Goal: Task Accomplishment & Management: Complete application form

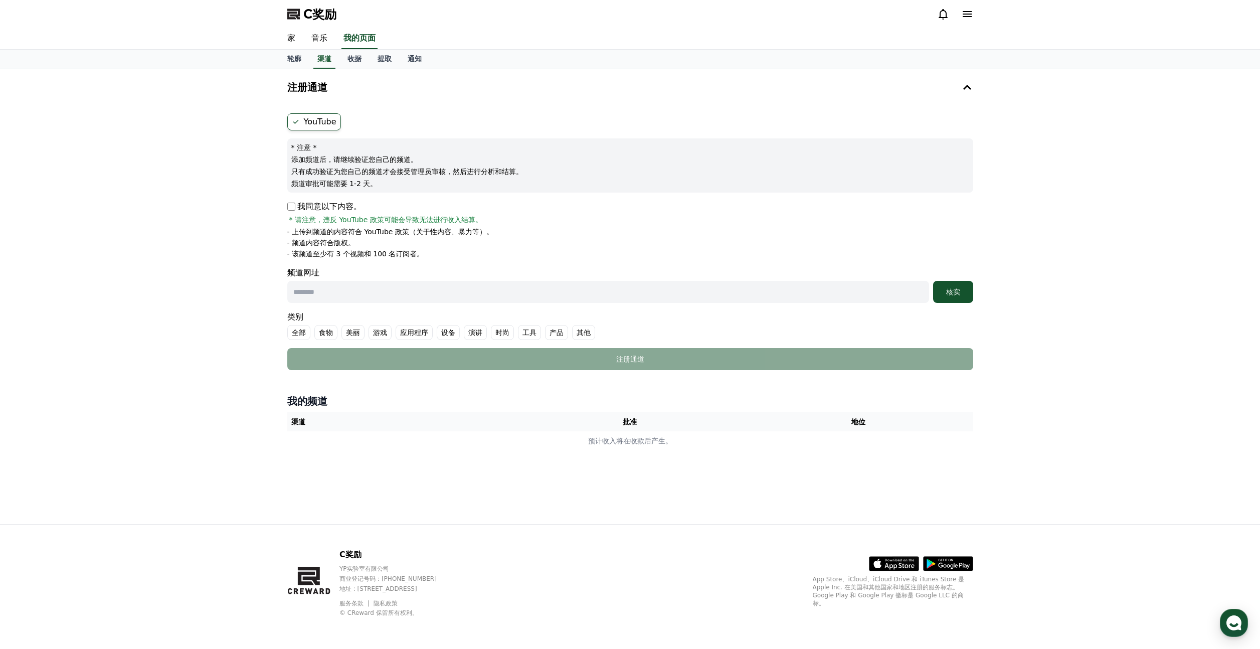
click at [431, 296] on input "text" at bounding box center [608, 292] width 642 height 22
paste input "**********"
type input "**********"
click at [592, 329] on label "其他" at bounding box center [583, 332] width 23 height 15
click at [964, 292] on div "核实" at bounding box center [953, 292] width 32 height 10
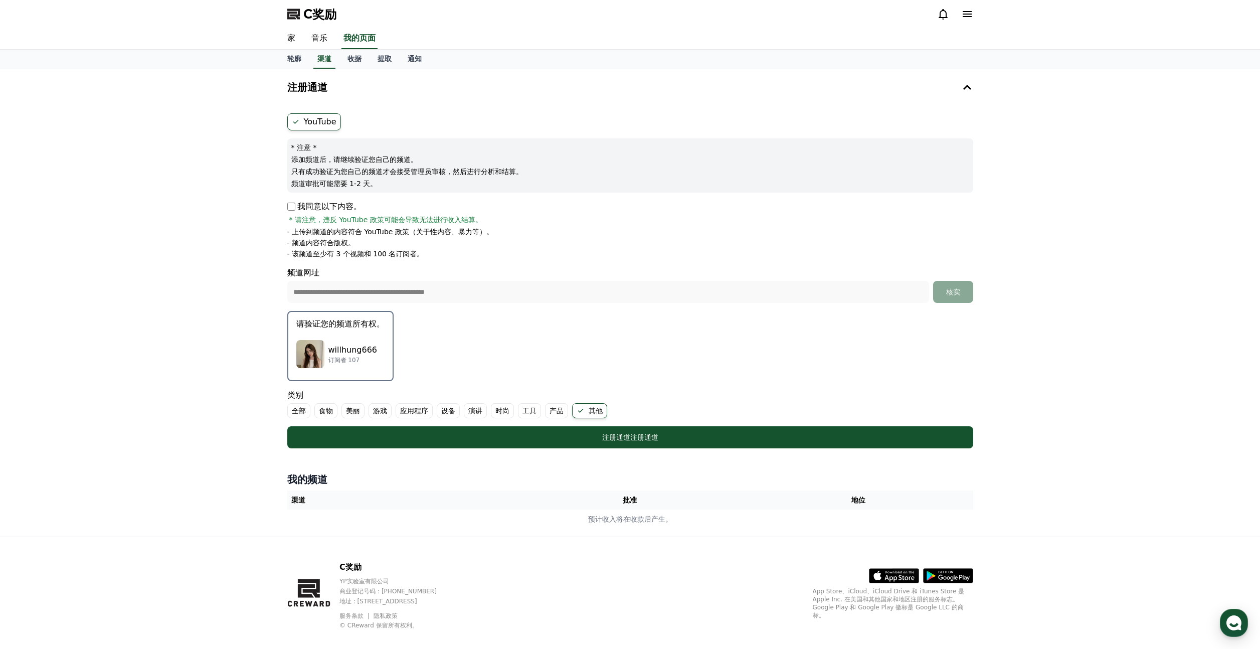
click at [298, 409] on font "全部" at bounding box center [299, 411] width 14 height 8
click at [298, 409] on icon at bounding box center [296, 411] width 8 height 8
click at [298, 409] on font "全部" at bounding box center [299, 411] width 14 height 8
click at [601, 406] on font "其他" at bounding box center [608, 411] width 14 height 10
click at [298, 411] on icon at bounding box center [296, 411] width 8 height 8
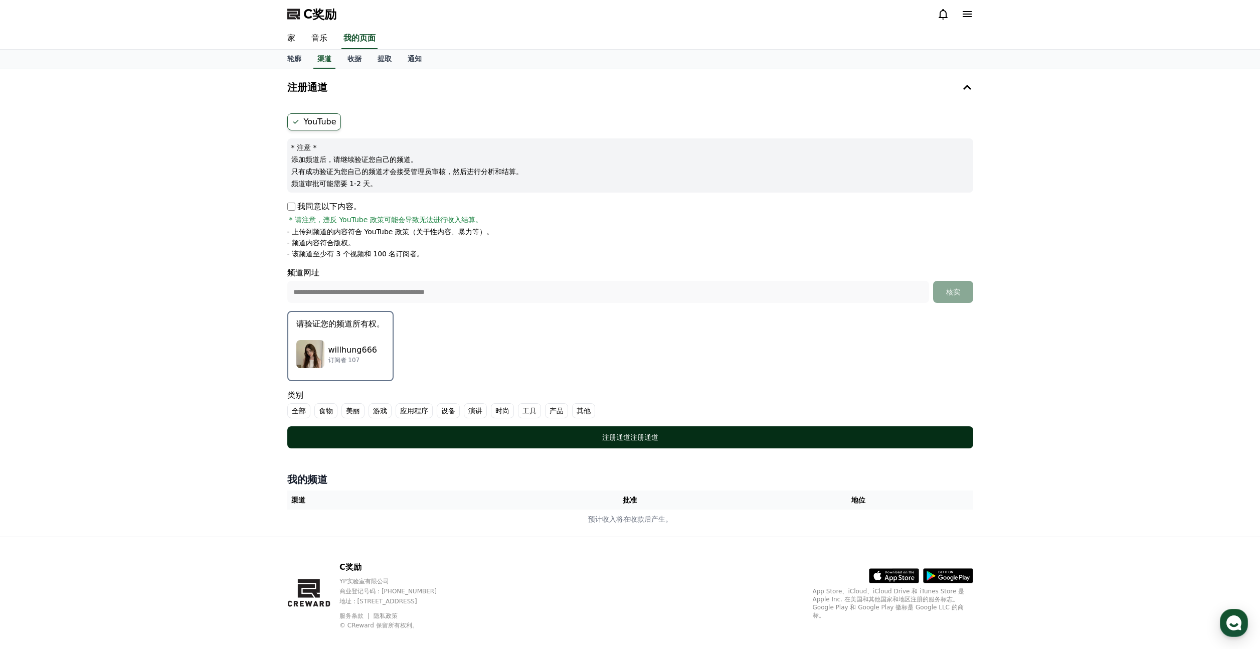
click at [517, 438] on div "注册通道 注册通道" at bounding box center [630, 437] width 646 height 10
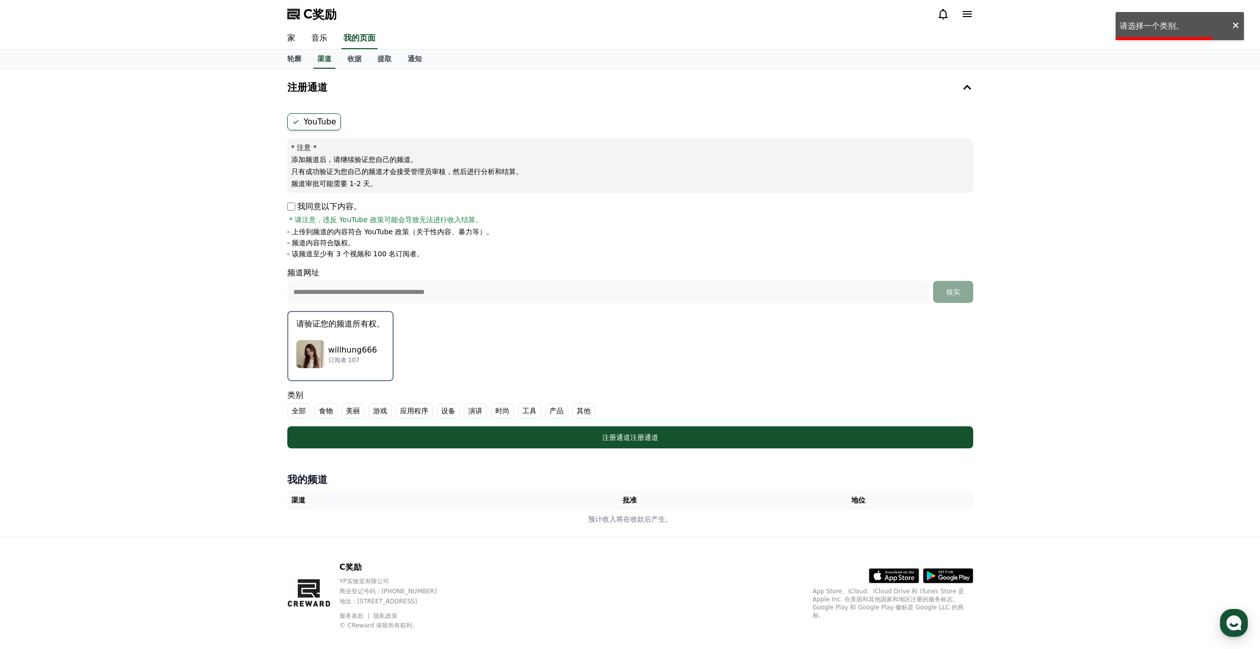
click at [577, 413] on font "其他" at bounding box center [584, 411] width 14 height 8
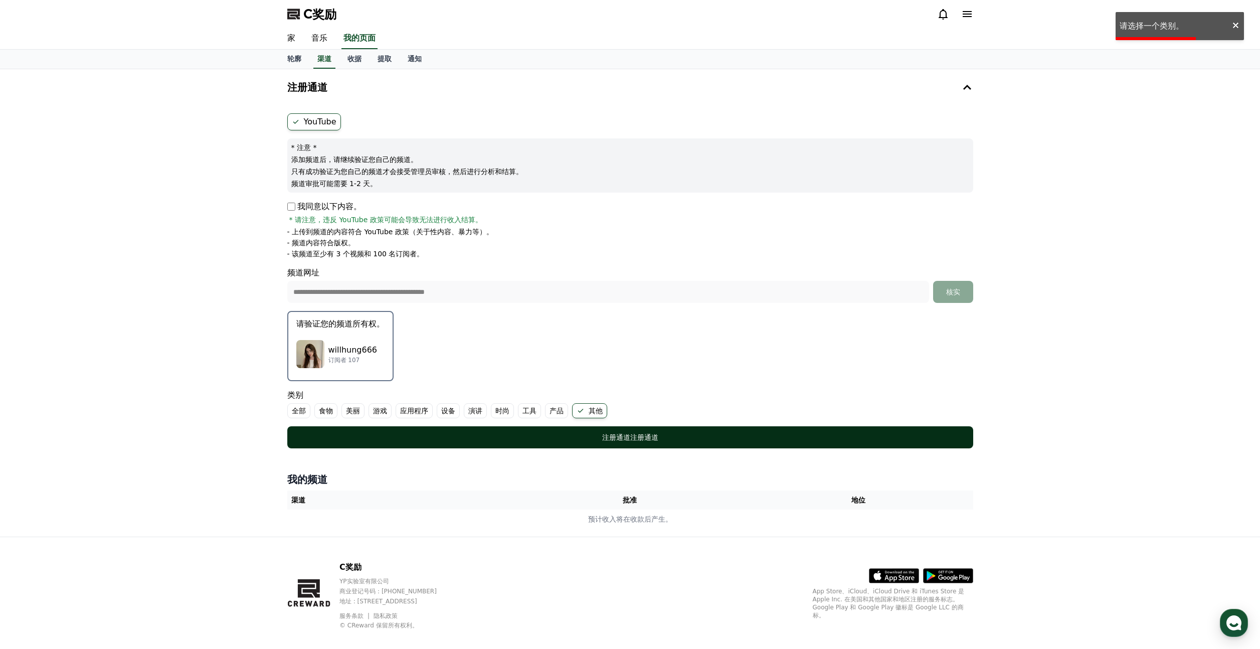
click at [572, 429] on button "注册通道 注册通道" at bounding box center [630, 437] width 686 height 22
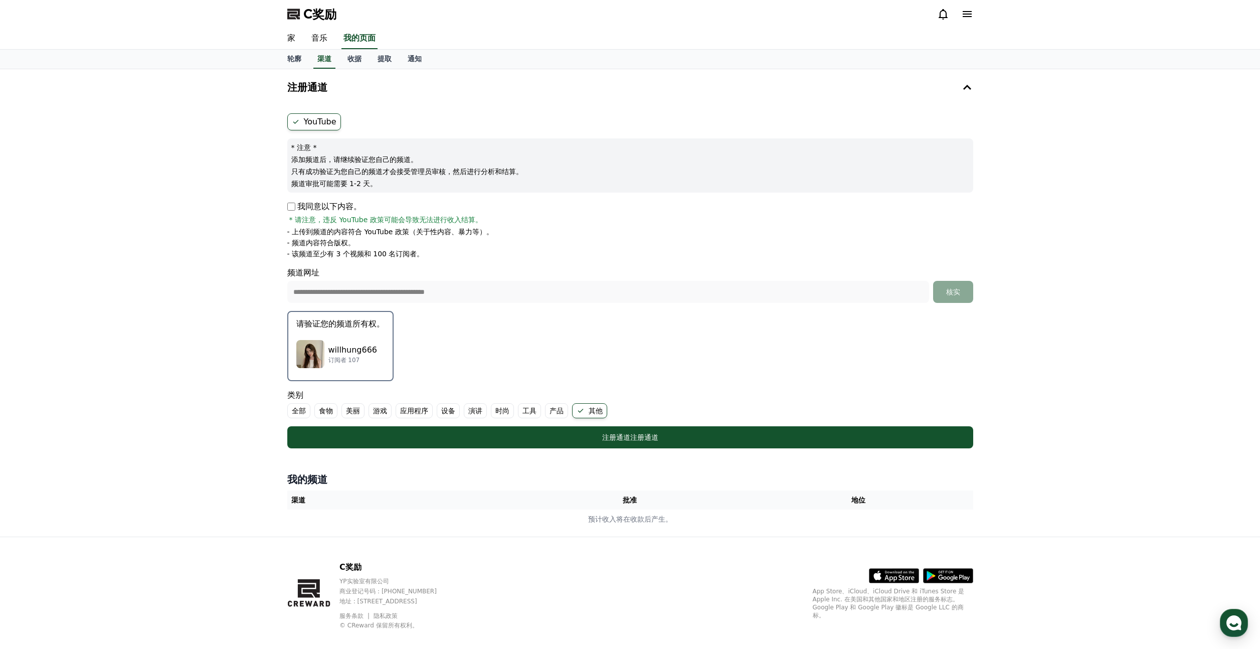
click at [299, 408] on font "全部" at bounding box center [299, 411] width 14 height 8
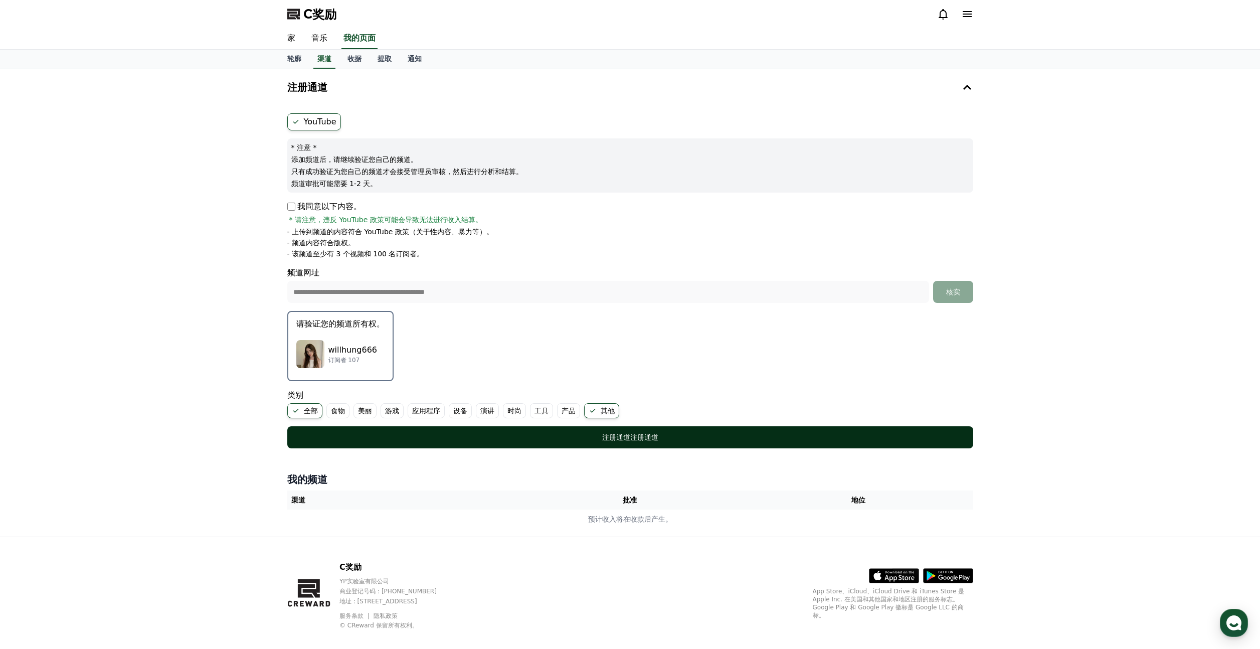
click at [369, 434] on div "注册通道 注册通道" at bounding box center [630, 437] width 646 height 10
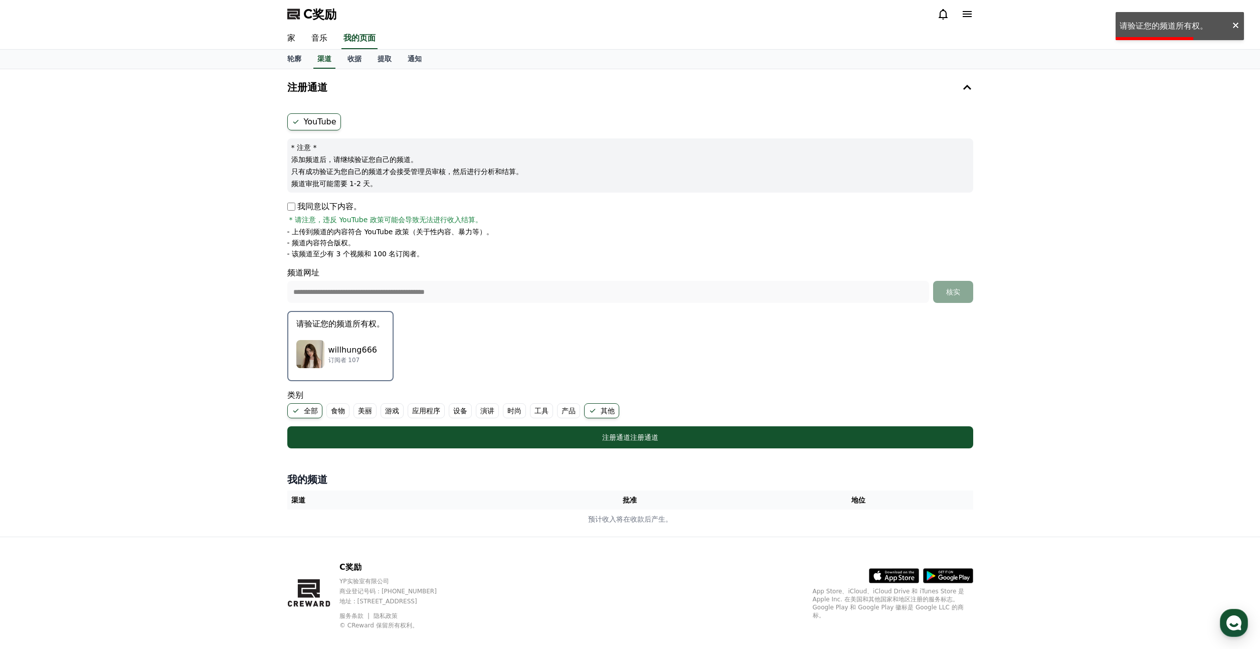
click at [371, 357] on p "订阅者 107" at bounding box center [352, 360] width 49 height 8
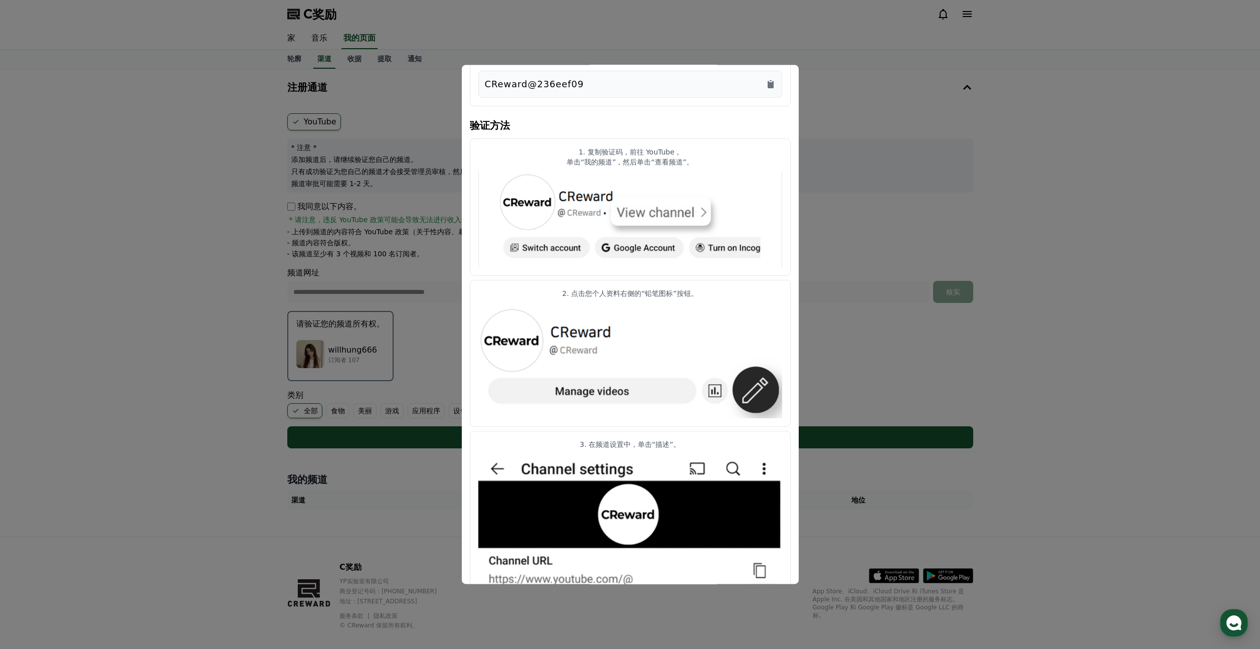
scroll to position [55, 0]
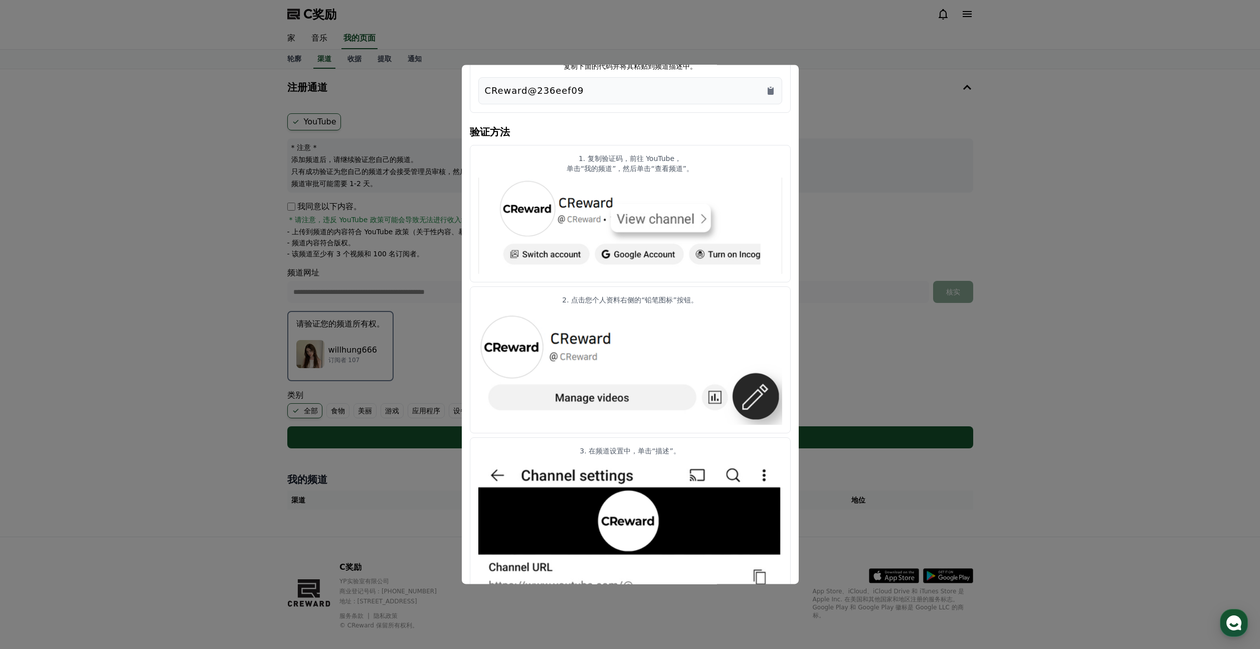
click at [647, 227] on img "情态动词" at bounding box center [630, 226] width 304 height 96
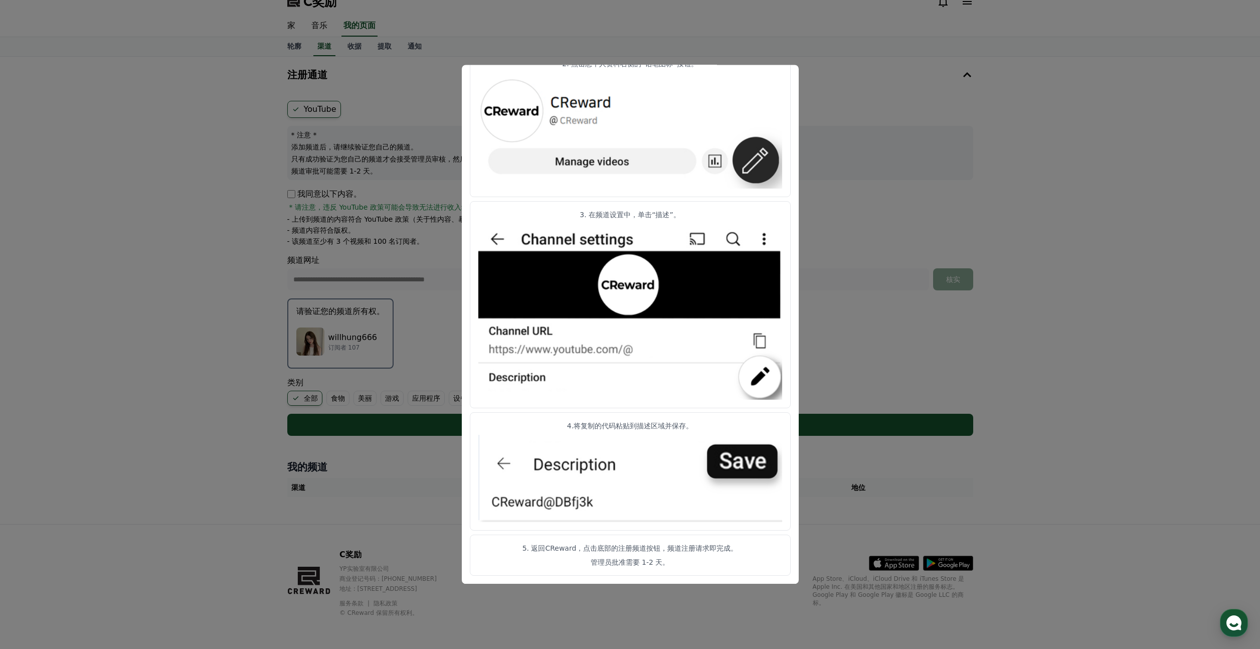
scroll to position [14, 0]
click at [620, 291] on img "情态动词" at bounding box center [630, 312] width 304 height 176
click at [622, 345] on img "情态动词" at bounding box center [630, 312] width 304 height 176
click at [617, 362] on img "情态动词" at bounding box center [630, 312] width 304 height 176
click at [742, 375] on img "情态动词" at bounding box center [630, 312] width 304 height 176
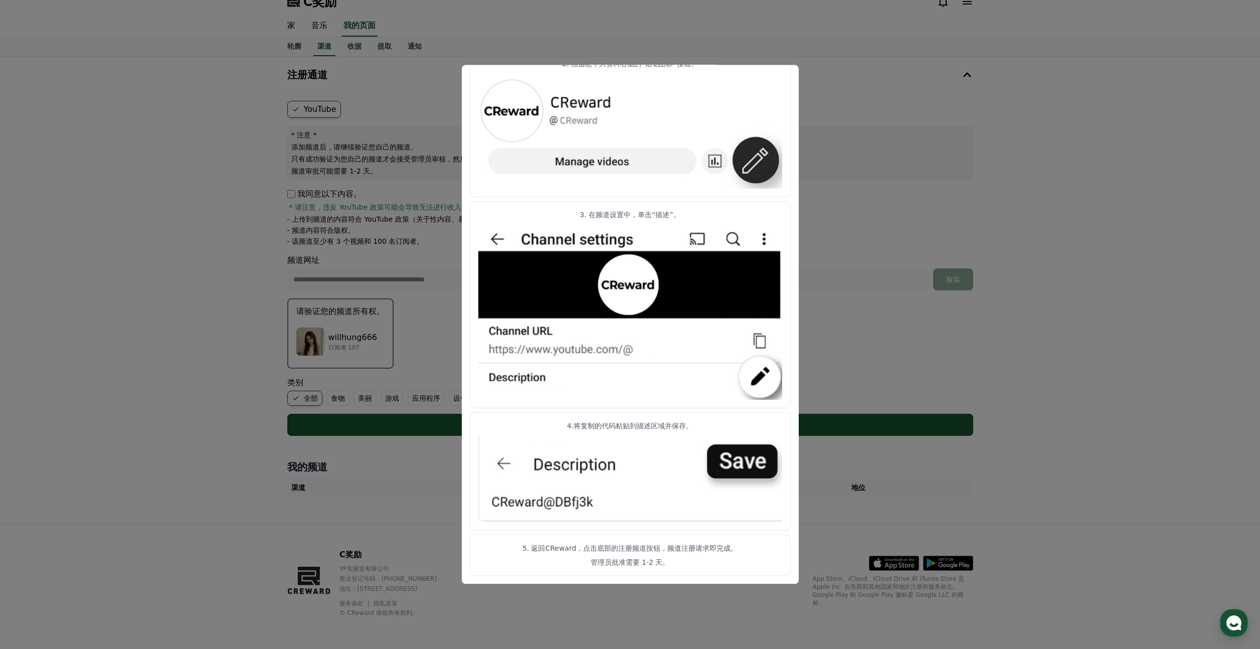
click at [582, 462] on img "情态动词" at bounding box center [630, 478] width 304 height 87
click at [832, 237] on button "关闭模态框" at bounding box center [630, 324] width 1260 height 649
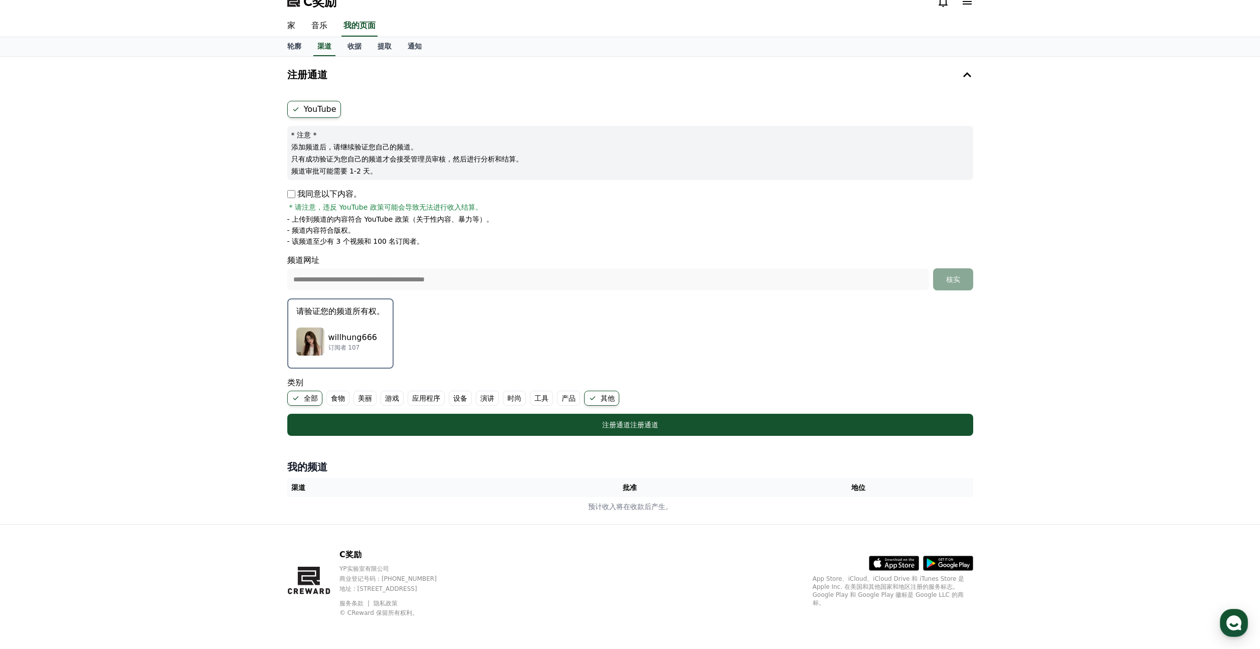
click at [342, 332] on font "willhung666" at bounding box center [352, 337] width 49 height 10
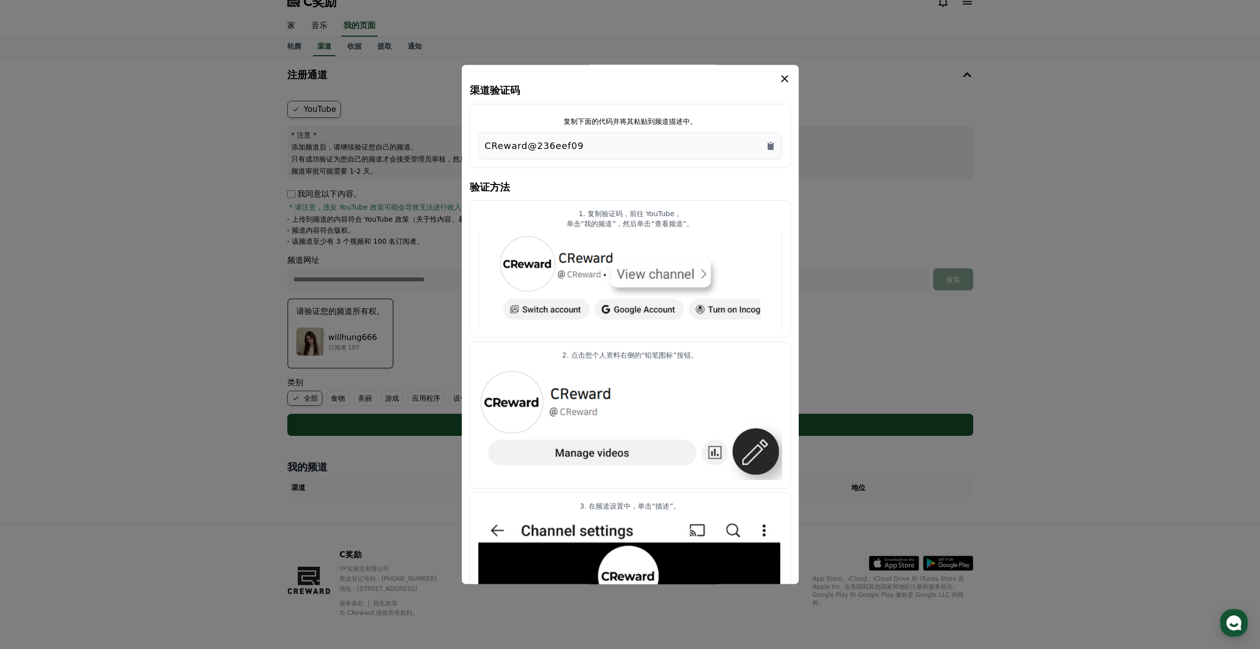
click at [785, 77] on icon "情态动词" at bounding box center [785, 79] width 12 height 12
click at [785, 75] on icon "情态动词" at bounding box center [785, 79] width 12 height 12
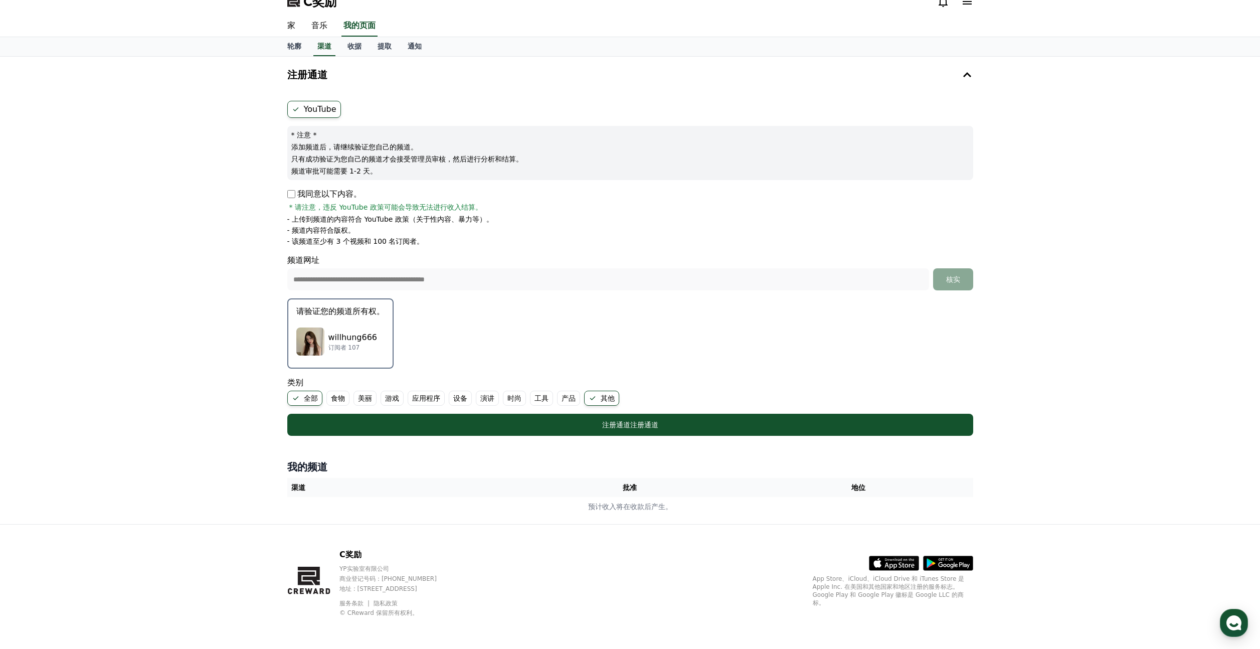
click at [364, 325] on div "willhung666 订阅者 107" at bounding box center [340, 341] width 88 height 40
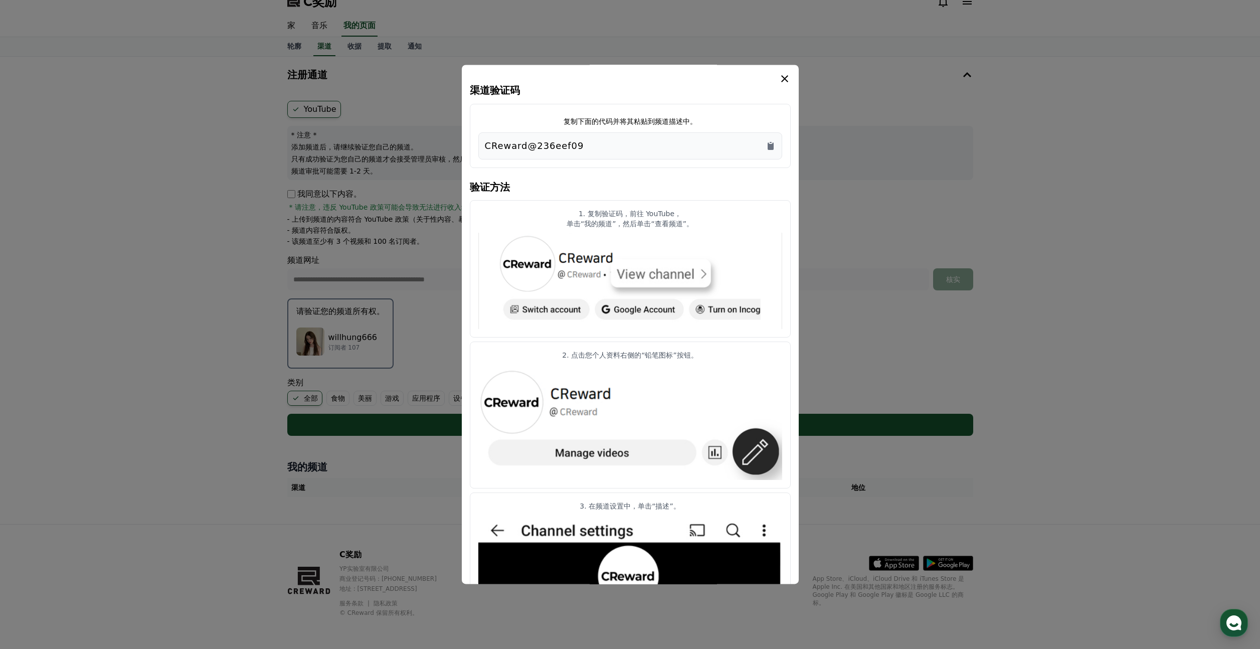
drag, startPoint x: 639, startPoint y: 214, endPoint x: 655, endPoint y: 220, distance: 16.5
click at [654, 219] on div "1. 复制验证码，前往 YouTube， 单击“我的频道”，然后单击“查看频道”。" at bounding box center [630, 219] width 304 height 20
click at [655, 220] on font "单击“我的频道”，然后单击“查看频道”。" at bounding box center [630, 224] width 127 height 8
click at [623, 274] on img "情态动词" at bounding box center [630, 281] width 304 height 96
click at [772, 144] on icon "复制到剪贴板" at bounding box center [771, 146] width 6 height 8
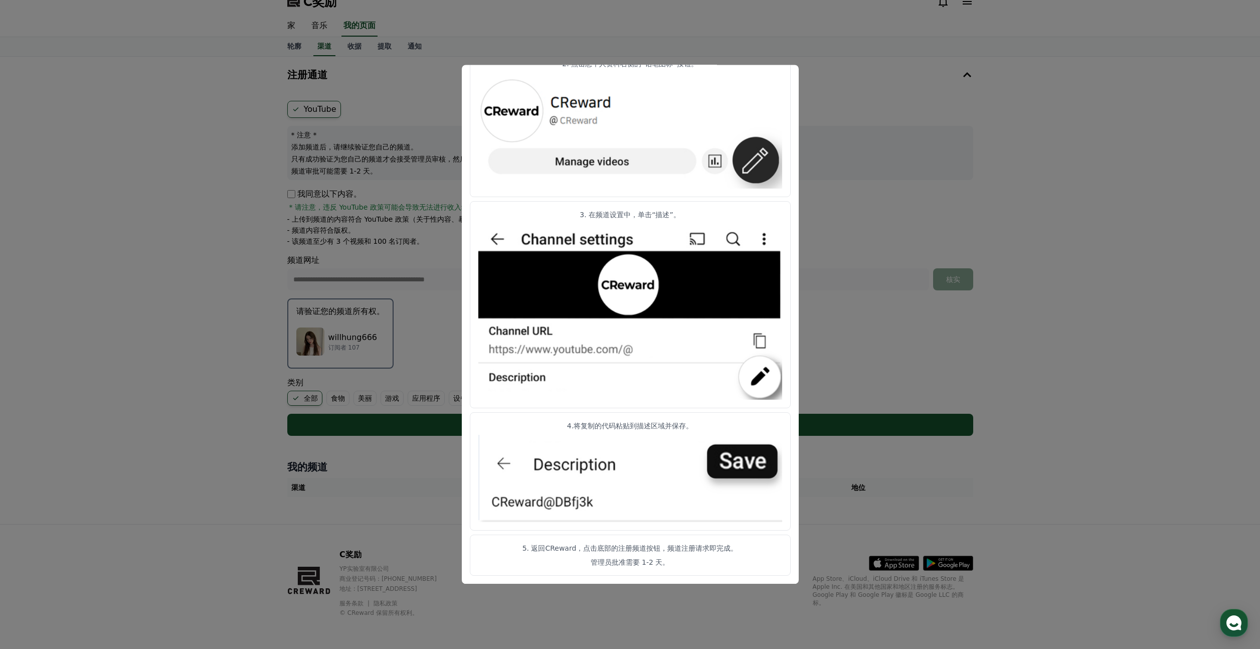
scroll to position [73, 0]
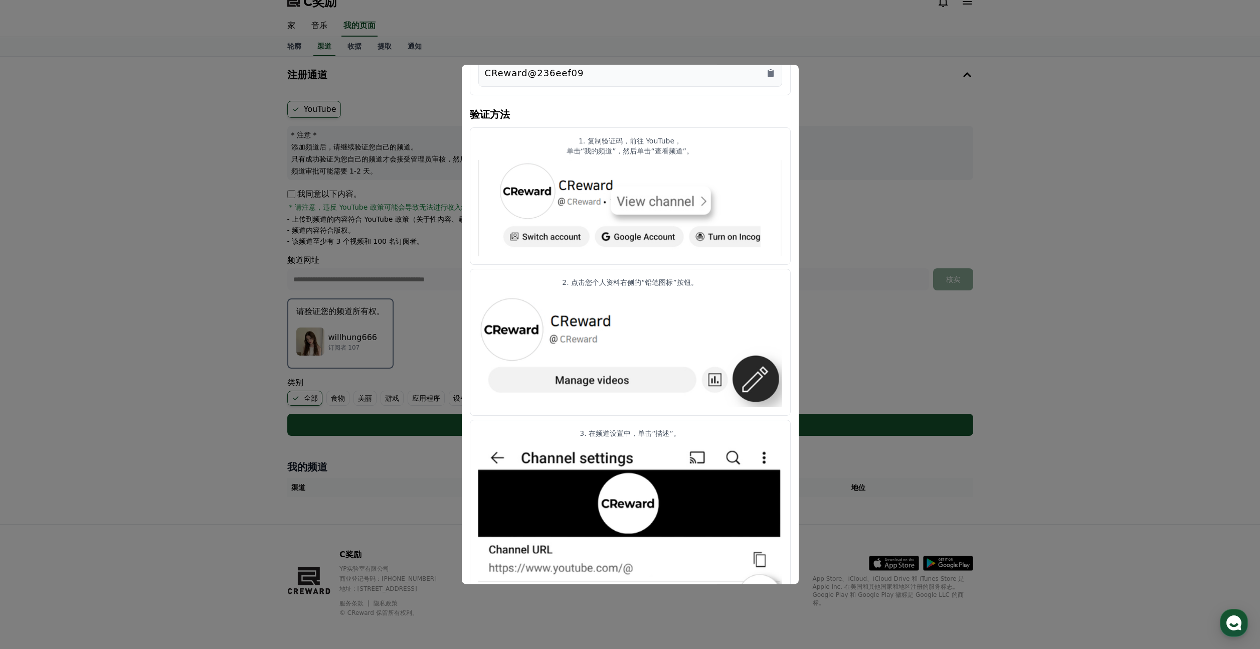
click at [754, 378] on img "情态动词" at bounding box center [630, 349] width 304 height 116
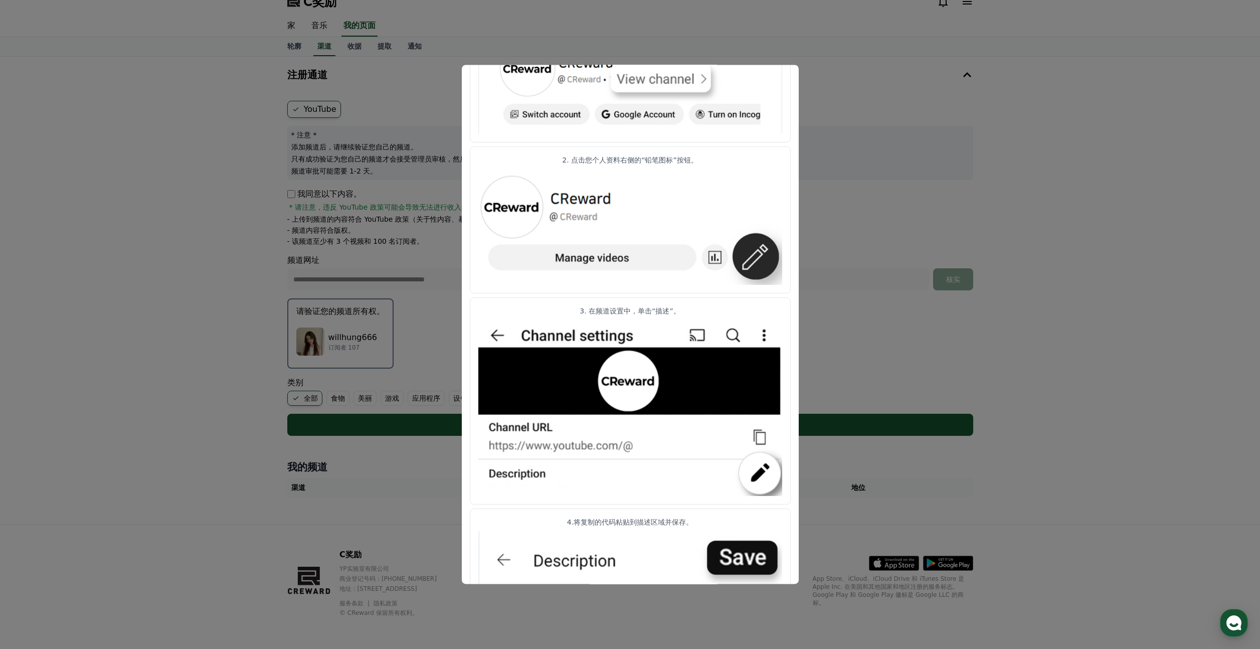
scroll to position [291, 0]
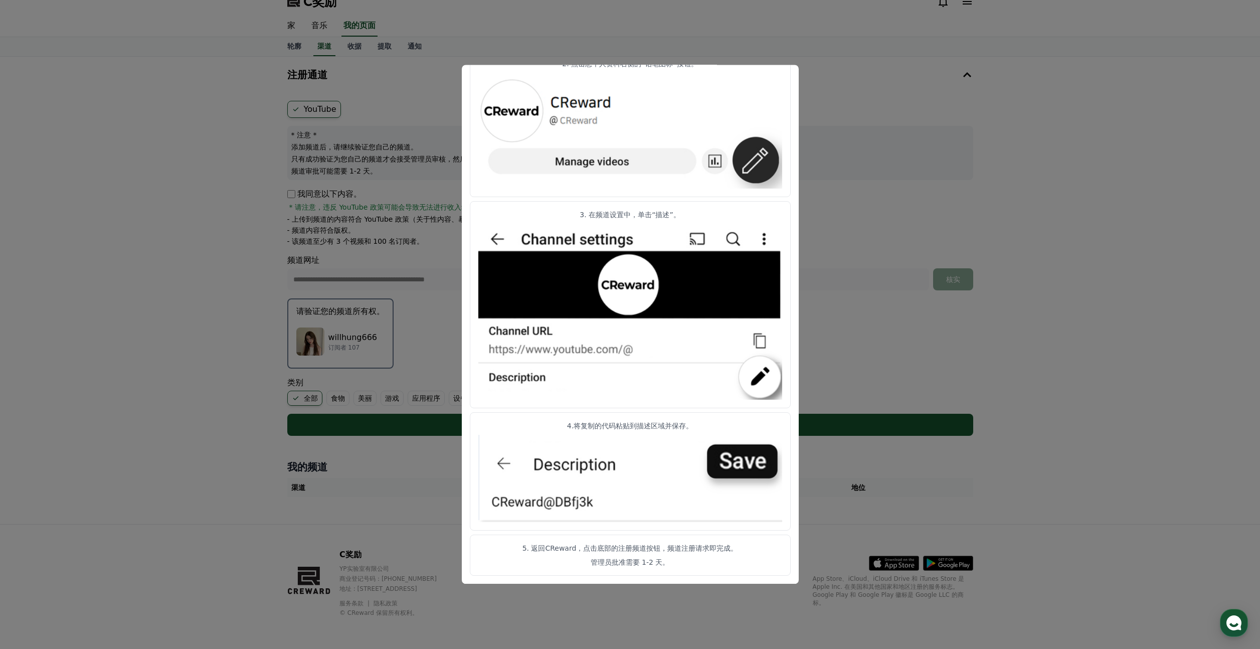
click at [621, 428] on font "4.将复制的代码粘贴到描述区域并保存。" at bounding box center [630, 426] width 126 height 8
click at [575, 503] on img "情态动词" at bounding box center [630, 478] width 304 height 87
click at [562, 461] on img "情态动词" at bounding box center [630, 478] width 304 height 87
click at [556, 470] on img "情态动词" at bounding box center [630, 478] width 304 height 87
click at [586, 469] on img "情态动词" at bounding box center [630, 478] width 304 height 87
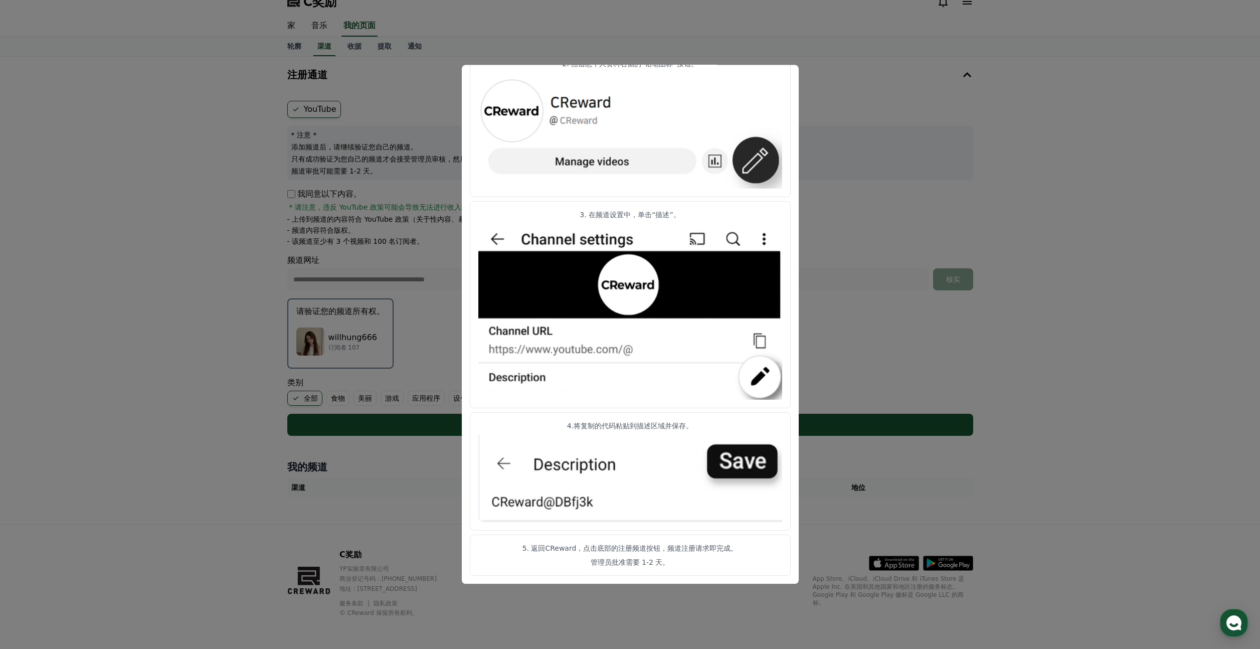
click at [580, 471] on img "情态动词" at bounding box center [630, 478] width 304 height 87
click at [907, 161] on button "关闭模态框" at bounding box center [630, 324] width 1260 height 649
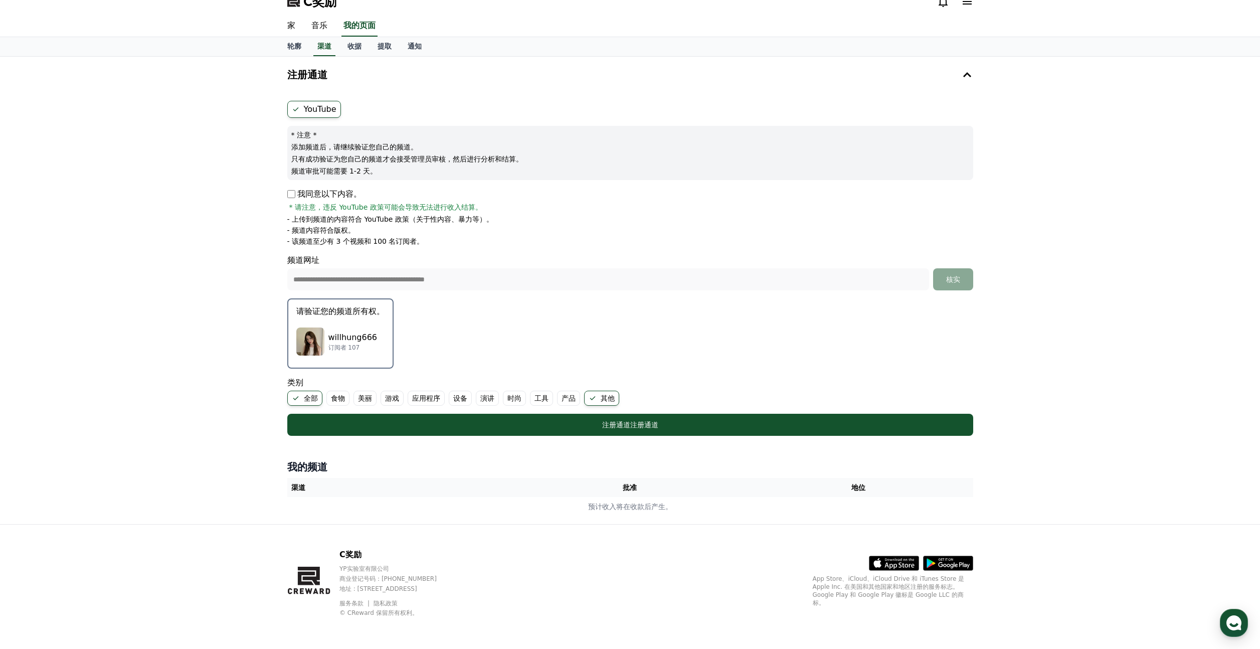
drag, startPoint x: 355, startPoint y: 203, endPoint x: 405, endPoint y: 208, distance: 49.8
click at [393, 207] on font "* 请注意，违反 YouTube 政策可能会导致无法进行收入结算。" at bounding box center [385, 207] width 193 height 8
click at [427, 208] on font "* 请注意，违反 YouTube 政策可能会导致无法进行收入结算。" at bounding box center [385, 207] width 193 height 8
drag, startPoint x: 363, startPoint y: 208, endPoint x: 430, endPoint y: 209, distance: 66.7
click at [430, 209] on font "* 请注意，违反 YouTube 政策可能会导致无法进行收入结算。" at bounding box center [385, 207] width 193 height 8
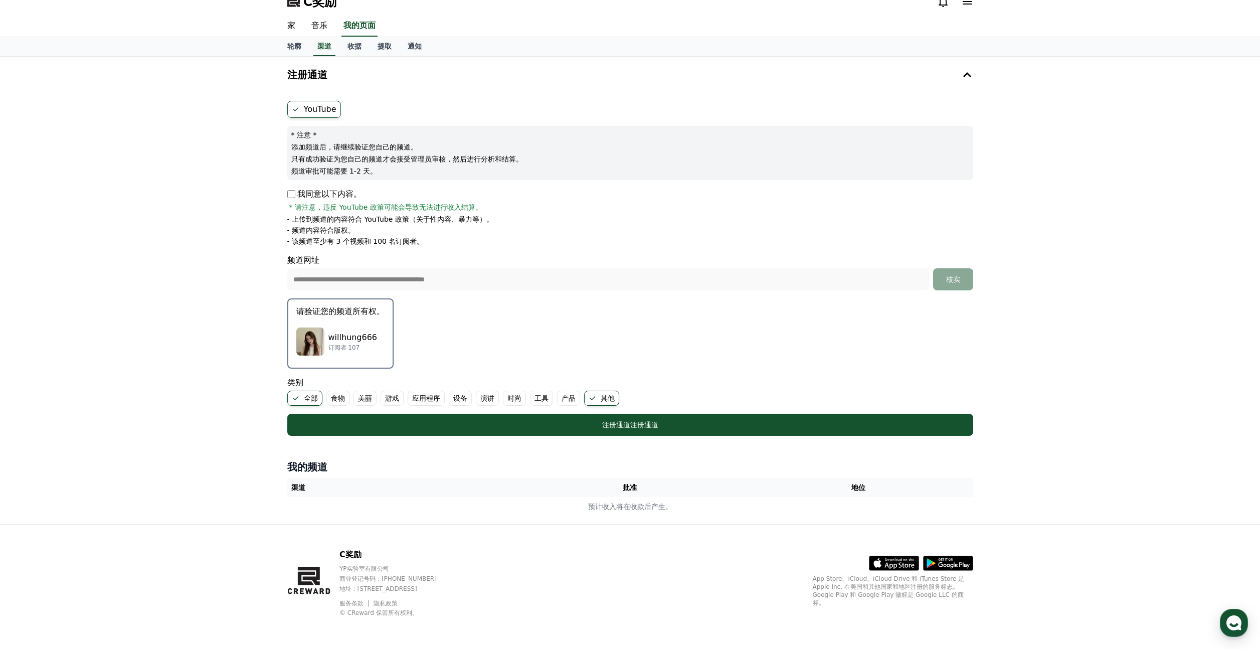
click at [460, 209] on font "* 请注意，违反 YouTube 政策可能会导致无法进行收入结算。" at bounding box center [385, 207] width 193 height 8
click at [354, 311] on font "请验证您的频道所有权。" at bounding box center [340, 311] width 88 height 10
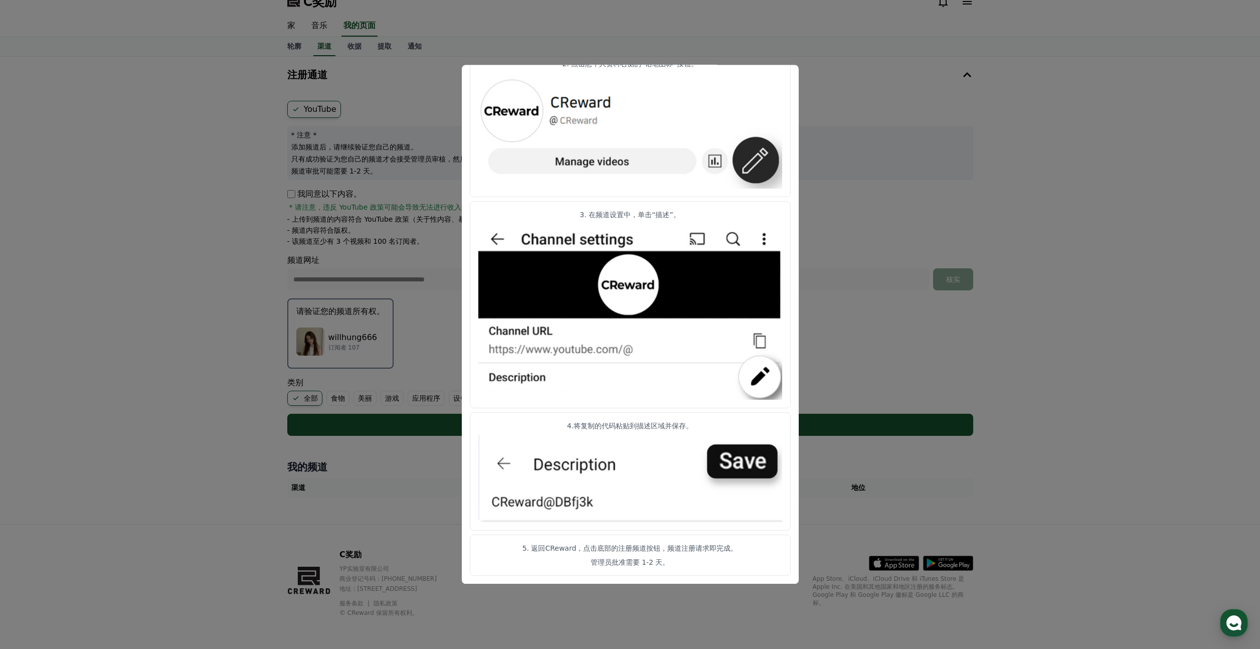
click at [953, 394] on button "关闭模态框" at bounding box center [630, 324] width 1260 height 649
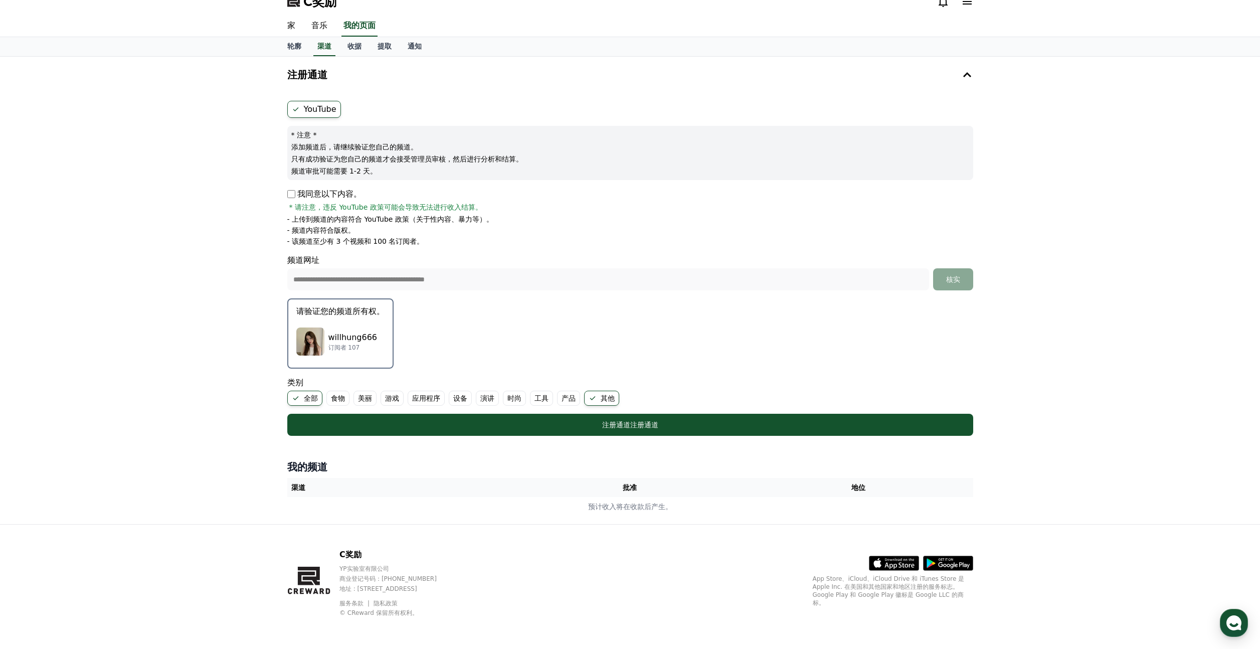
click at [366, 332] on font "willhung666" at bounding box center [352, 337] width 49 height 10
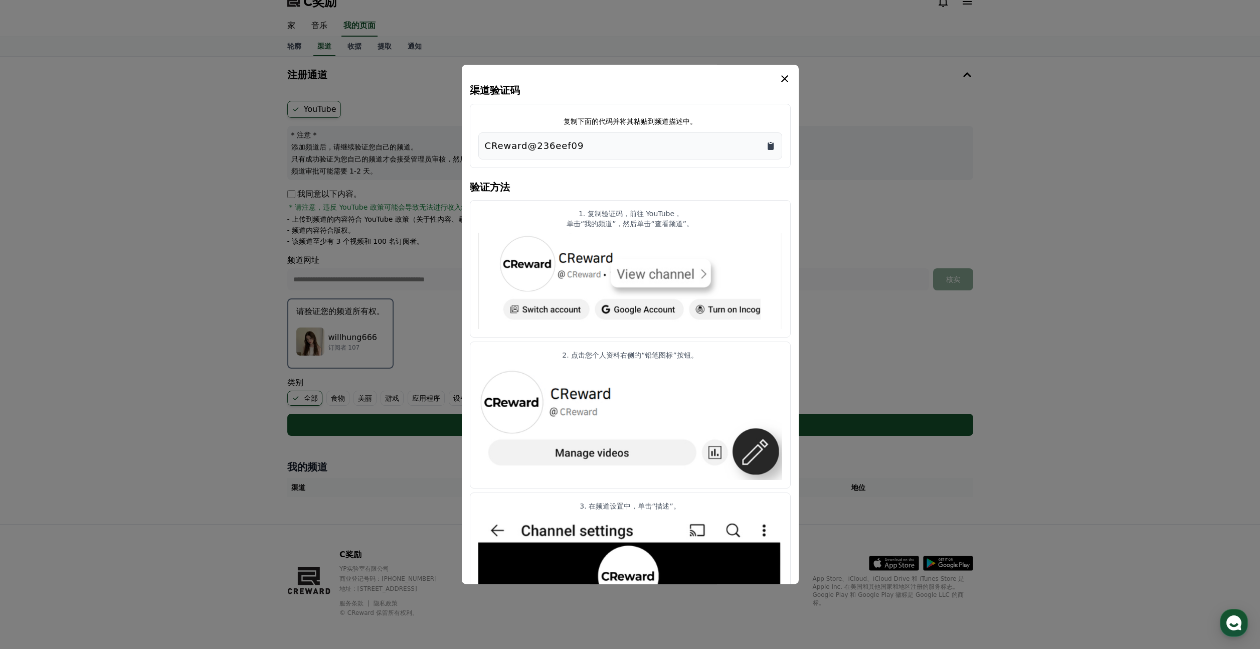
click at [769, 147] on icon "复制到剪贴板" at bounding box center [771, 146] width 6 height 8
click at [787, 80] on icon "情态动词" at bounding box center [785, 79] width 12 height 12
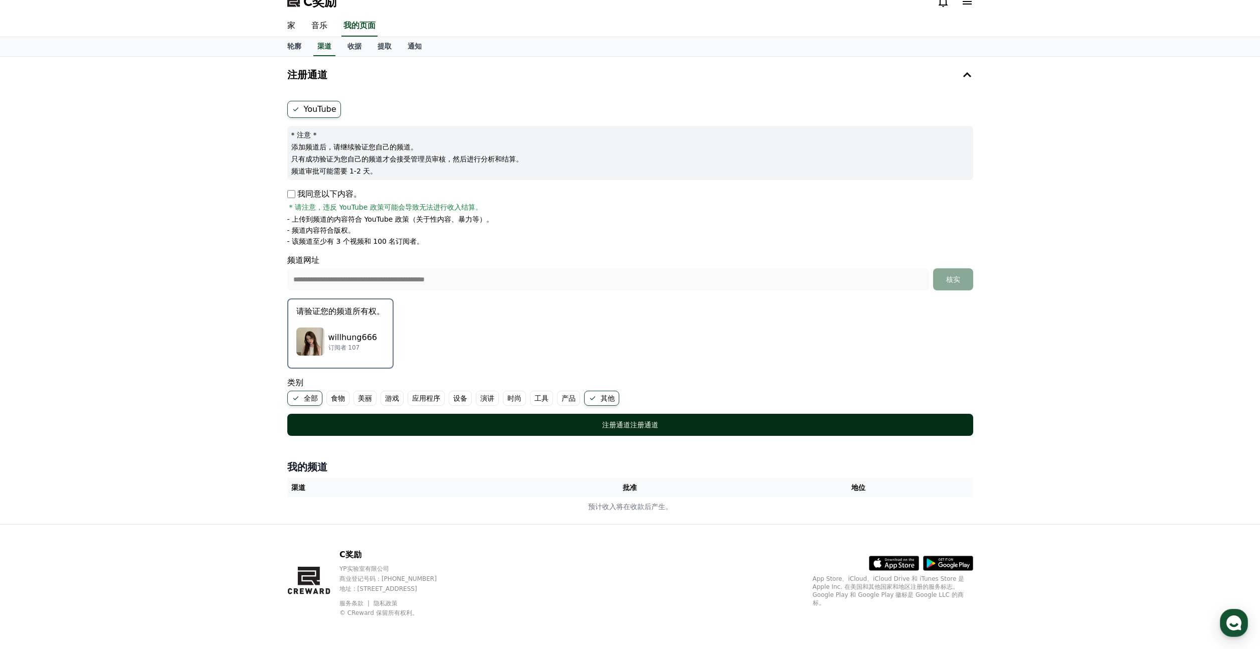
click at [541, 418] on button "注册通道 注册通道" at bounding box center [630, 425] width 686 height 22
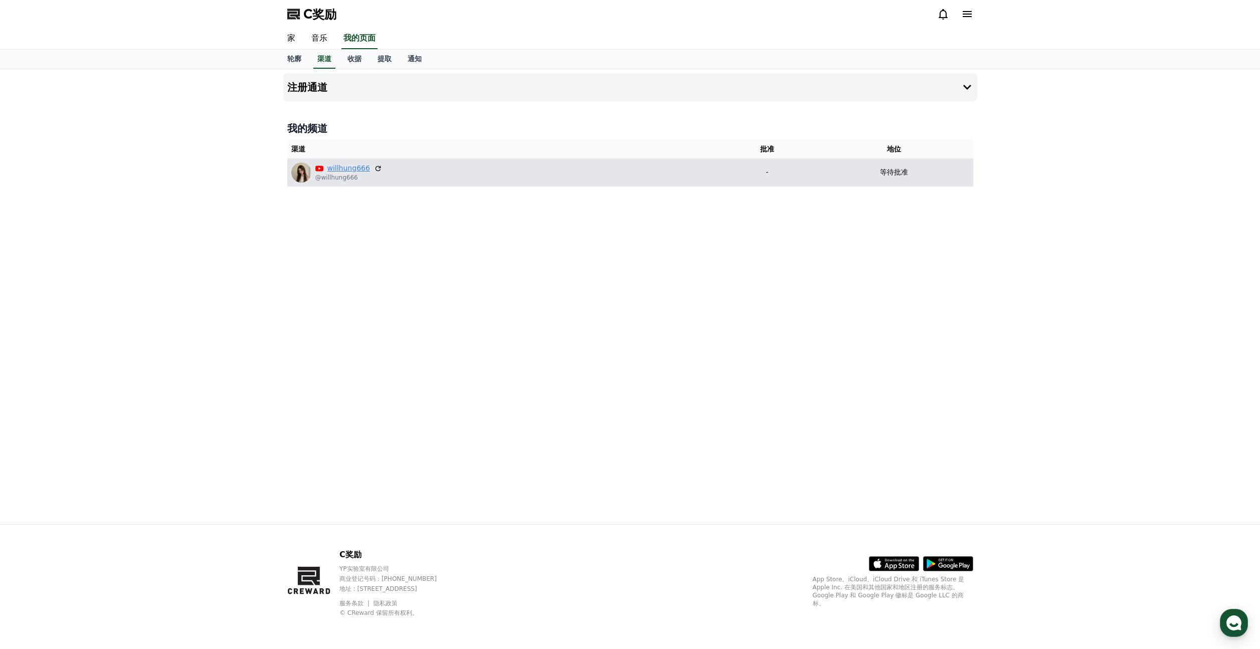
click at [362, 168] on font "willhung666" at bounding box center [348, 168] width 43 height 8
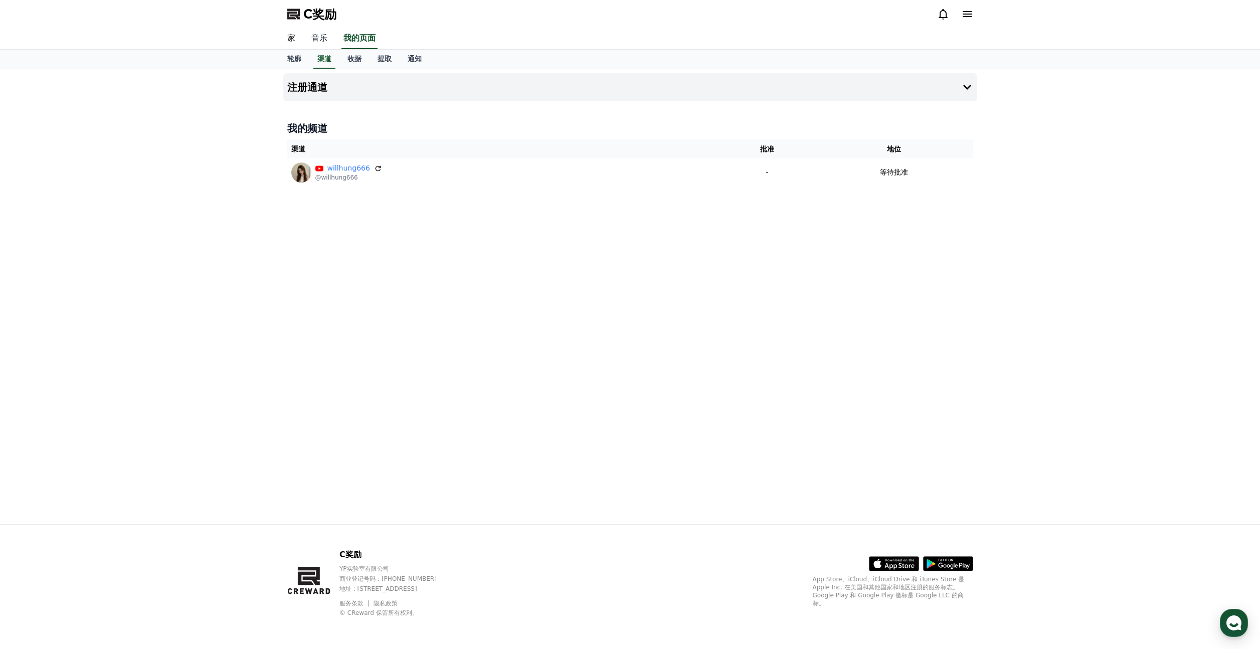
click at [317, 43] on link "音乐" at bounding box center [319, 38] width 32 height 21
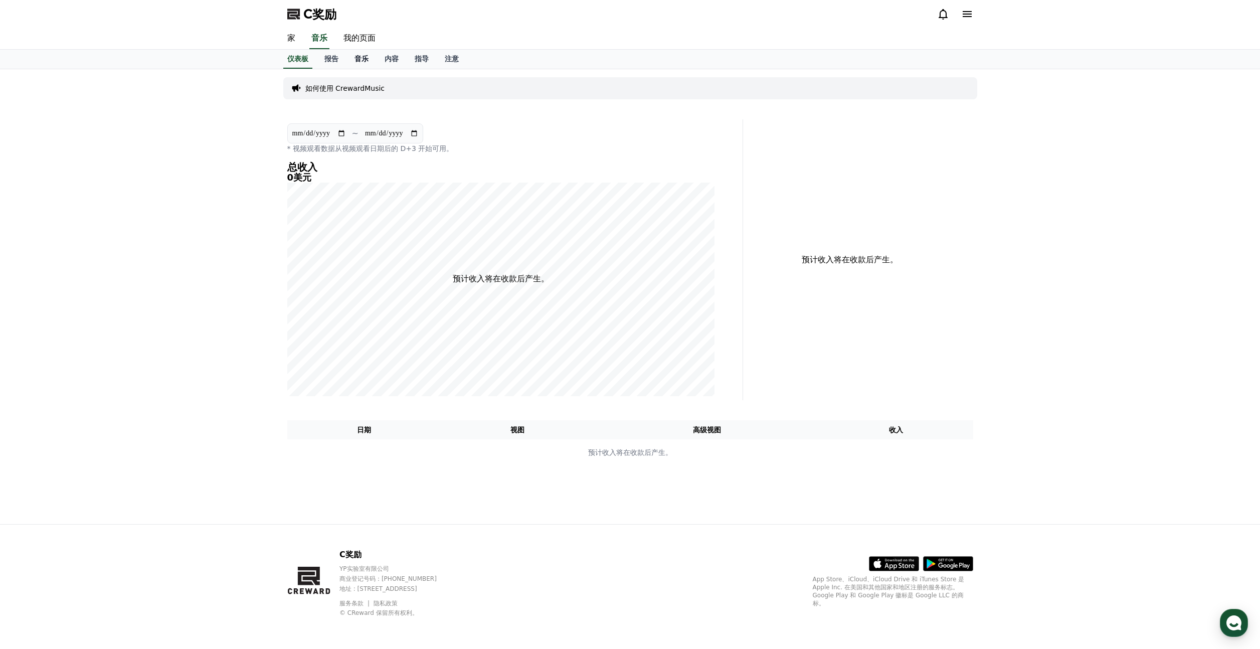
click at [363, 60] on font "音乐" at bounding box center [362, 59] width 14 height 8
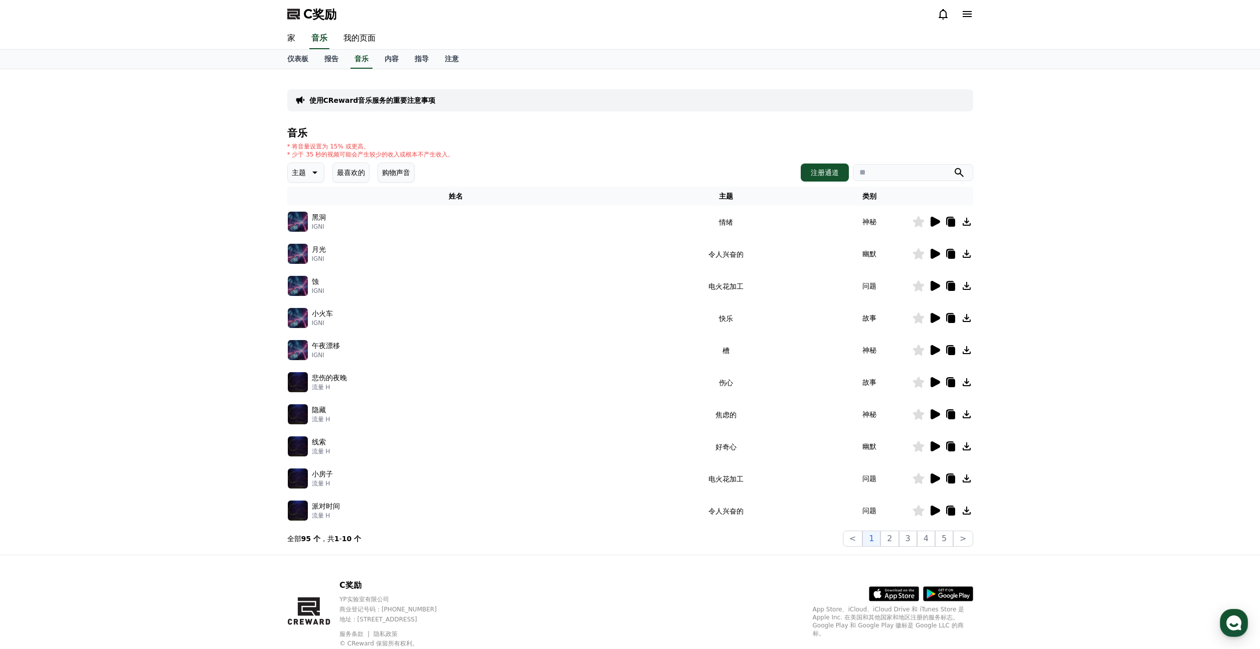
scroll to position [31, 0]
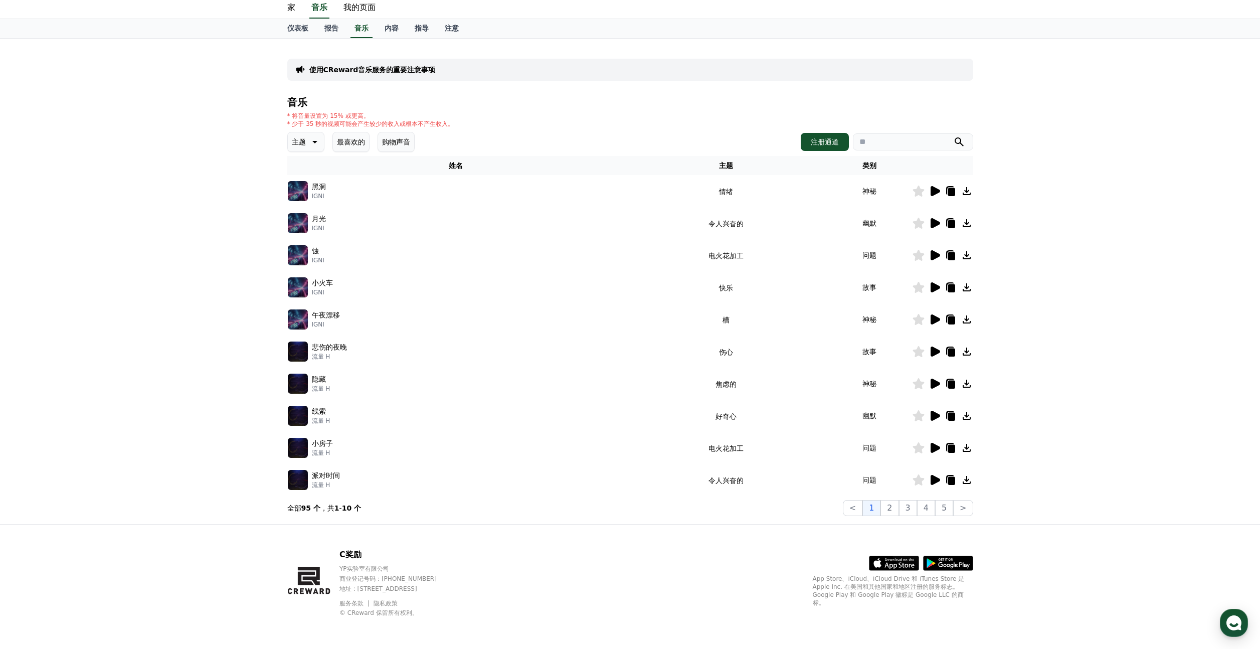
click at [932, 191] on icon at bounding box center [936, 191] width 10 height 10
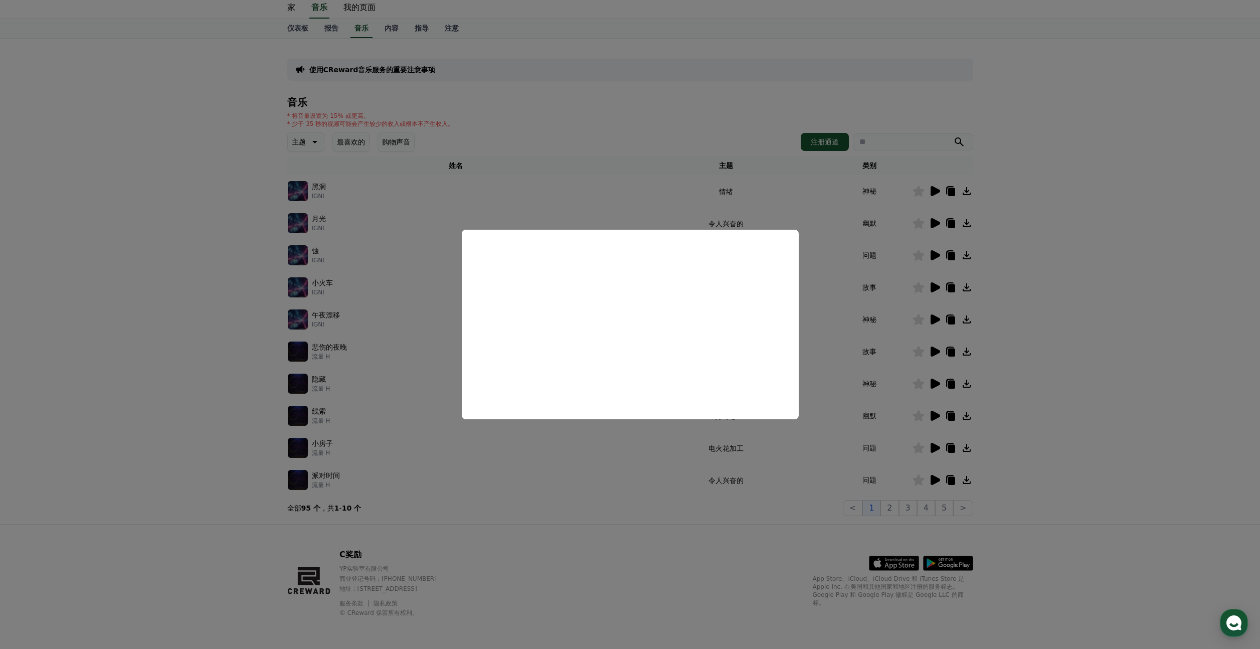
click at [637, 197] on button "close modal" at bounding box center [630, 324] width 1260 height 649
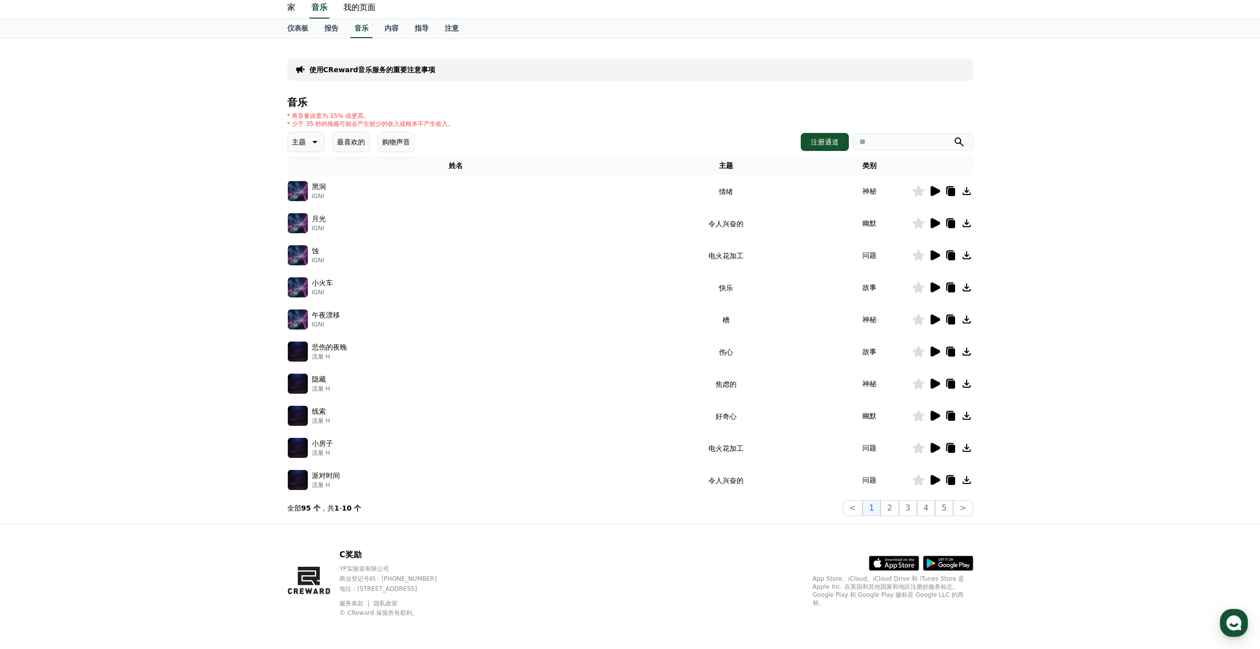
click at [296, 142] on font "主题" at bounding box center [299, 142] width 14 height 8
click at [312, 169] on div "全部 幻想 好奇心 黑暗的 明亮的 爆裂 令人兴奋 捻 雄伟 戏剧性 快乐 情绪 埃德蒙顿 槽 伤心 蛤 可爱的 接触 焦虑的 漫画" at bounding box center [329, 415] width 80 height 517
click at [255, 179] on div "使用CReward音乐服务的重要注意事项 音乐 * 将音量设置为 15% 或更高。 * 少于 35 秒的视频可能会产生较少的收入或根本不产生收入。 主题 主题…" at bounding box center [630, 281] width 1260 height 485
click at [418, 32] on link "指导" at bounding box center [422, 28] width 30 height 19
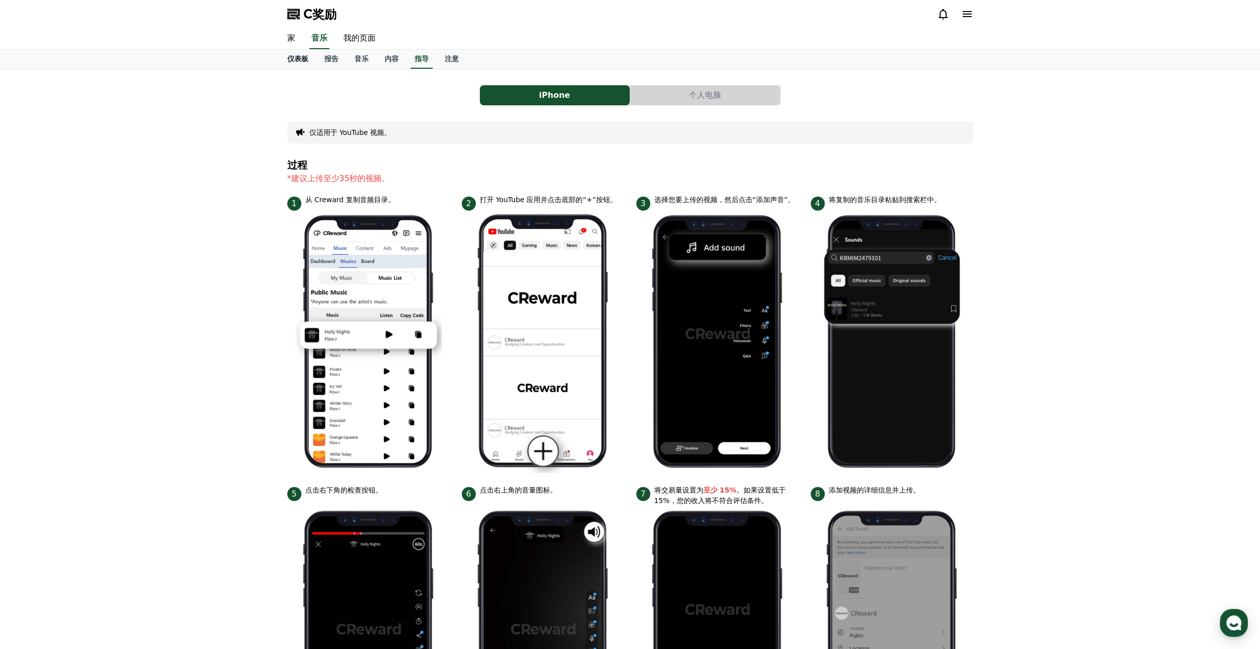
click at [304, 57] on font "仪表板" at bounding box center [297, 59] width 21 height 8
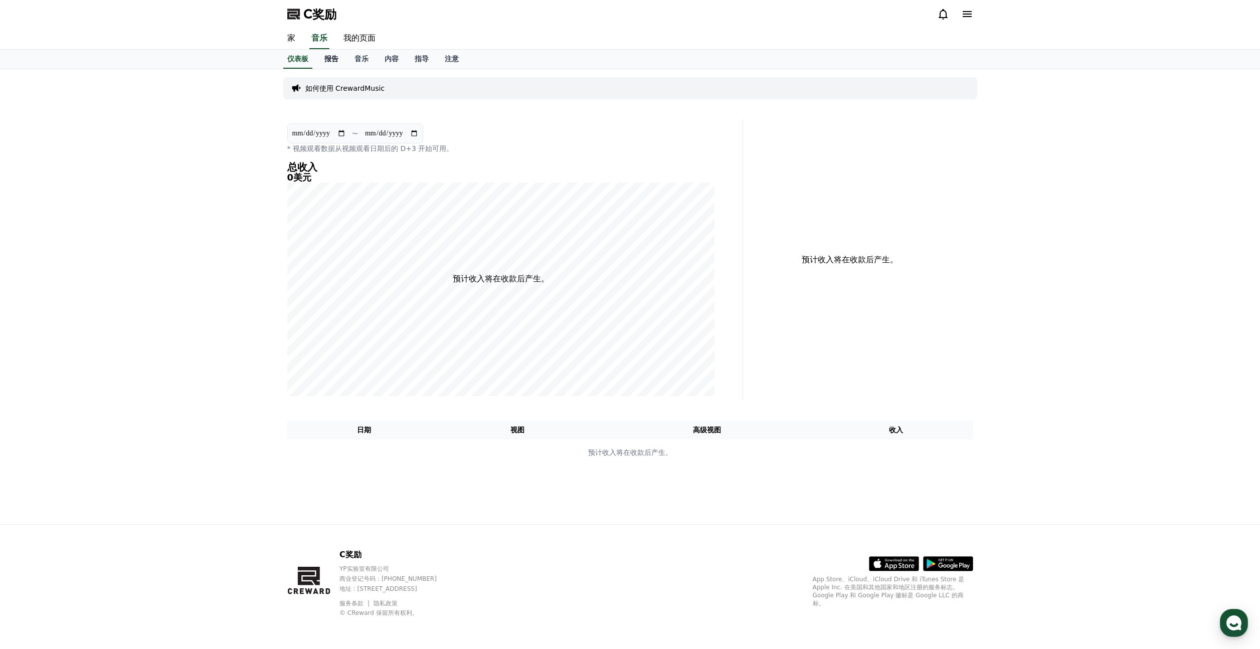
click at [336, 57] on font "报告" at bounding box center [331, 59] width 14 height 8
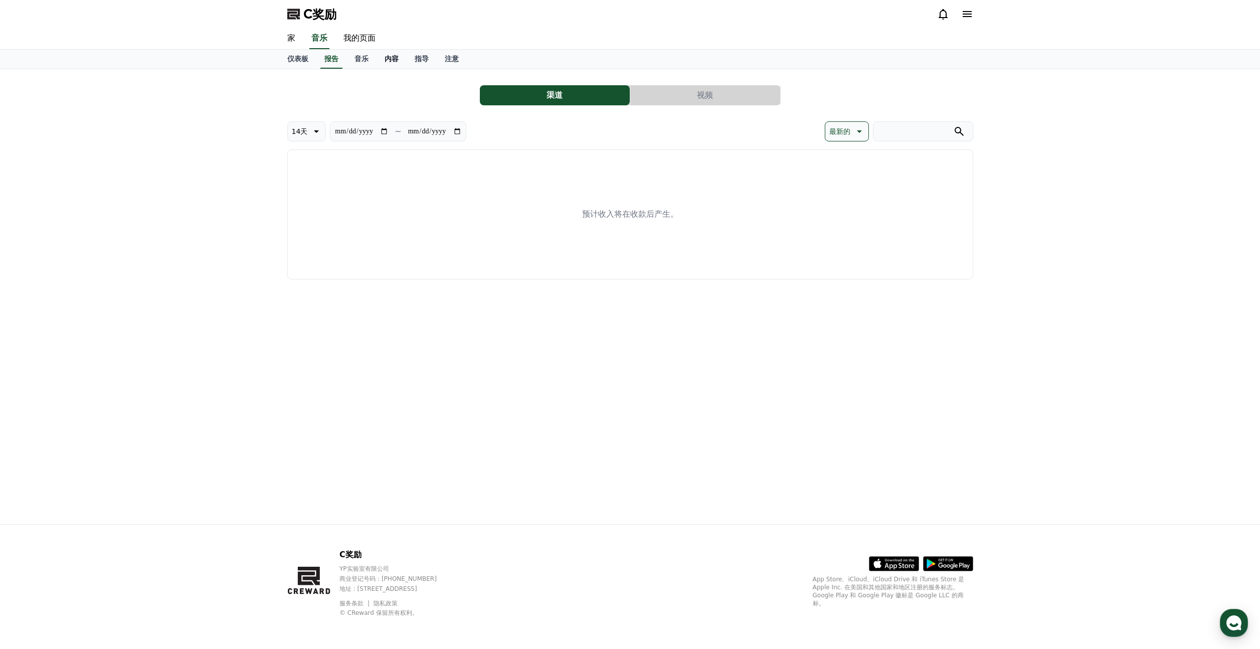
click at [394, 58] on font "内容" at bounding box center [392, 59] width 14 height 8
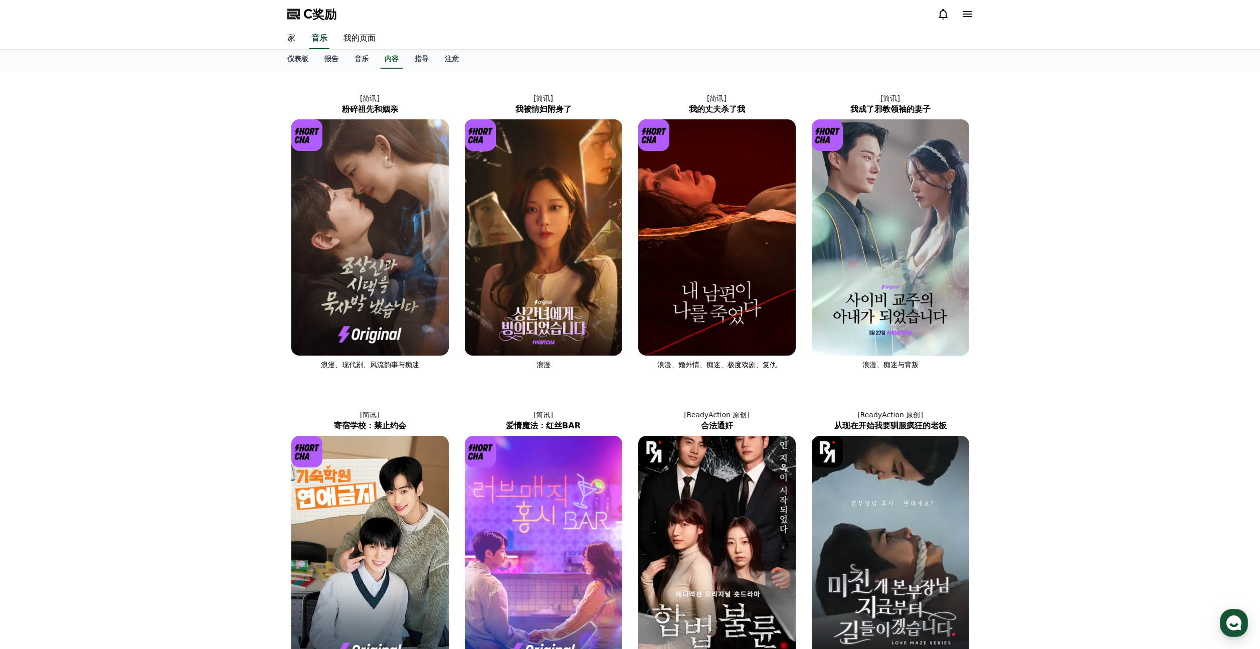
click at [292, 40] on font "家" at bounding box center [291, 38] width 8 height 10
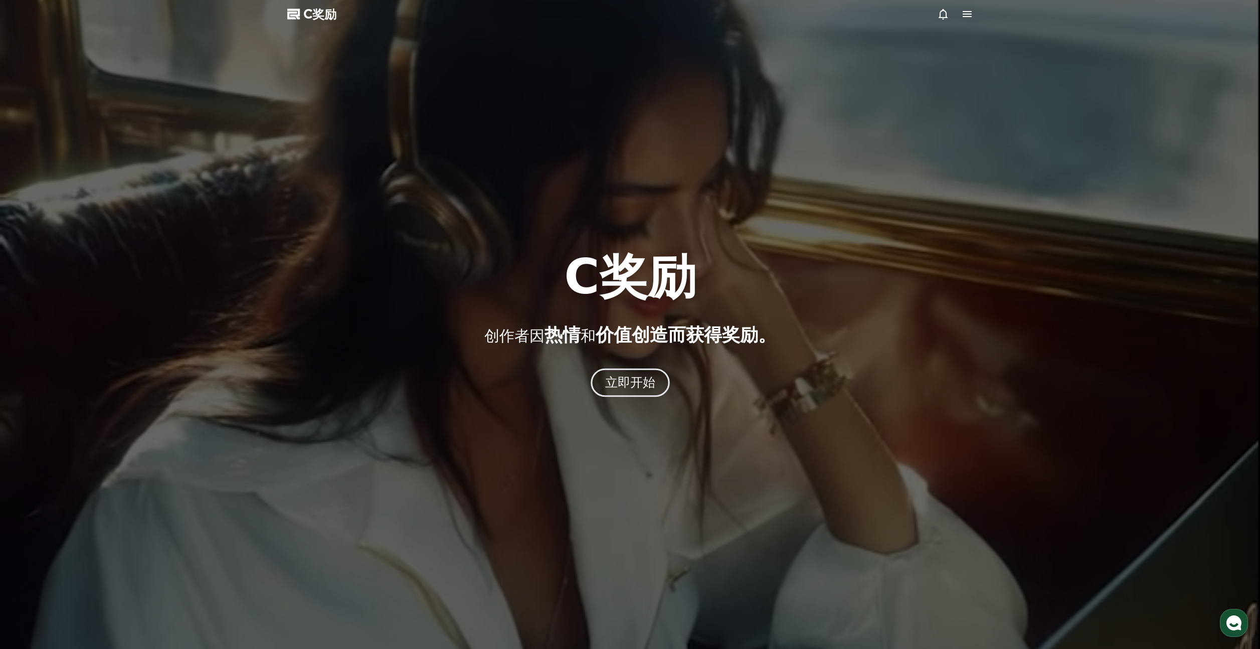
click at [637, 389] on font "立即开始" at bounding box center [630, 382] width 51 height 15
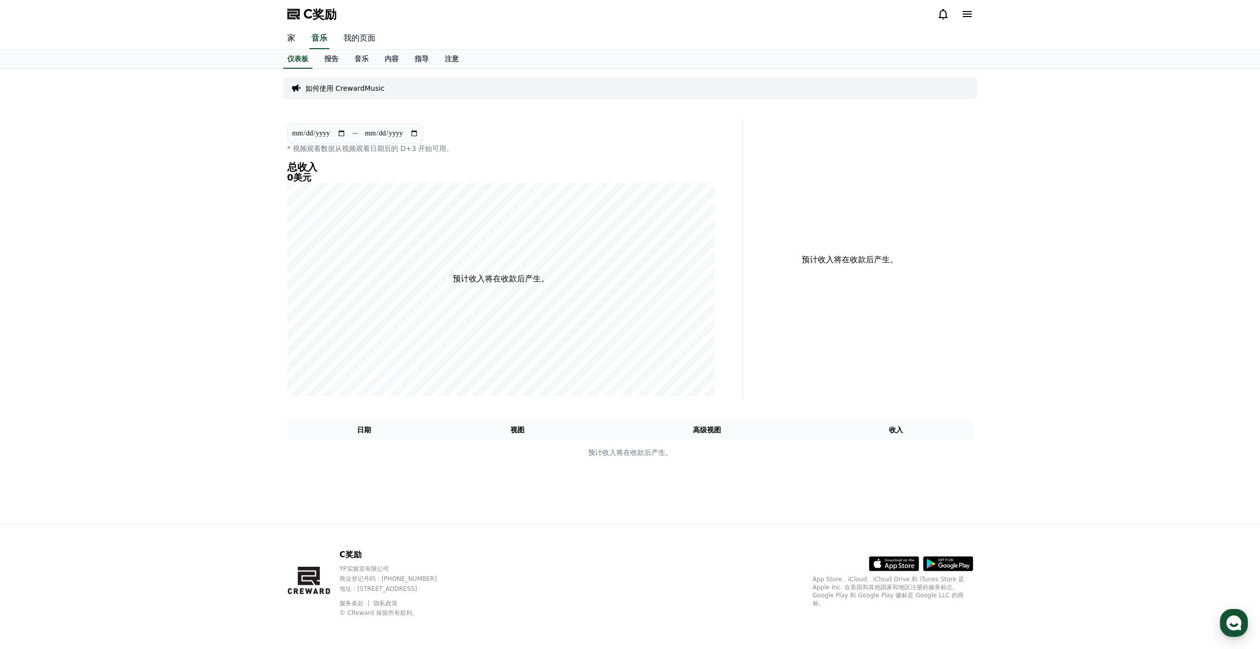
click at [358, 41] on font "我的页面" at bounding box center [359, 38] width 32 height 10
select select "**********"
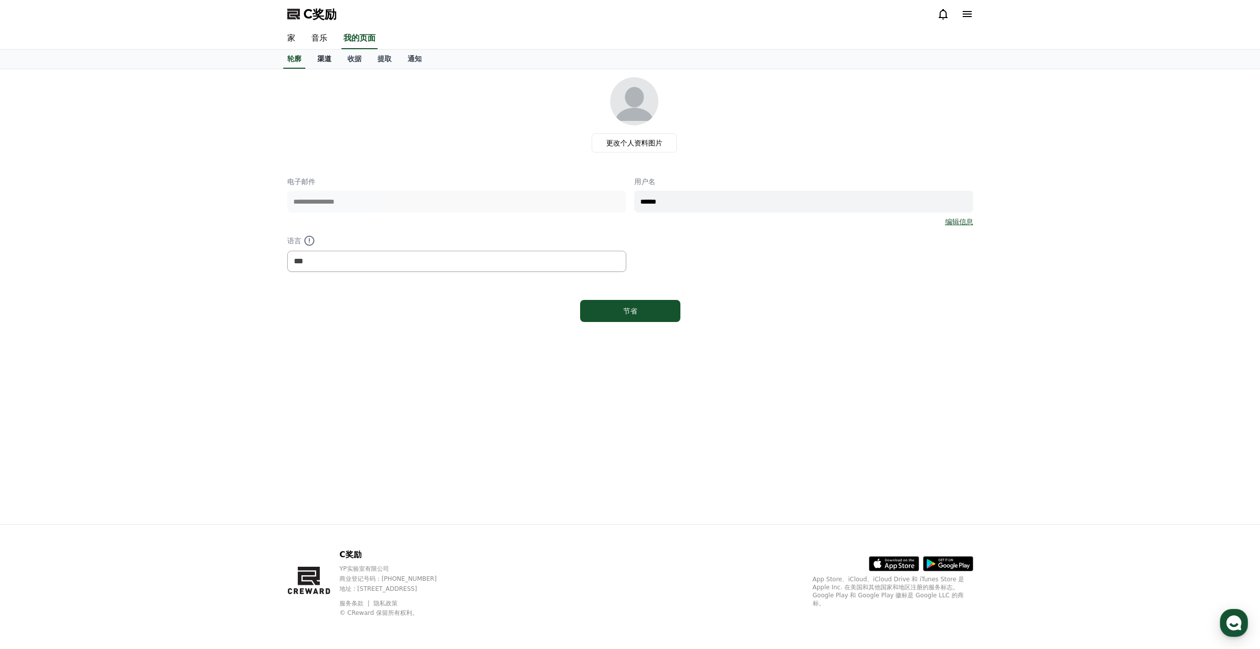
click at [327, 56] on font "渠道" at bounding box center [324, 59] width 14 height 8
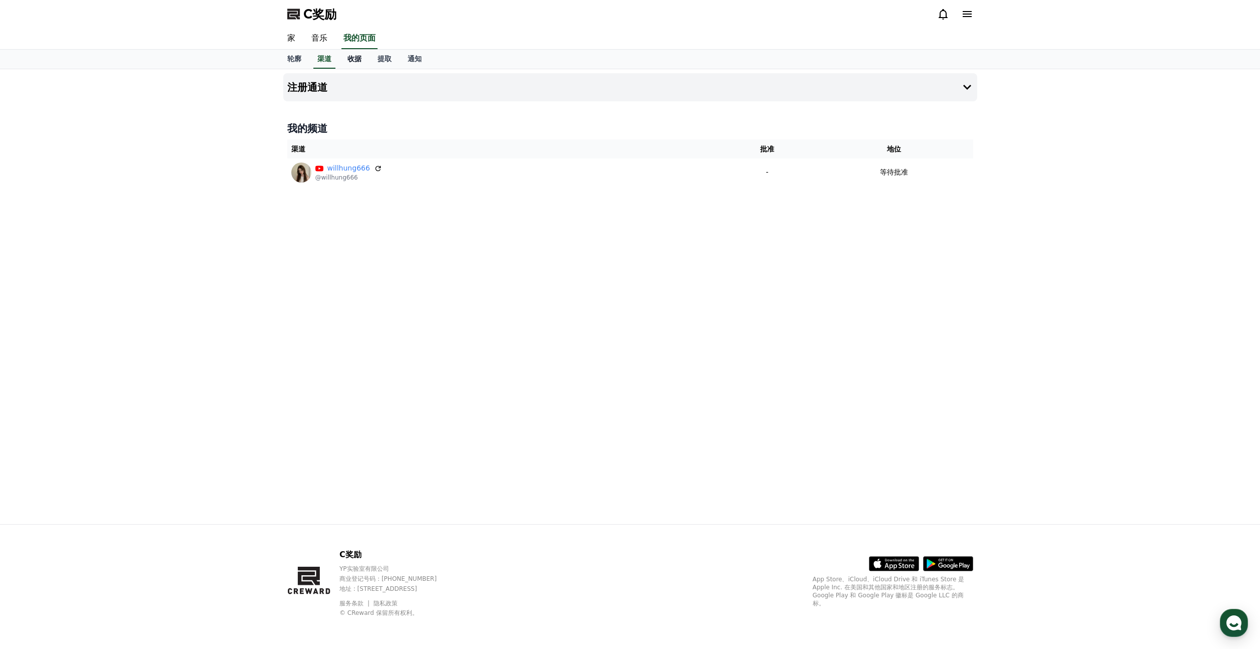
click at [353, 62] on font "收据" at bounding box center [354, 59] width 14 height 8
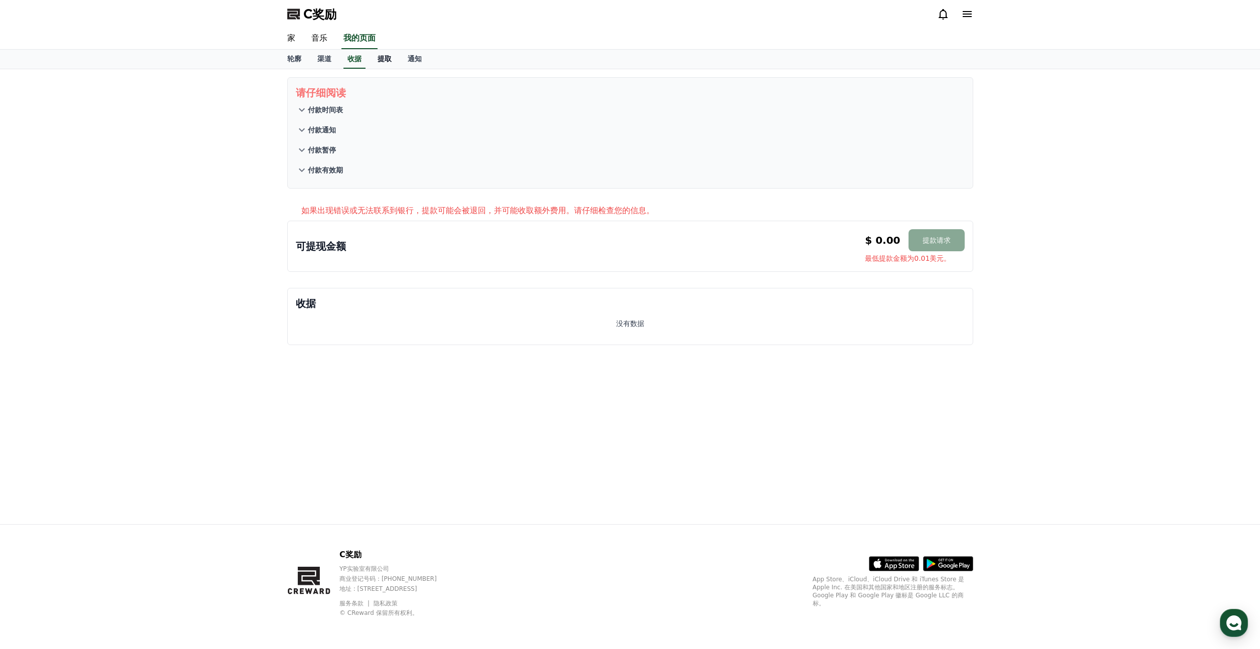
click at [387, 59] on font "提取" at bounding box center [385, 59] width 14 height 8
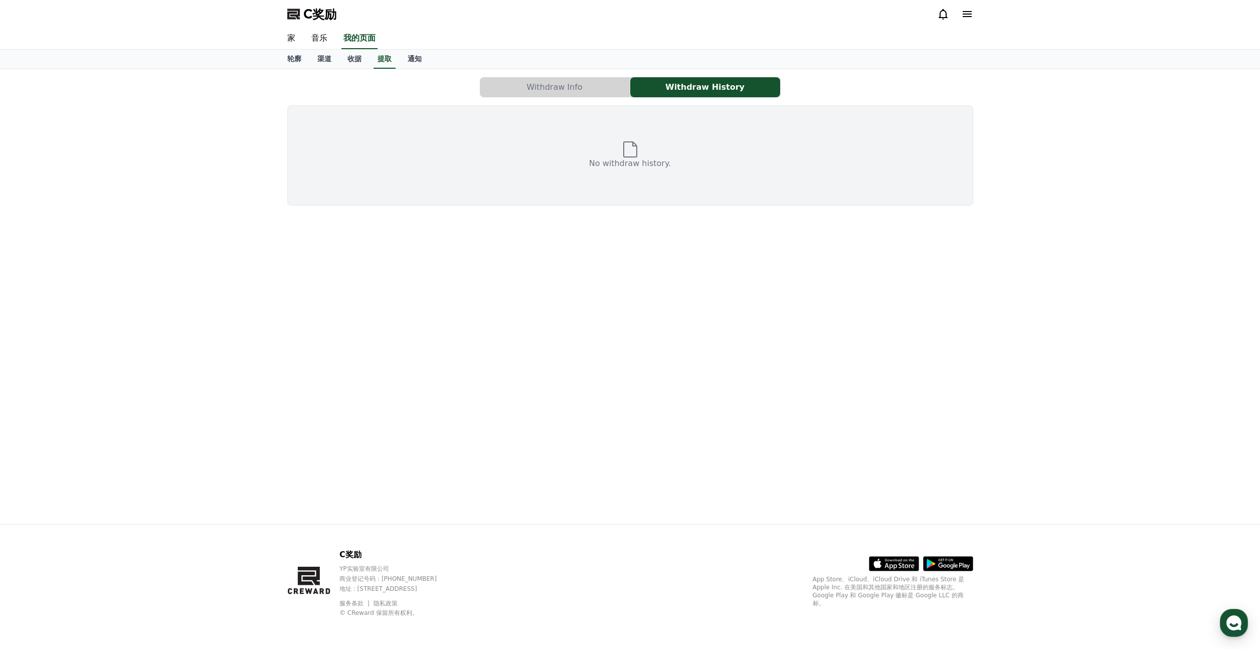
click at [529, 89] on button "Withdraw Info" at bounding box center [555, 87] width 150 height 20
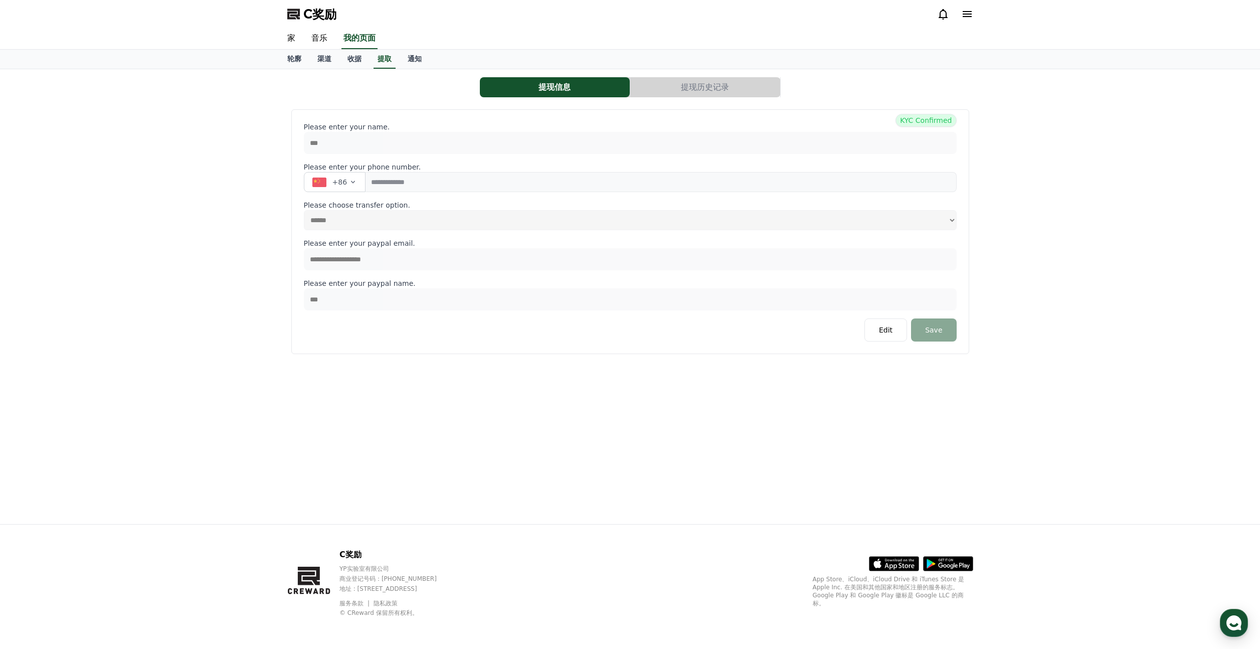
select select
click at [365, 62] on link "收据" at bounding box center [354, 59] width 30 height 19
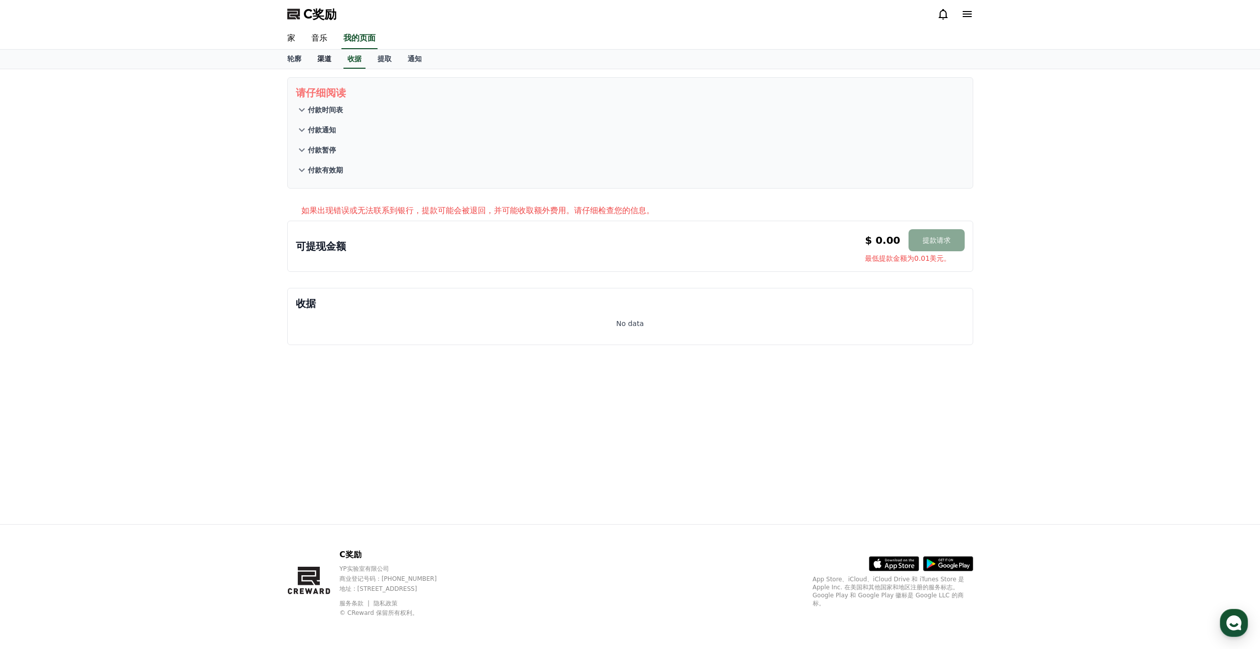
click at [326, 59] on font "渠道" at bounding box center [324, 59] width 14 height 8
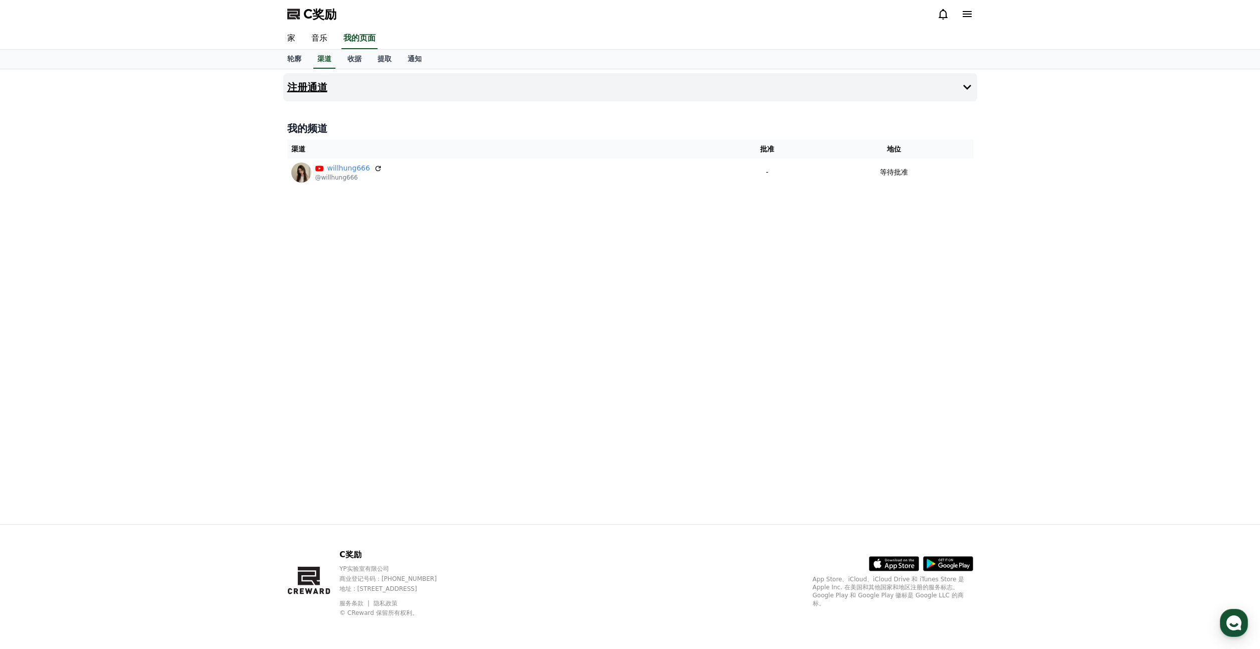
click at [959, 85] on button "注册通道" at bounding box center [630, 87] width 694 height 28
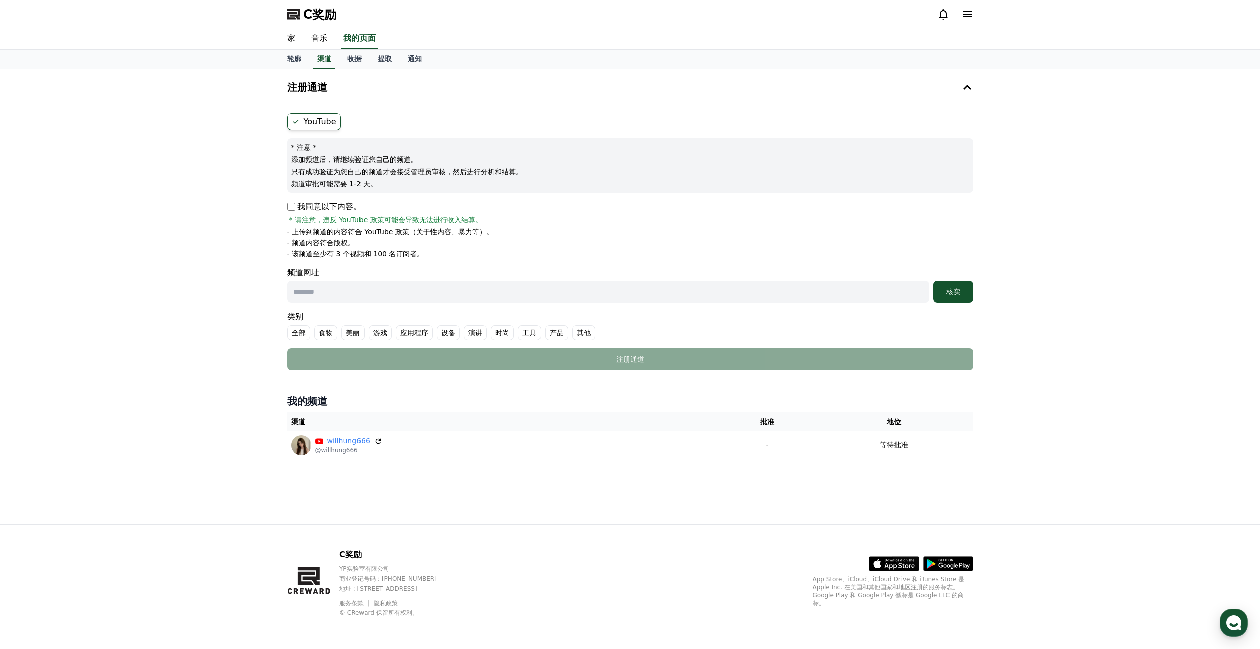
click at [350, 297] on input "text" at bounding box center [608, 292] width 642 height 22
paste input "**********"
type input "**********"
click at [957, 286] on button "核实" at bounding box center [953, 292] width 40 height 22
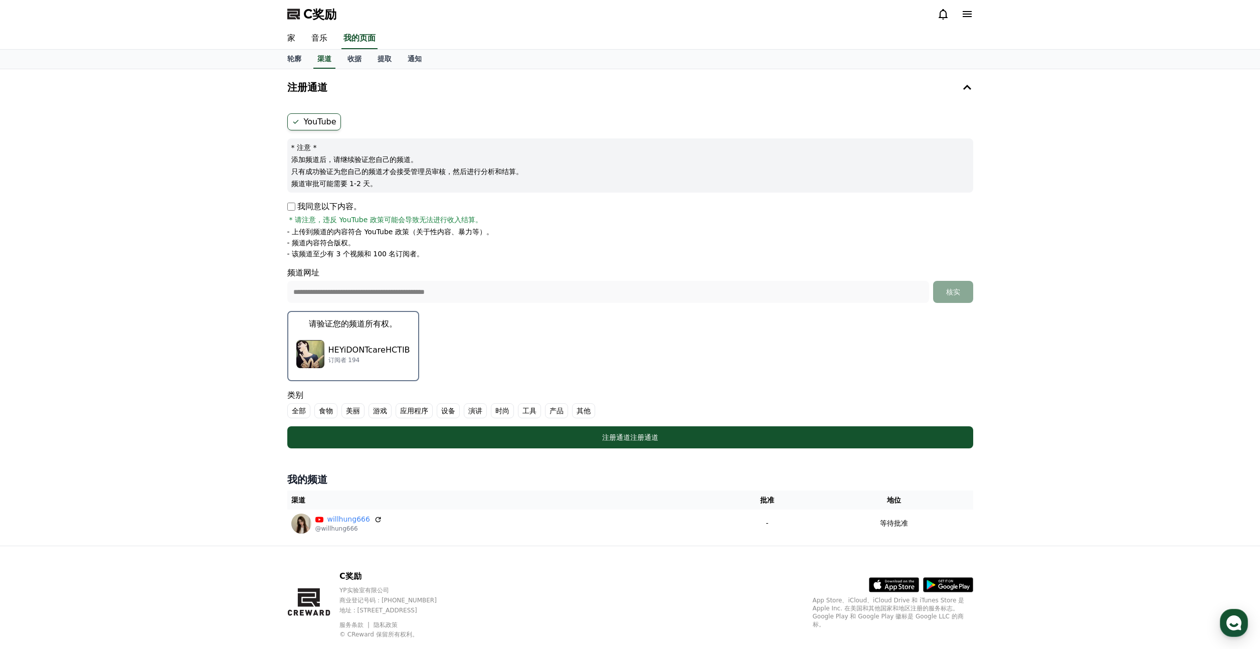
click at [386, 340] on div "HEYiDONTcareHCTIB 订阅者 194" at bounding box center [353, 354] width 114 height 40
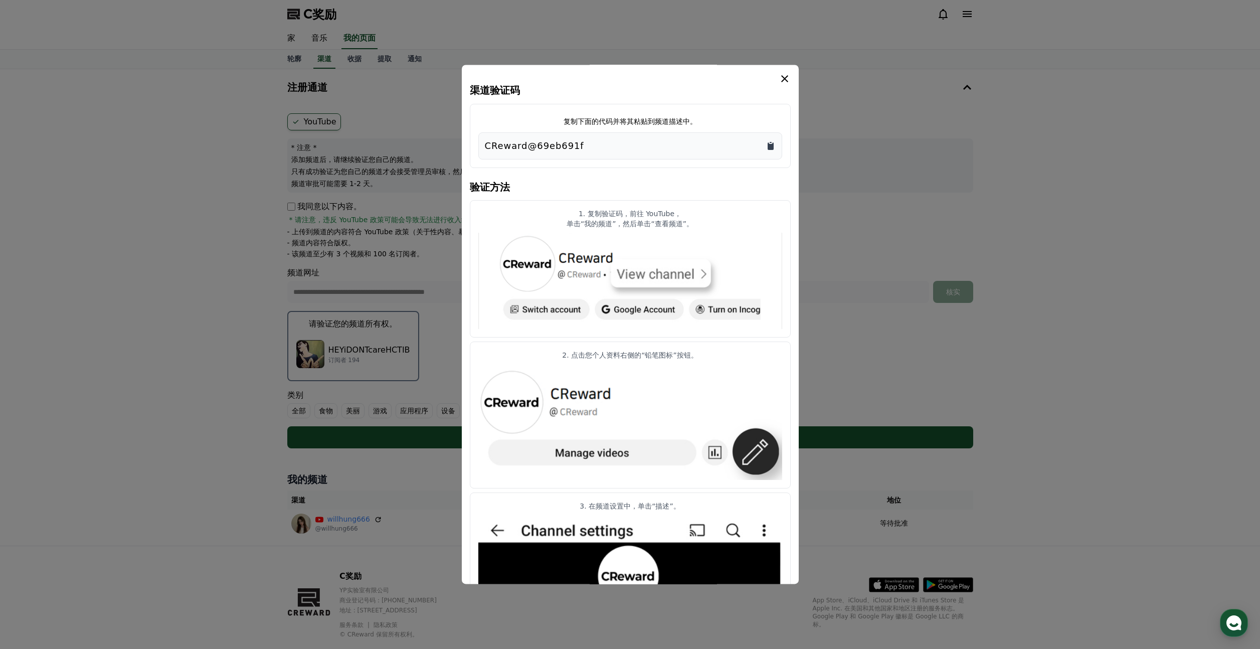
click at [768, 145] on icon "复制到剪贴板" at bounding box center [771, 146] width 6 height 8
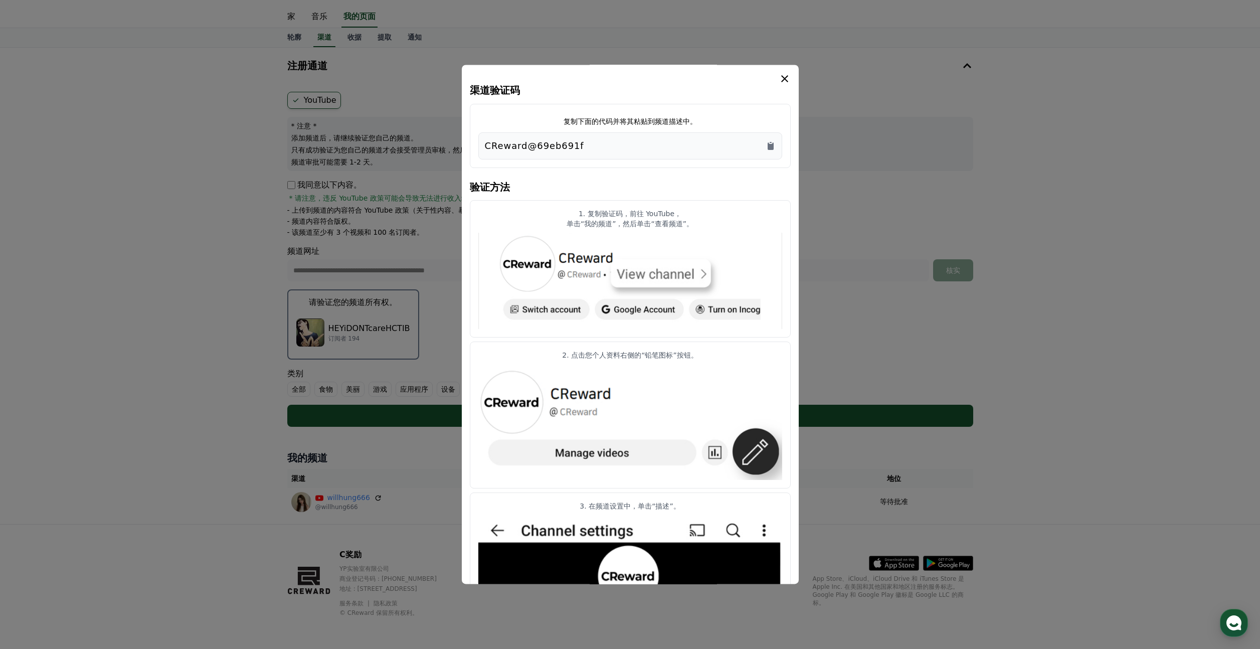
click at [790, 74] on icon "情态动词" at bounding box center [785, 79] width 12 height 12
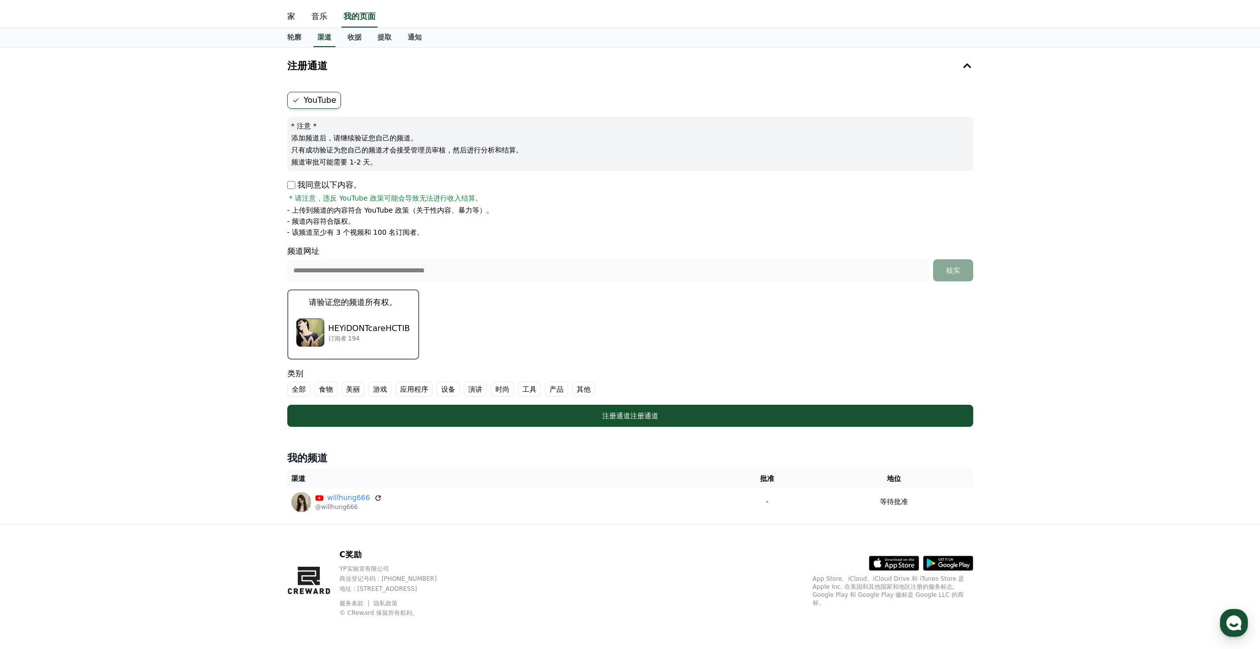
click at [581, 390] on font "其他" at bounding box center [584, 389] width 14 height 8
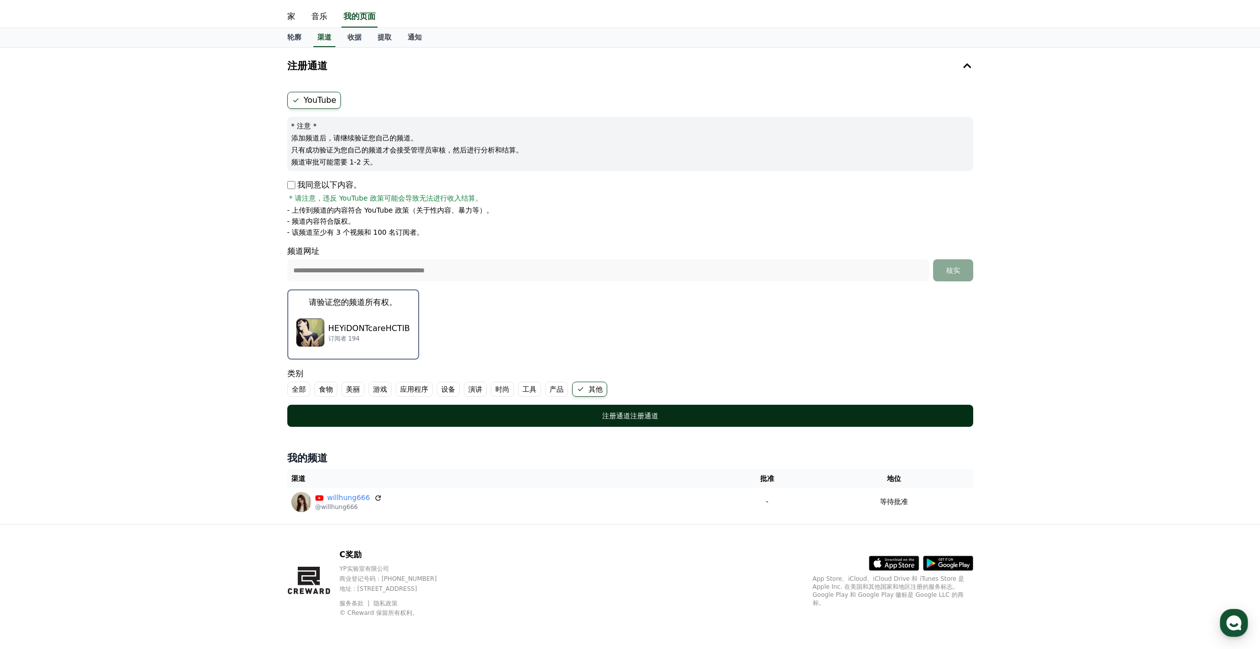
click at [585, 409] on button "注册通道 注册通道" at bounding box center [630, 416] width 686 height 22
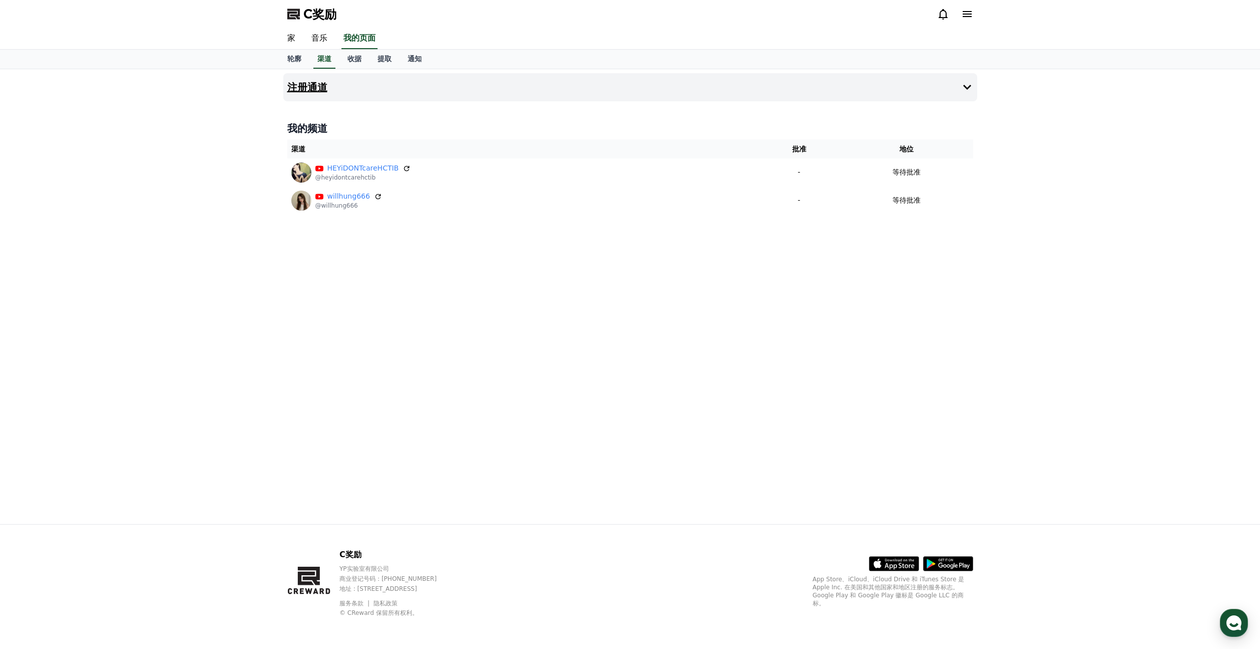
click at [969, 85] on icon at bounding box center [967, 87] width 12 height 12
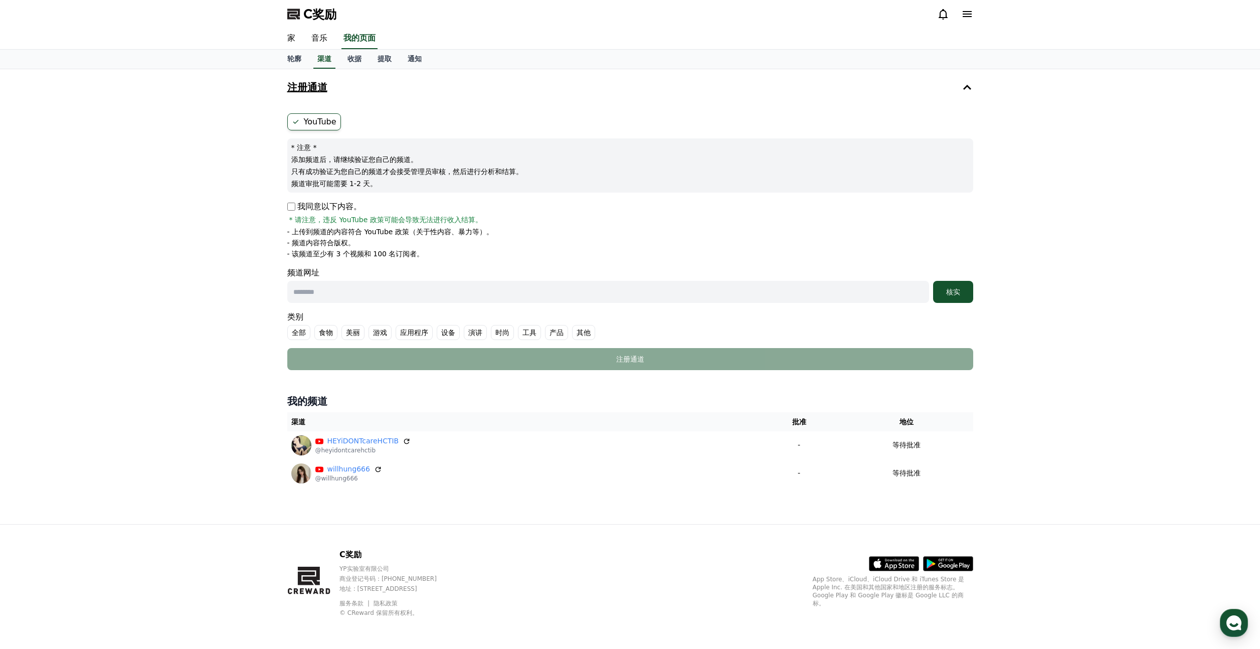
click at [348, 296] on input "text" at bounding box center [608, 292] width 642 height 22
paste input "**********"
type input "**********"
click at [959, 285] on button "核实" at bounding box center [953, 292] width 40 height 22
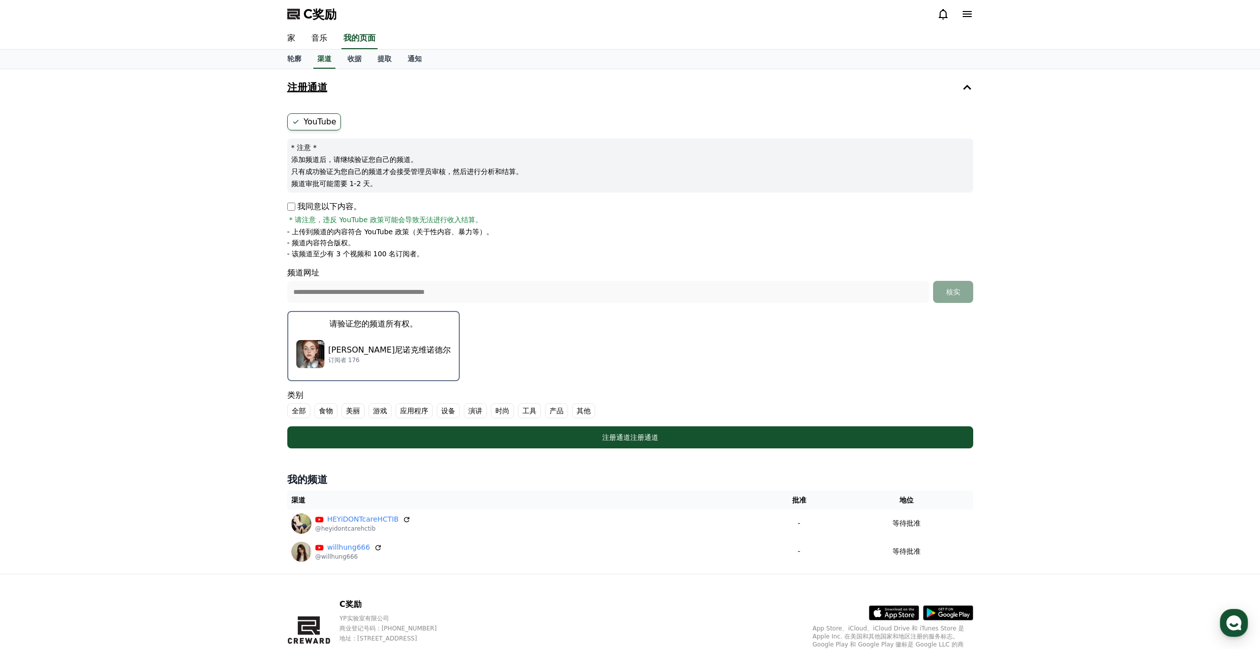
click at [581, 407] on font "其他" at bounding box center [584, 411] width 14 height 8
click at [383, 353] on font "埃尔尼诺克维诺德尔" at bounding box center [389, 350] width 123 height 10
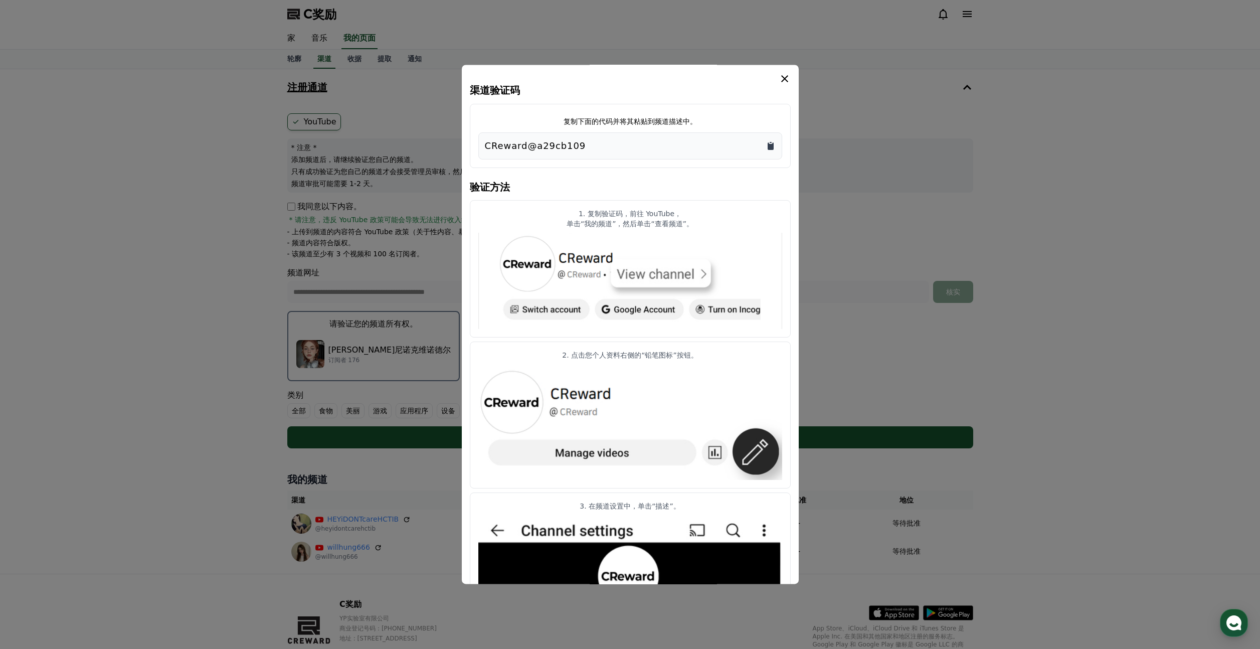
click at [771, 147] on icon "复制到剪贴板" at bounding box center [771, 146] width 6 height 8
click at [783, 78] on icon "情态动词" at bounding box center [785, 79] width 12 height 12
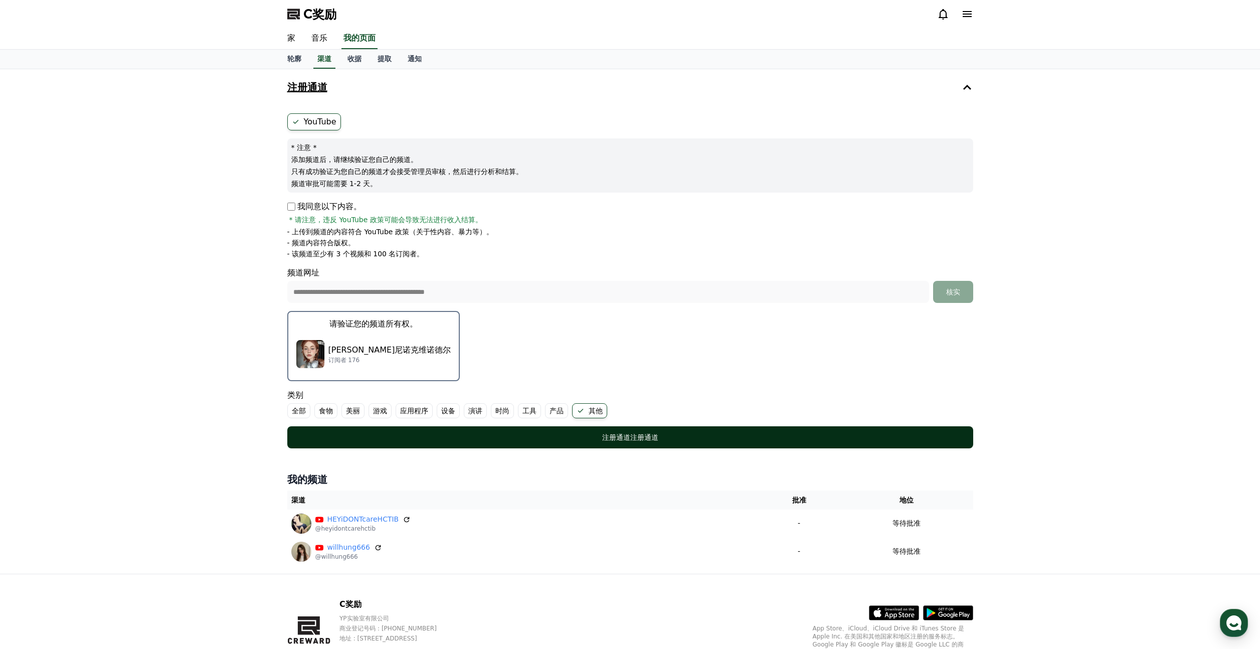
click at [602, 431] on button "注册通道 注册通道" at bounding box center [630, 437] width 686 height 22
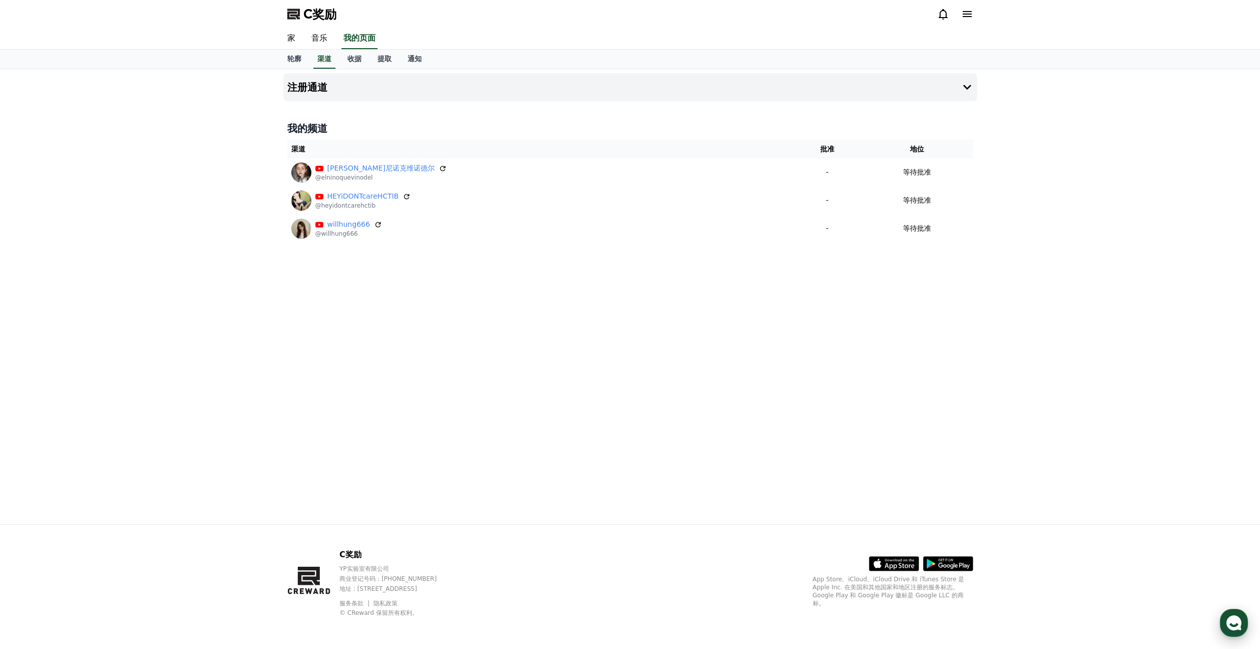
click at [1241, 617] on icon "button" at bounding box center [1234, 623] width 18 height 18
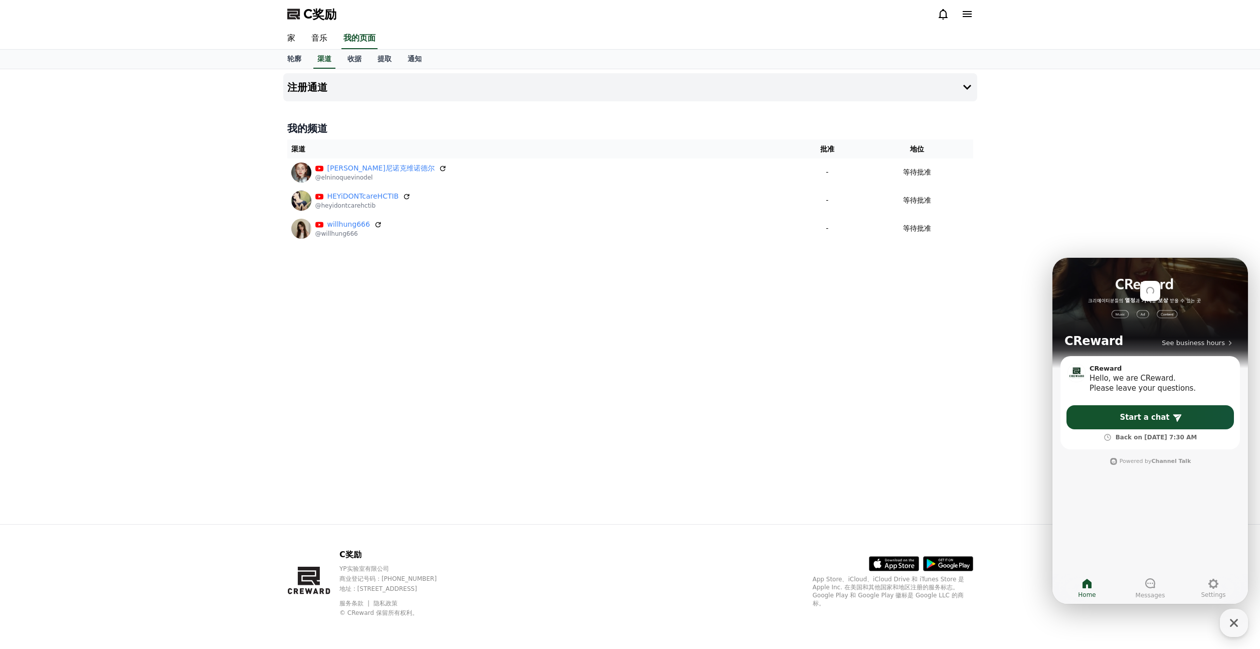
click at [500, 392] on div "注册通道 我的频道 渠道 批准 地位 [PERSON_NAME]尼诺克维诺德尔 @elninoquevinodel - 等待批准 HEYiDONTcareHC…" at bounding box center [630, 296] width 702 height 455
click at [963, 92] on icon at bounding box center [967, 87] width 12 height 12
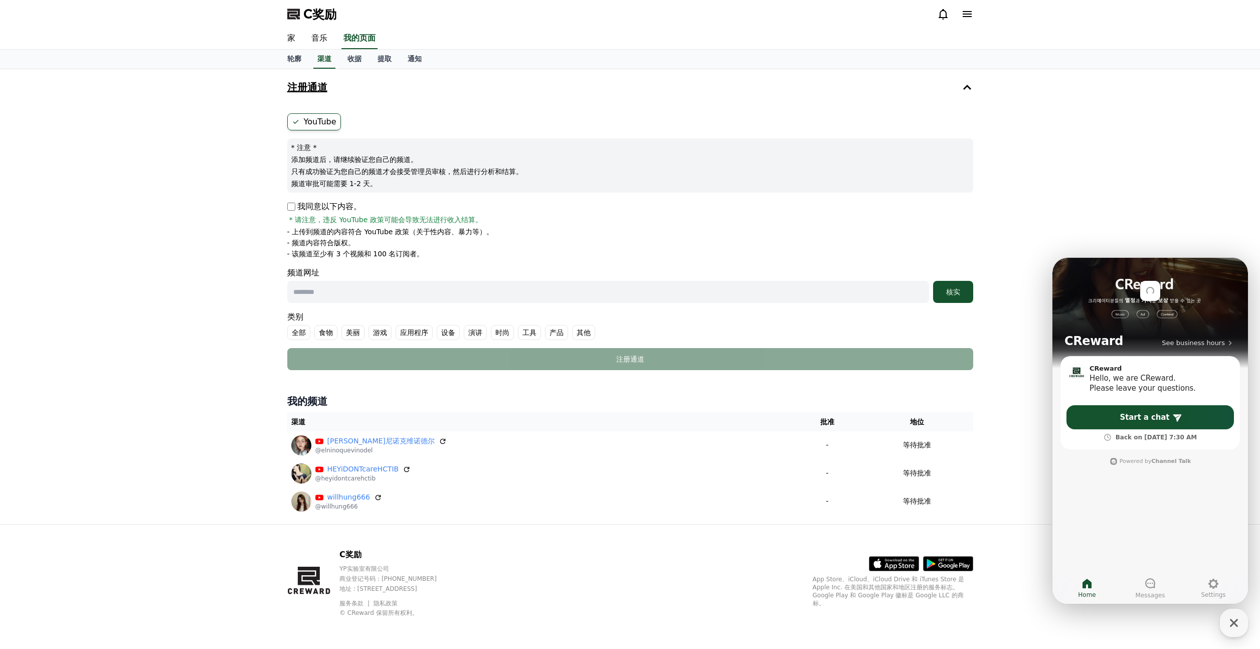
click at [346, 291] on input "text" at bounding box center [608, 292] width 642 height 22
paste input "**********"
type input "**********"
click at [964, 288] on div "核实" at bounding box center [953, 292] width 32 height 10
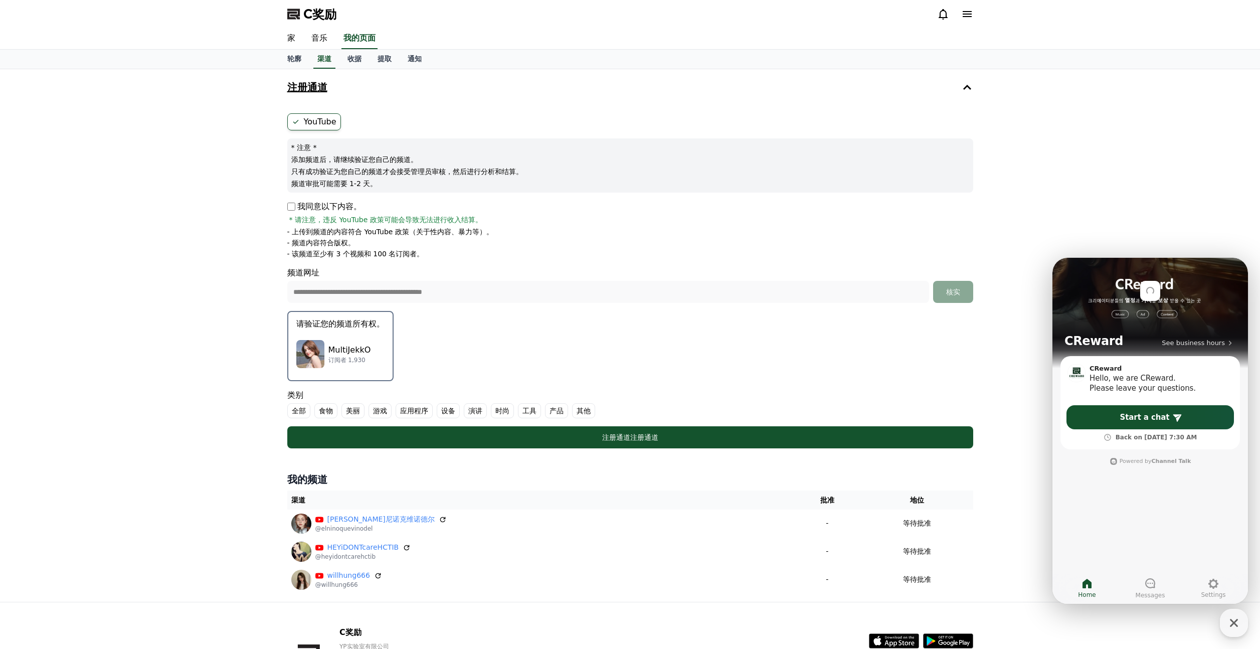
click at [360, 329] on p "请验证您的频道所有权。" at bounding box center [340, 324] width 88 height 12
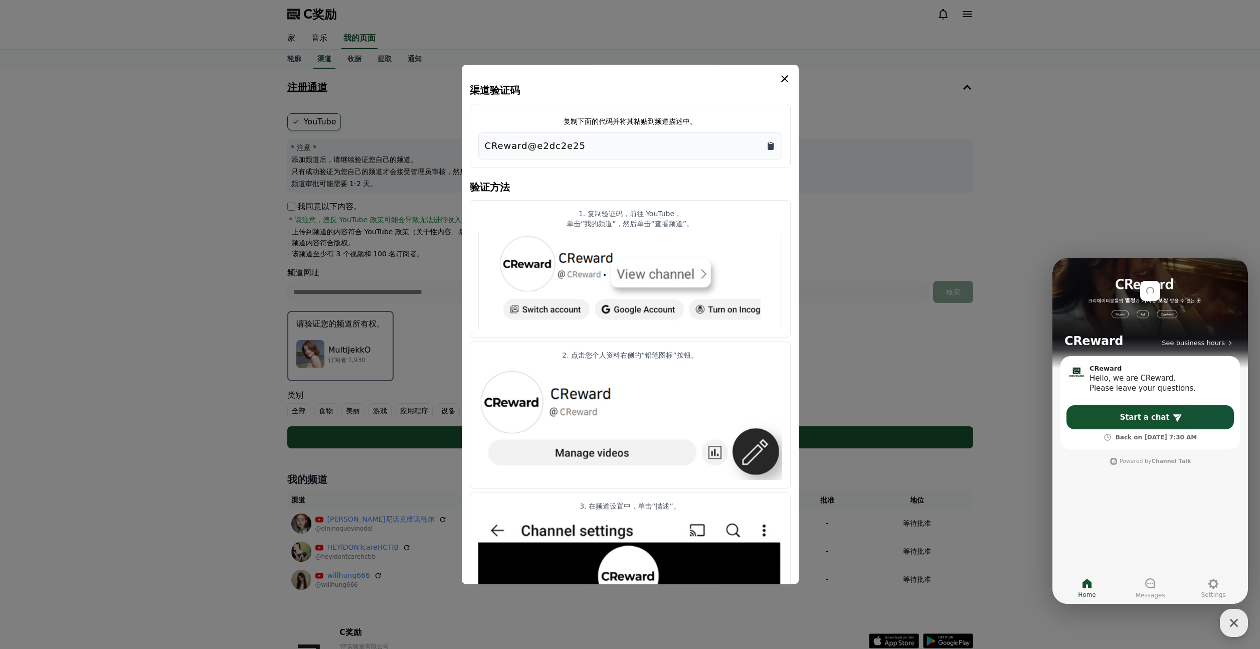
click at [770, 237] on div "渠道验证码 复制下面的代码并将其粘贴到频道描述中。 CReward@e2dc2e25 验证方法 1. 复制验证码，前往 YouTube， 单击“我的频道”，然…" at bounding box center [630, 470] width 321 height 794
click at [771, 148] on icon "复制到剪贴板" at bounding box center [771, 146] width 6 height 8
click at [786, 82] on icon "情态动词" at bounding box center [785, 79] width 12 height 12
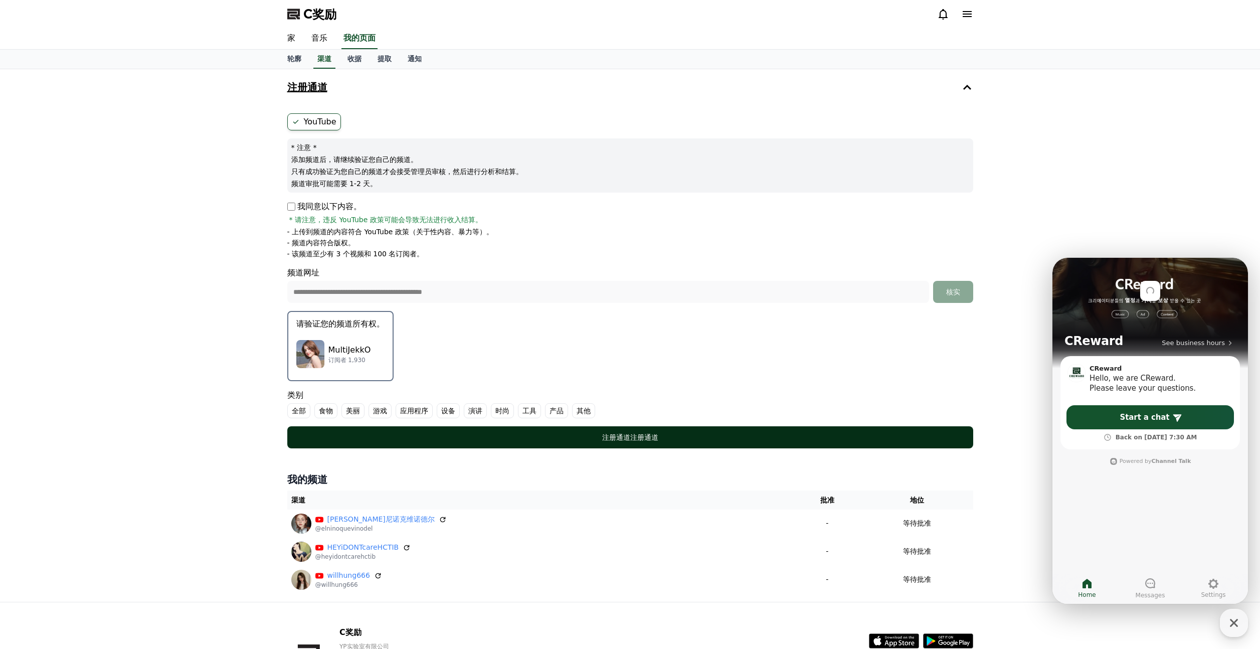
click at [542, 437] on div "注册通道 注册通道" at bounding box center [630, 437] width 646 height 10
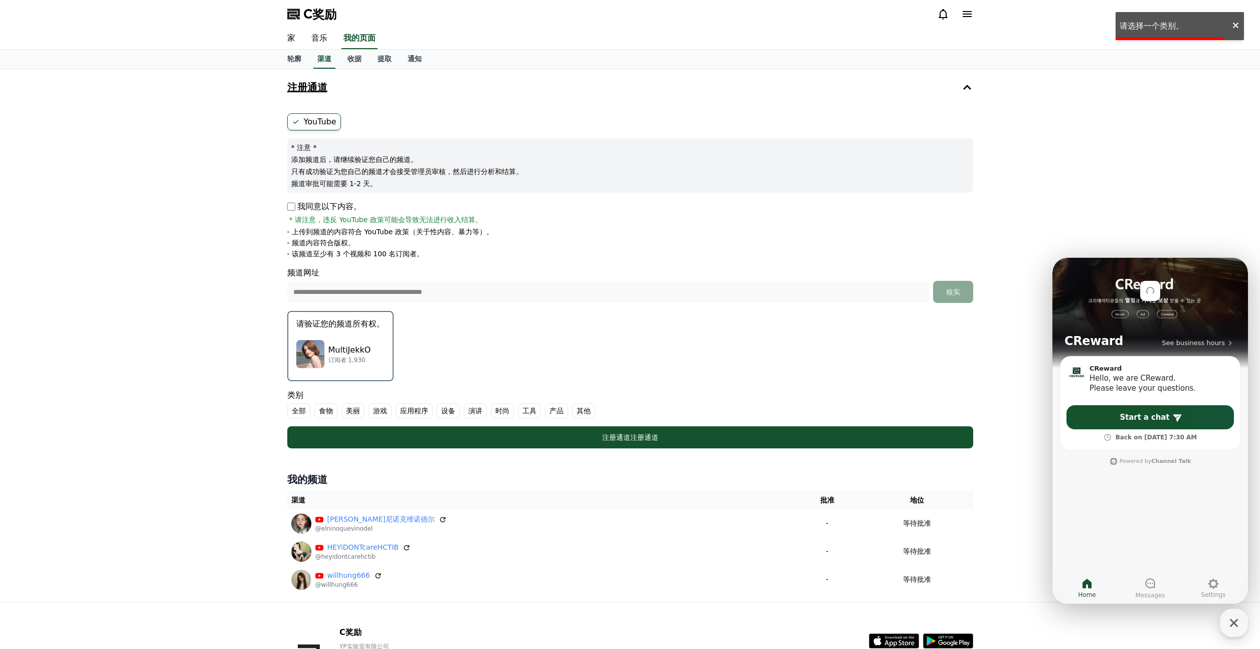
click at [583, 405] on label "其他" at bounding box center [583, 410] width 23 height 15
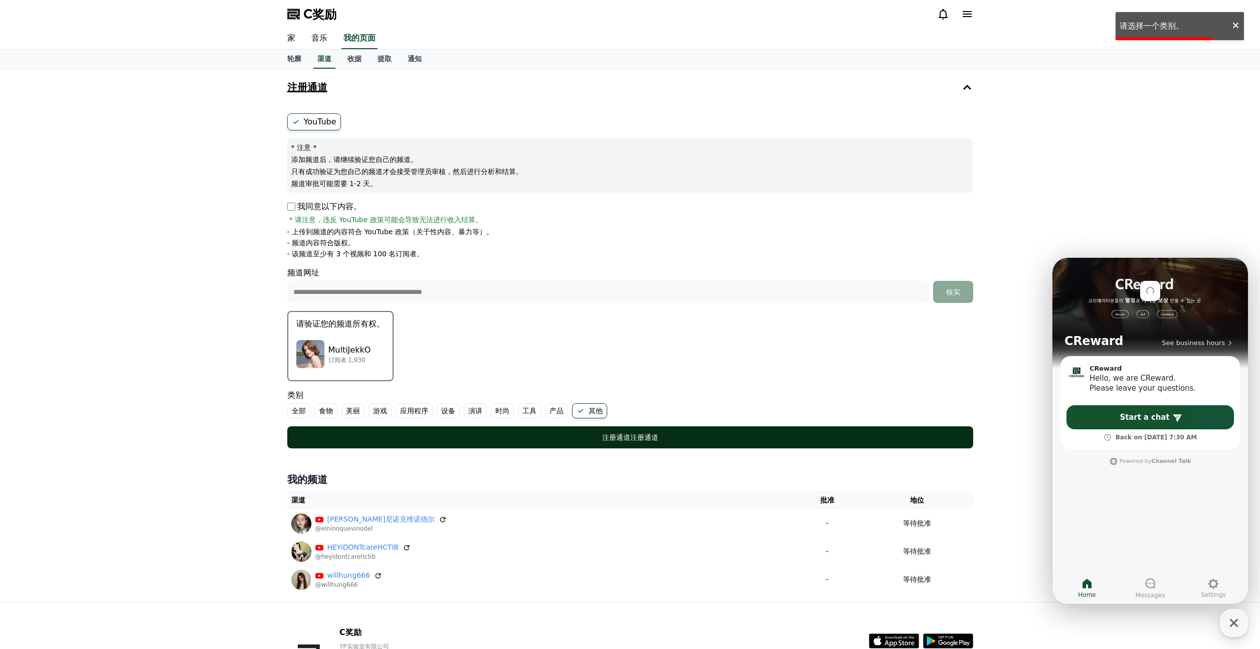
click at [601, 434] on div "注册通道 注册通道" at bounding box center [630, 437] width 646 height 10
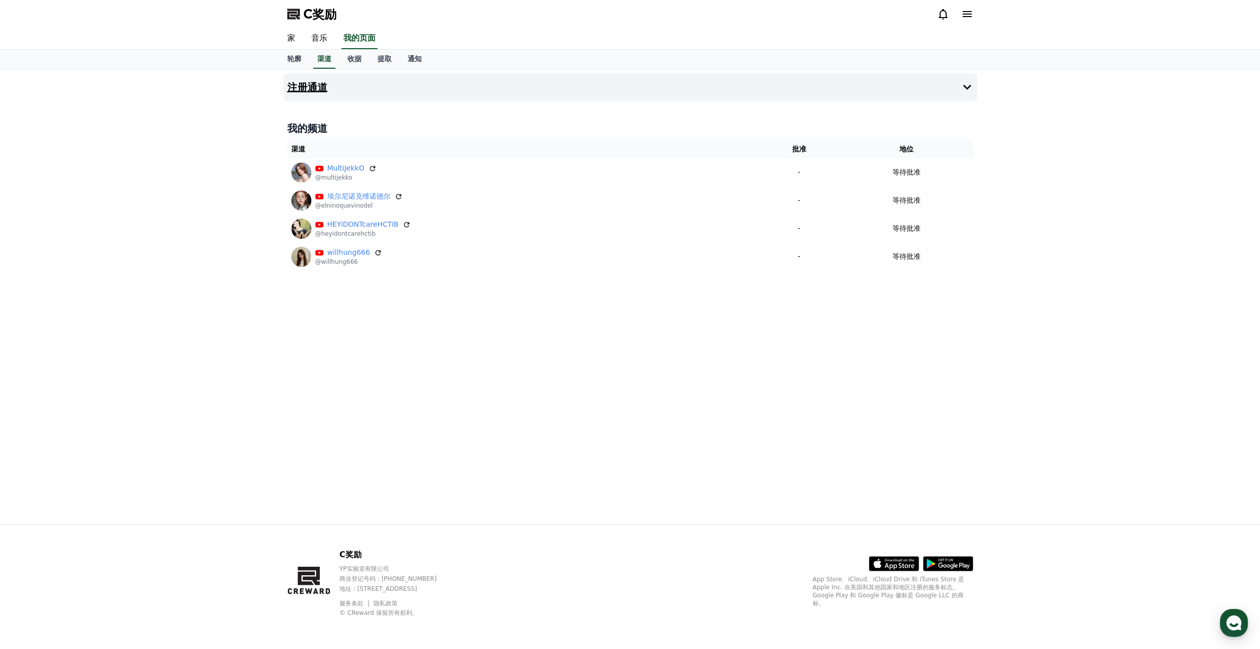
click at [965, 87] on icon at bounding box center [967, 87] width 8 height 5
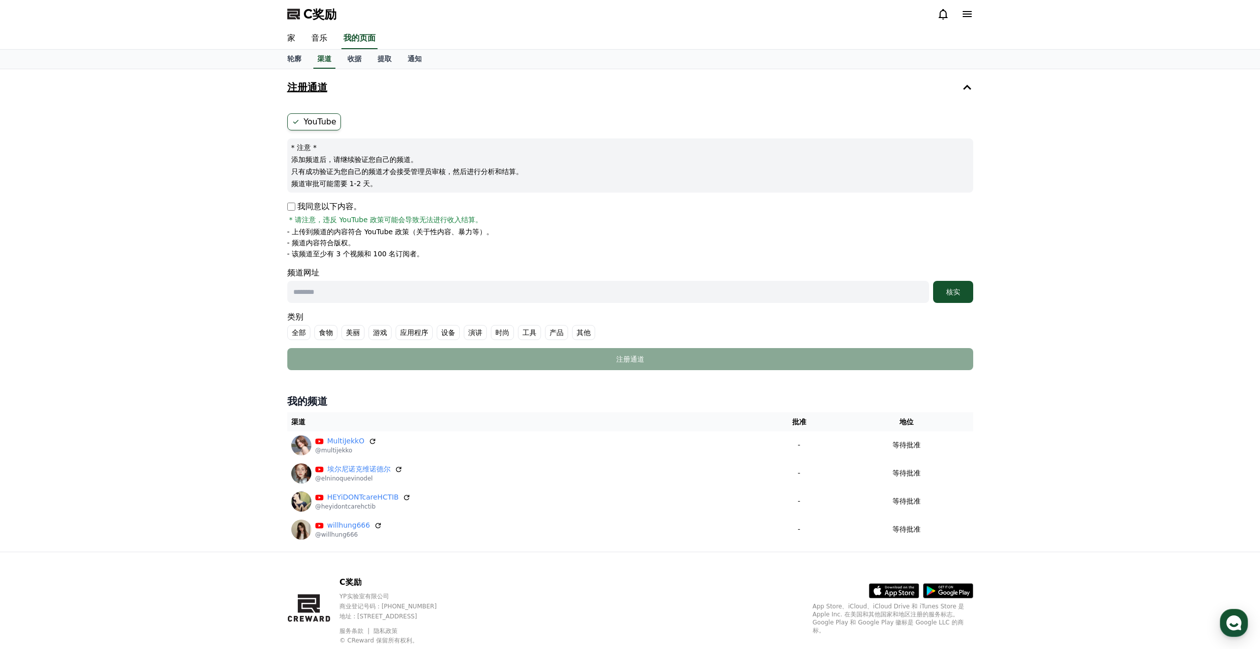
click at [326, 287] on input "text" at bounding box center [608, 292] width 642 height 22
paste input "**********"
type input "**********"
click at [956, 291] on font "核实" at bounding box center [953, 292] width 14 height 8
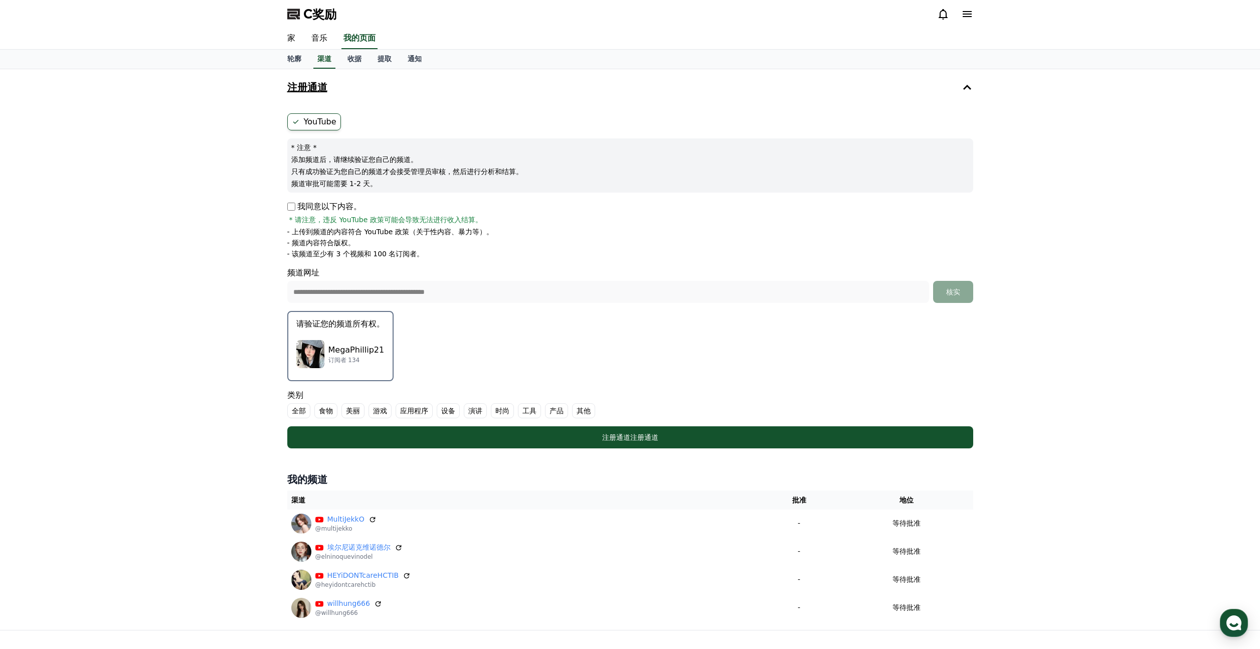
click at [345, 338] on div "MegaPhillip21 订阅者 134" at bounding box center [340, 354] width 88 height 40
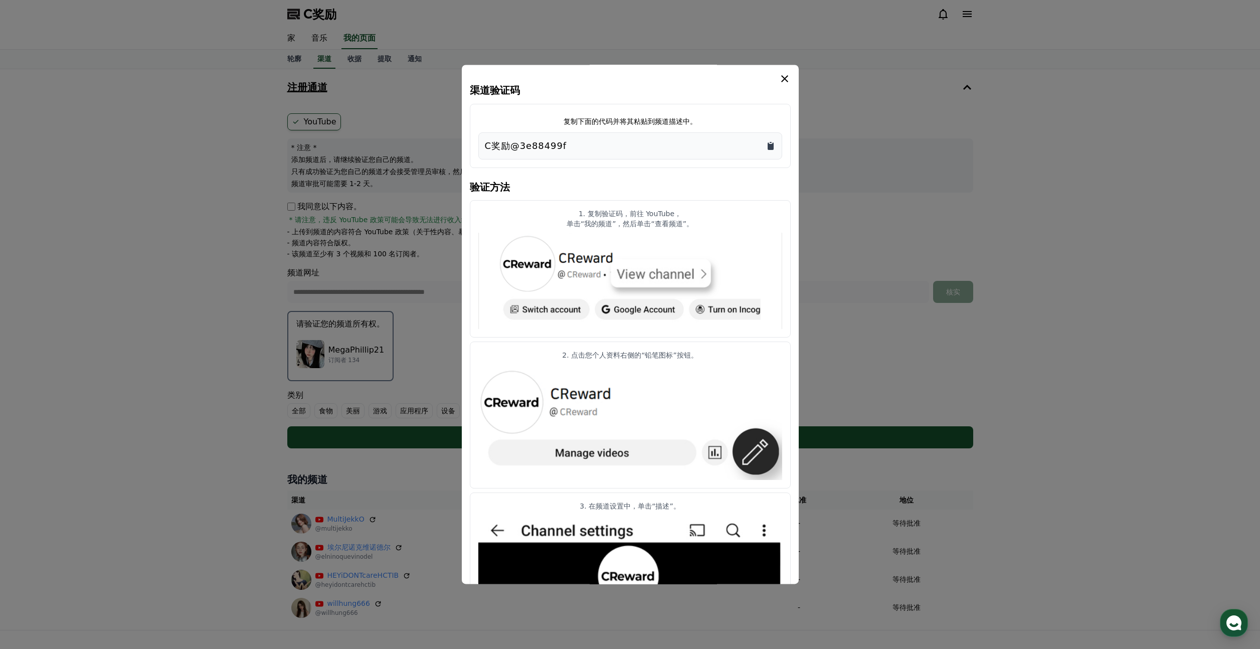
click at [769, 147] on icon "复制到剪贴板" at bounding box center [771, 146] width 6 height 8
click at [507, 147] on font "C奖励@3e88499f" at bounding box center [526, 145] width 82 height 11
click at [784, 77] on icon "情态动词" at bounding box center [785, 79] width 12 height 12
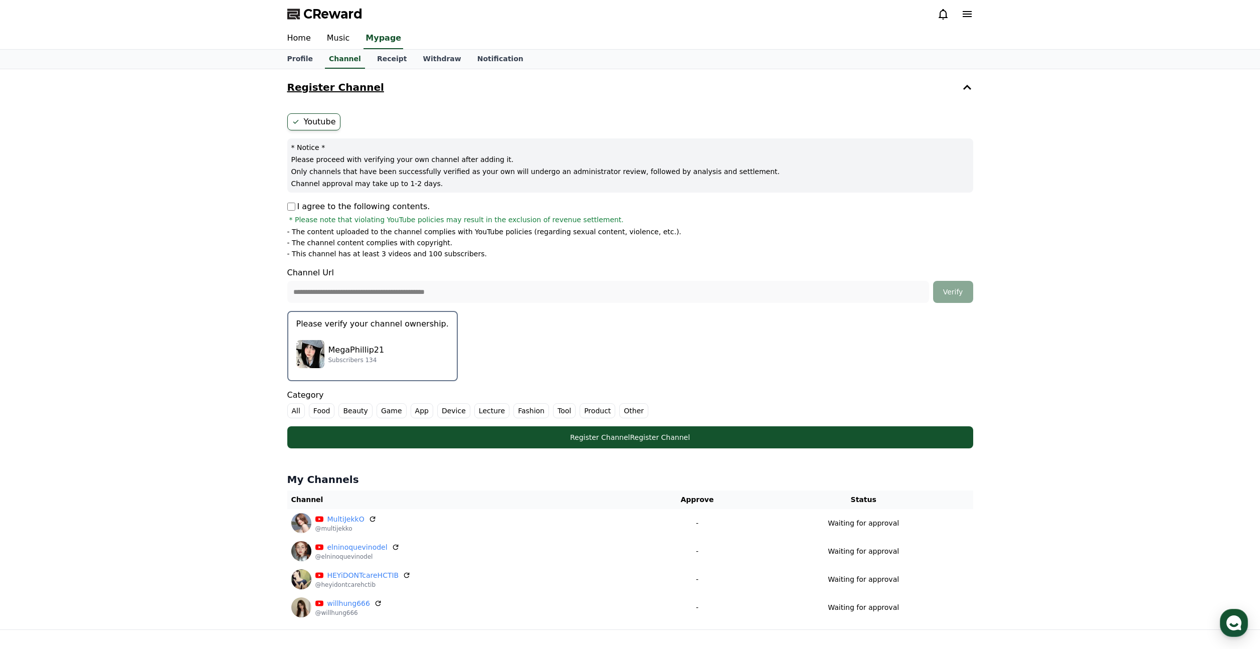
click at [410, 319] on p "Please verify your channel ownership." at bounding box center [372, 324] width 152 height 12
click at [406, 323] on p "Please verify your channel ownership." at bounding box center [372, 324] width 152 height 12
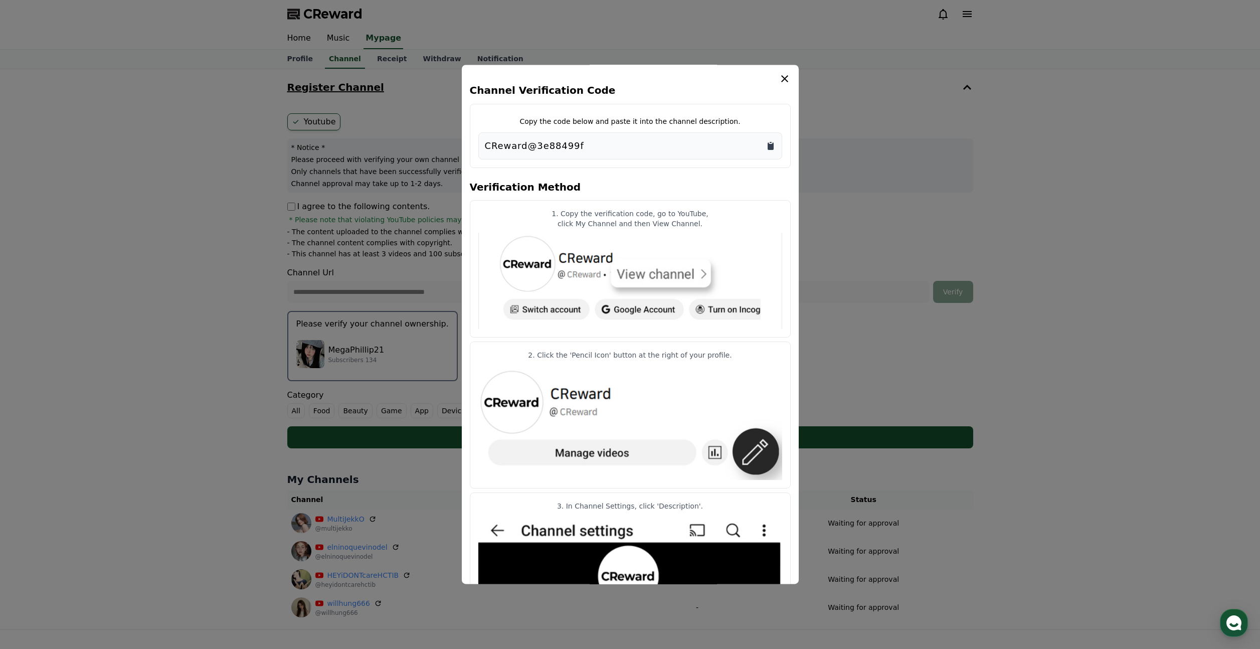
click at [771, 148] on icon "Copy to clipboard" at bounding box center [771, 146] width 6 height 8
click at [796, 75] on div "Channel Verification Code Copy the code below and paste it into the channel des…" at bounding box center [630, 324] width 337 height 519
click at [789, 77] on icon "modal" at bounding box center [785, 79] width 12 height 12
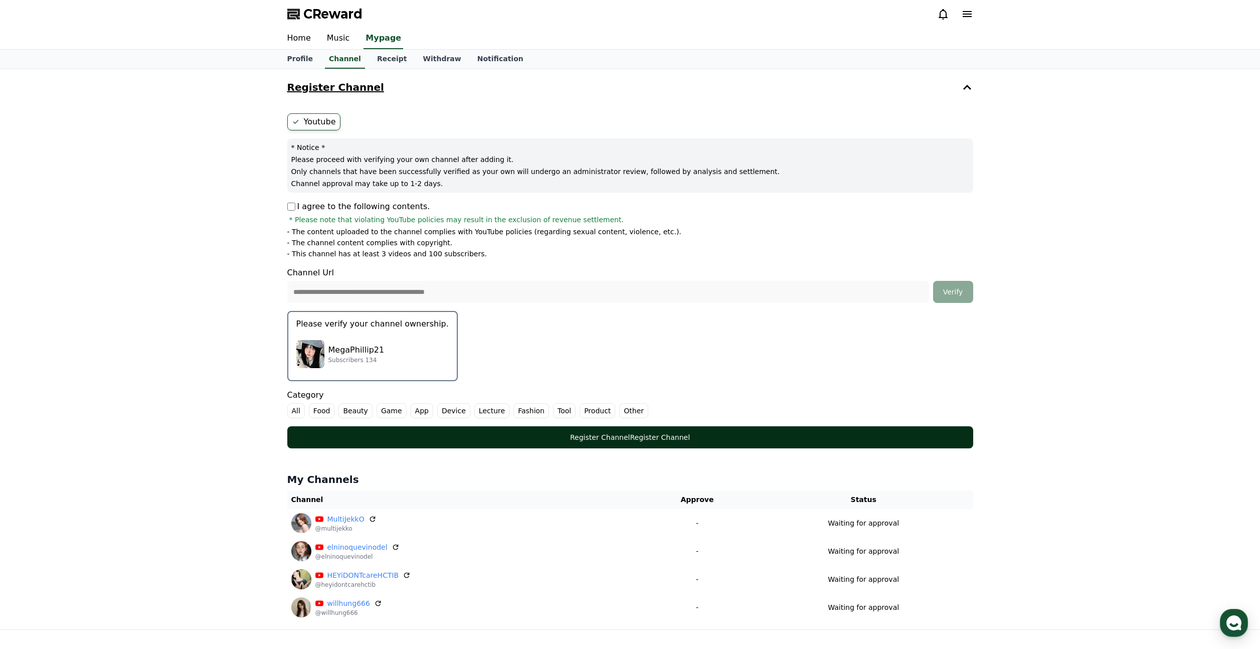
click at [662, 436] on div "Register Channel Register Channel" at bounding box center [630, 437] width 646 height 10
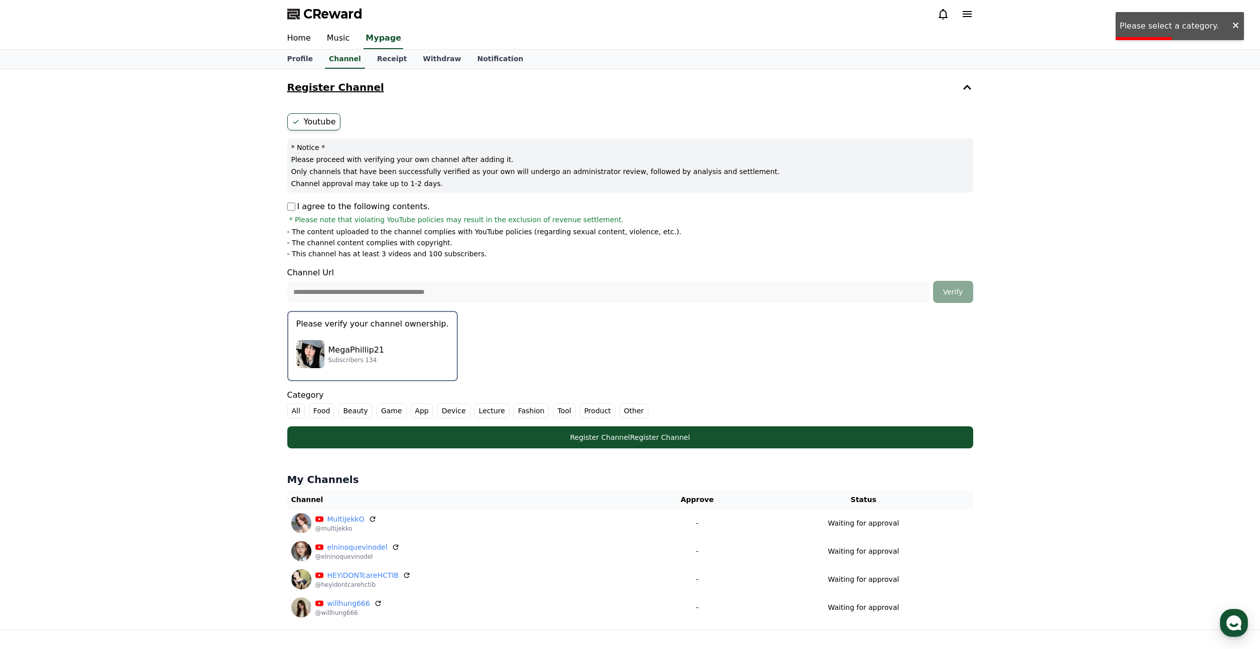
click at [628, 412] on label "Other" at bounding box center [633, 410] width 29 height 15
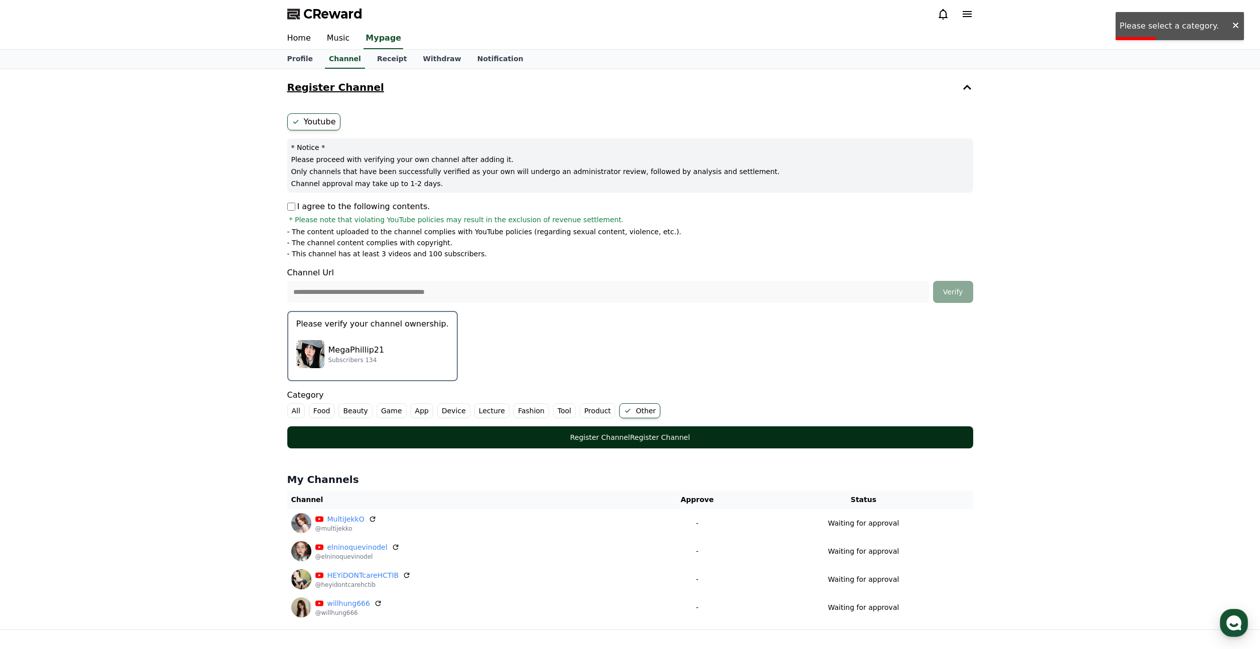
click at [647, 432] on button "Register Channel Register Channel" at bounding box center [630, 437] width 686 height 22
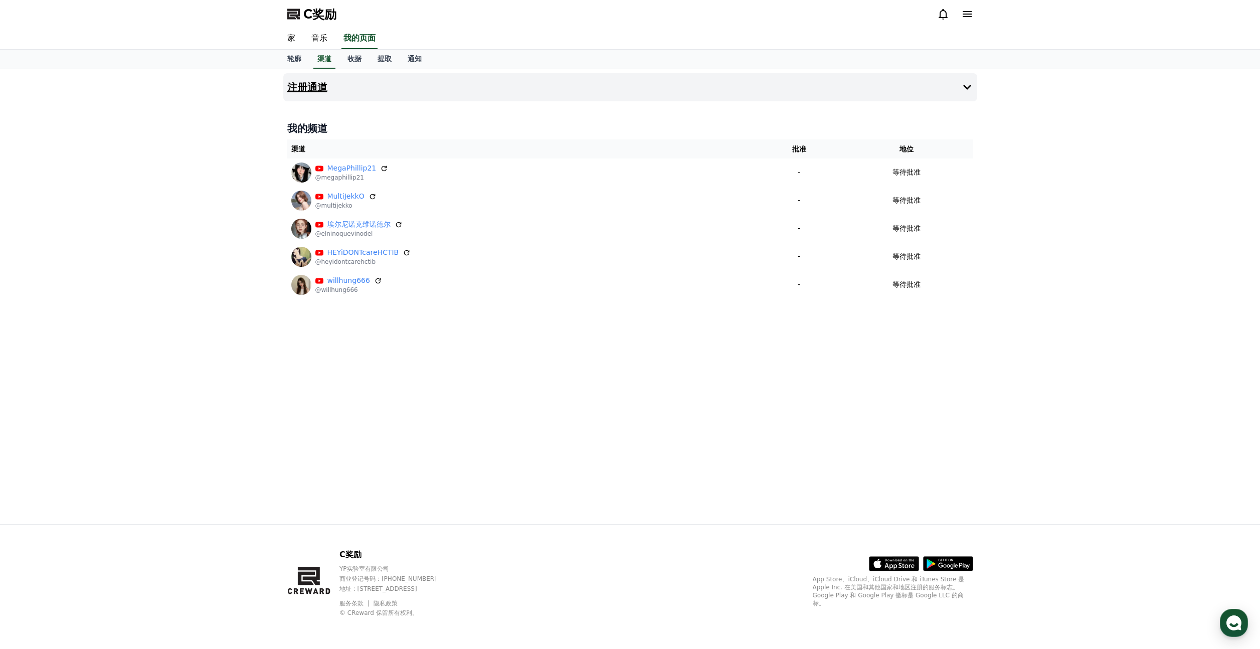
click at [966, 92] on icon at bounding box center [967, 87] width 12 height 12
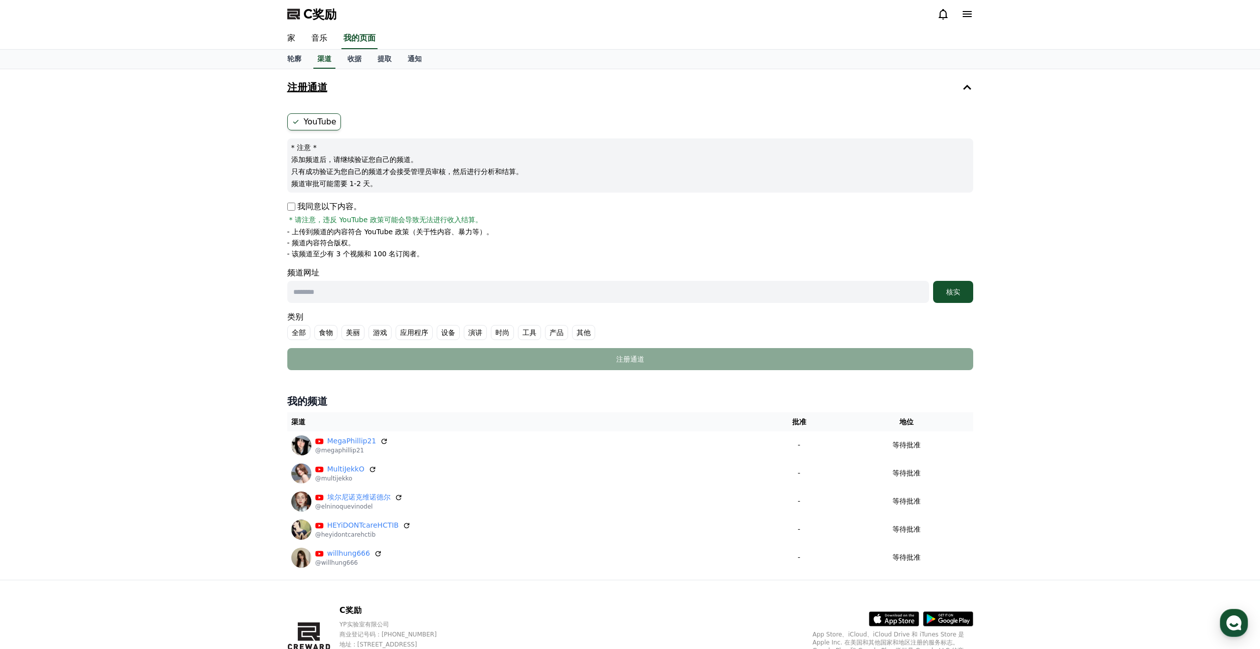
click at [322, 295] on input "text" at bounding box center [608, 292] width 642 height 22
paste input "**********"
type input "**********"
click at [962, 299] on button "核实" at bounding box center [953, 292] width 40 height 22
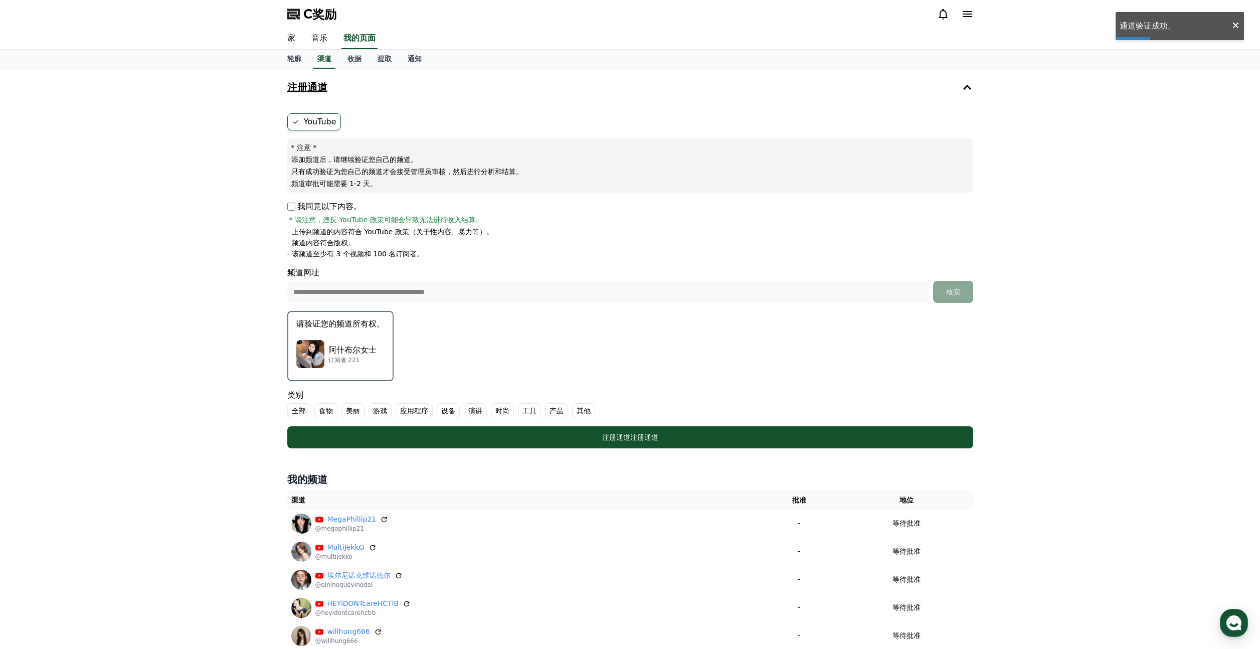
click at [357, 330] on button "请验证您的频道所有权。 [PERSON_NAME]女士 订阅者 221" at bounding box center [340, 346] width 106 height 70
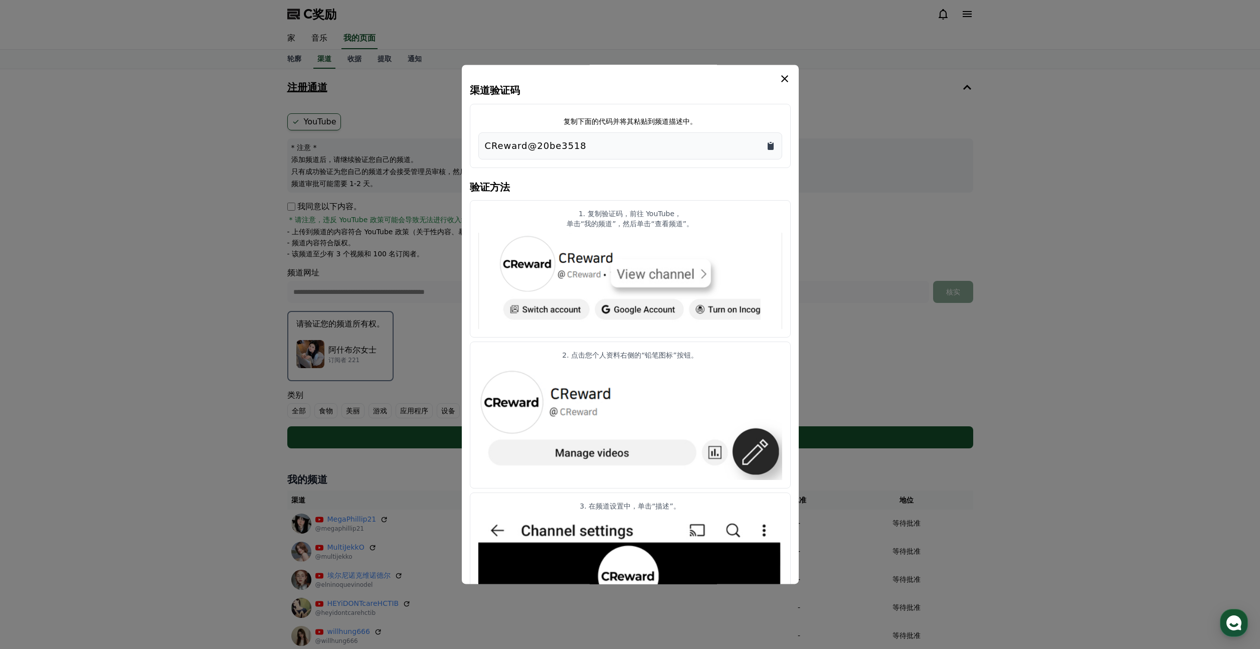
click at [766, 146] on icon "复制到剪贴板" at bounding box center [771, 146] width 10 height 10
click at [787, 78] on icon "情态动词" at bounding box center [785, 79] width 12 height 12
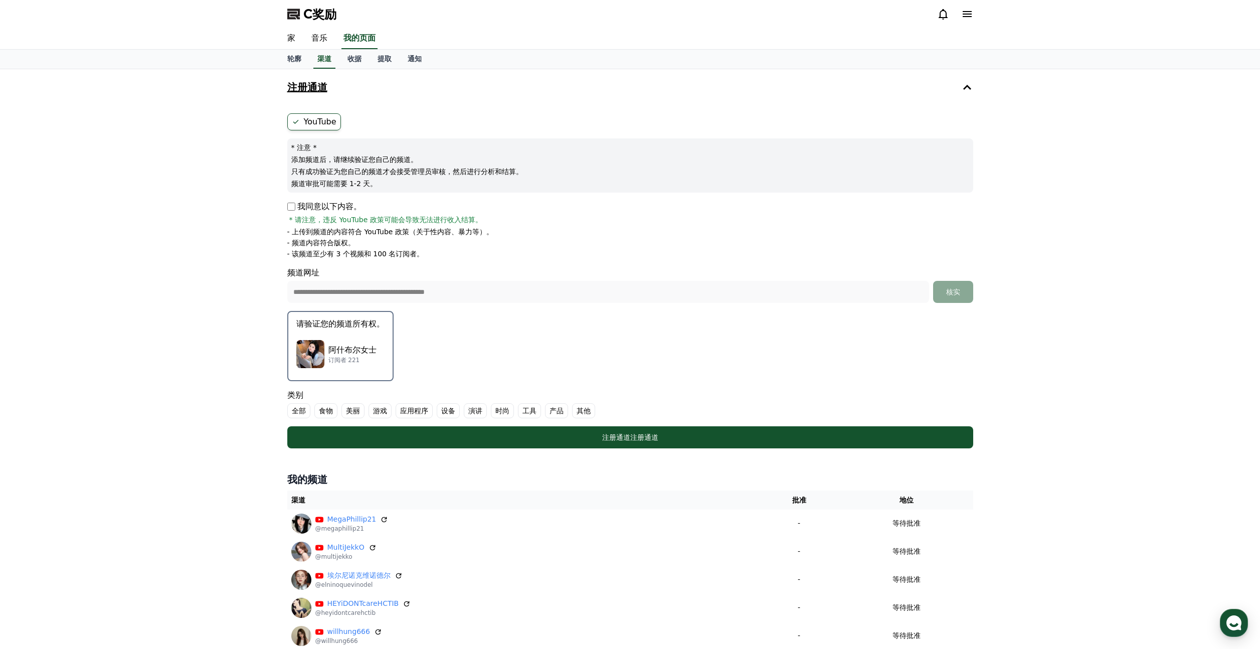
click at [588, 412] on font "其他" at bounding box center [584, 411] width 14 height 8
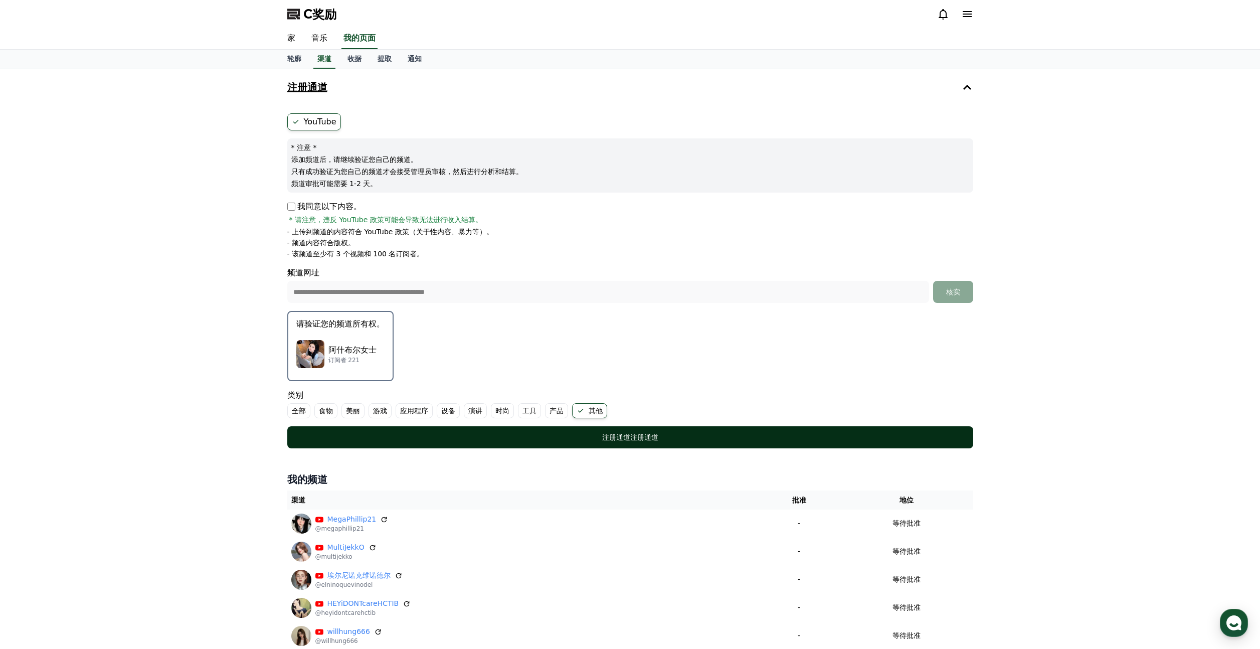
click at [602, 434] on font "注册通道" at bounding box center [616, 437] width 28 height 8
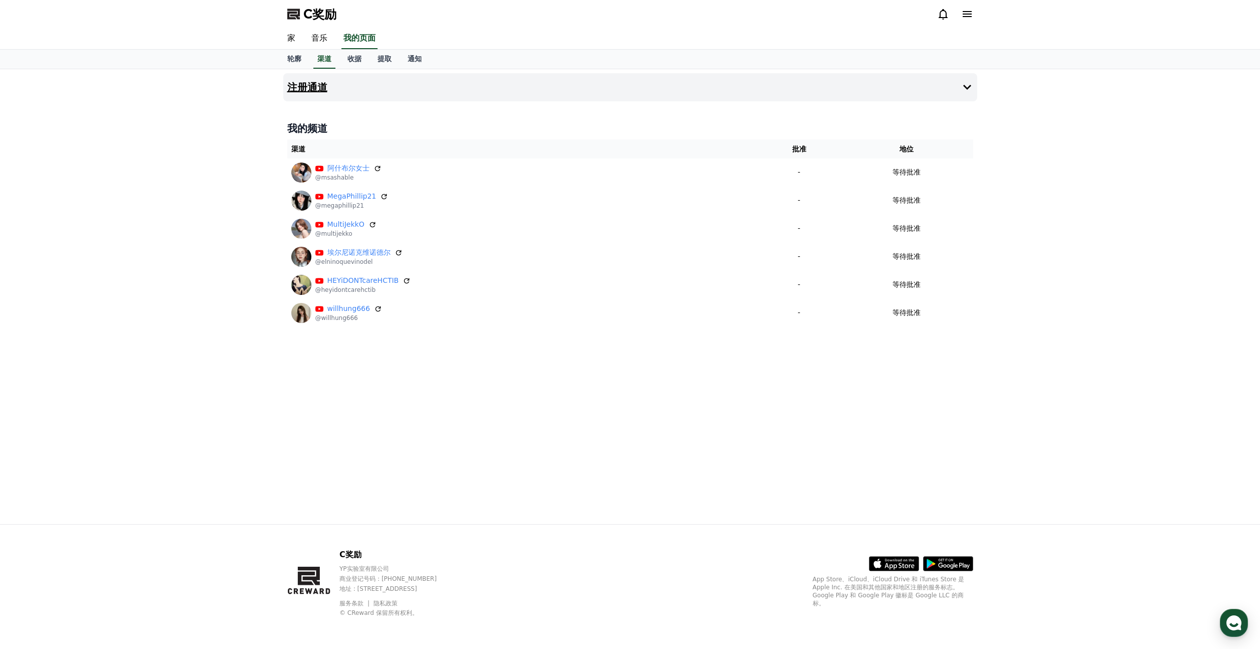
click at [966, 88] on icon at bounding box center [967, 87] width 8 height 5
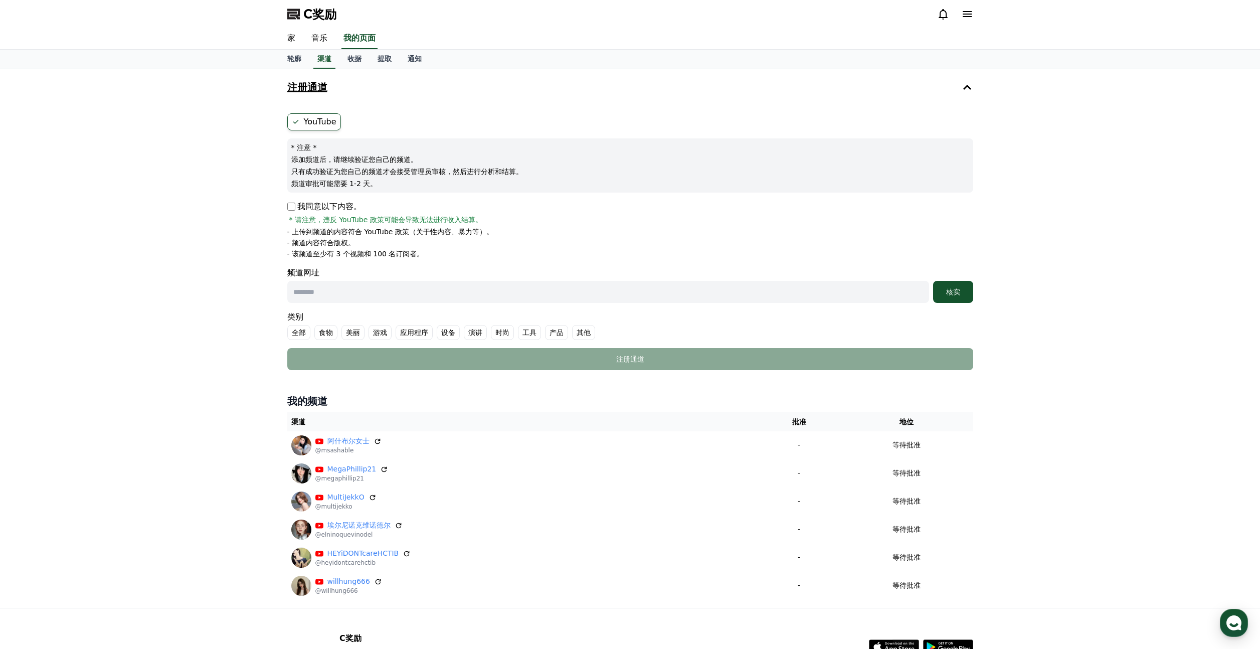
click at [368, 298] on input "text" at bounding box center [608, 292] width 642 height 22
paste input "**********"
type input "**********"
click at [967, 291] on div "核实" at bounding box center [953, 292] width 32 height 10
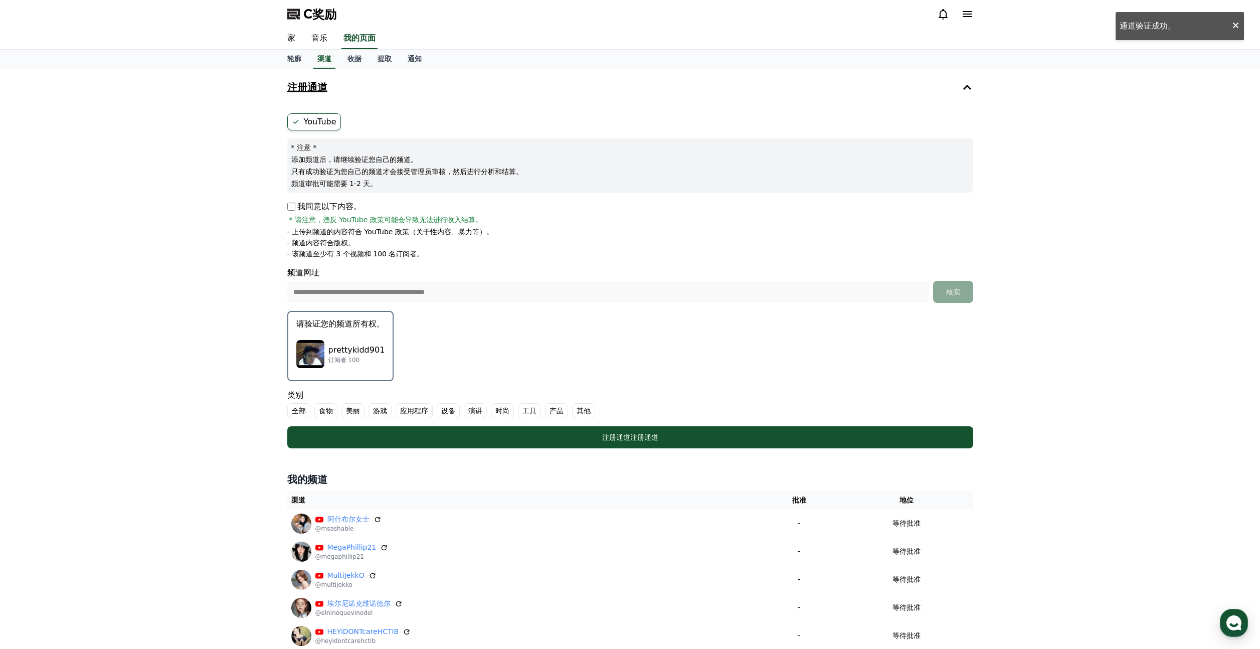
click at [377, 338] on div "prettykidd901 订阅者 100" at bounding box center [340, 354] width 89 height 40
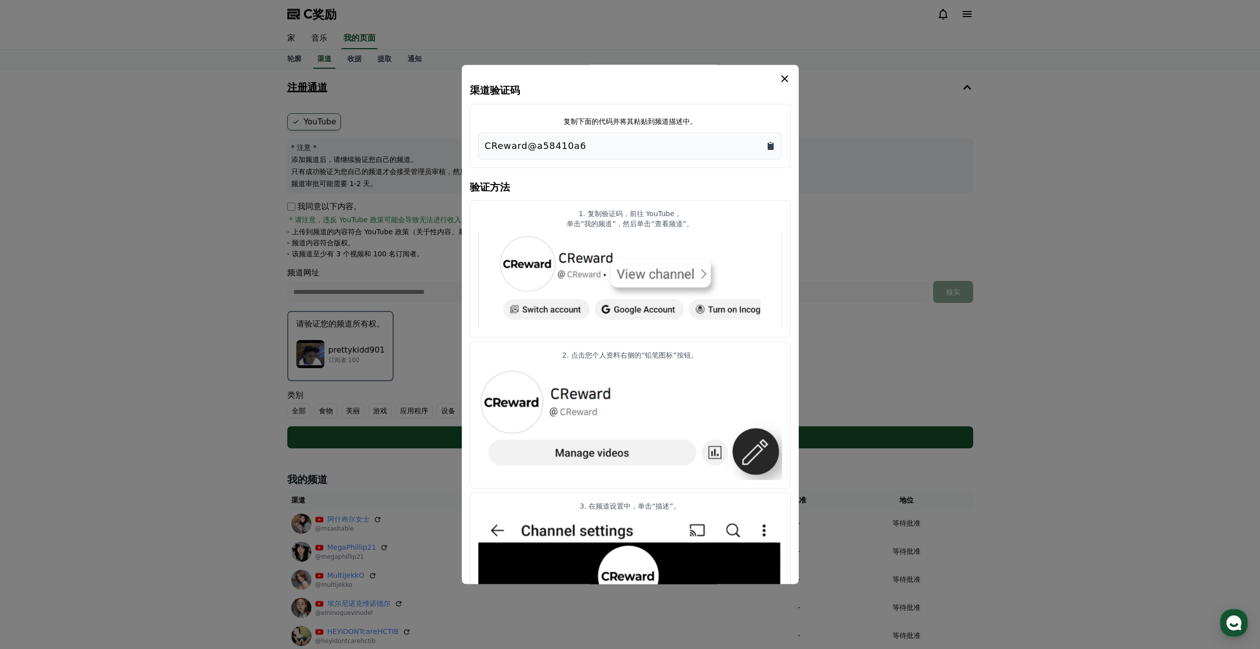
click at [769, 147] on icon "复制到剪贴板" at bounding box center [771, 146] width 6 height 8
click at [789, 71] on div "渠道验证码 复制下面的代码并将其粘贴到频道描述中。 CReward@a58410a6 验证方法 1. 复制验证码，前往 YouTube， 单击“我的频道”，然…" at bounding box center [630, 324] width 337 height 519
click at [787, 74] on icon "情态动词" at bounding box center [785, 79] width 12 height 12
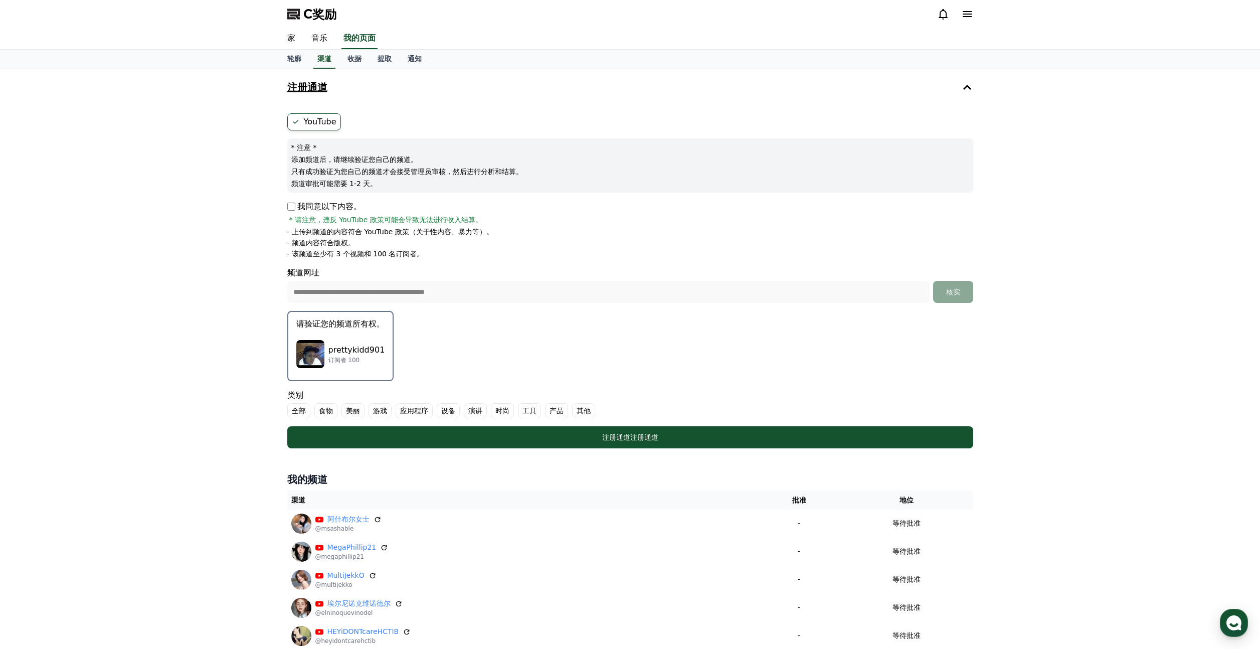
click at [580, 409] on font "其他" at bounding box center [584, 411] width 14 height 8
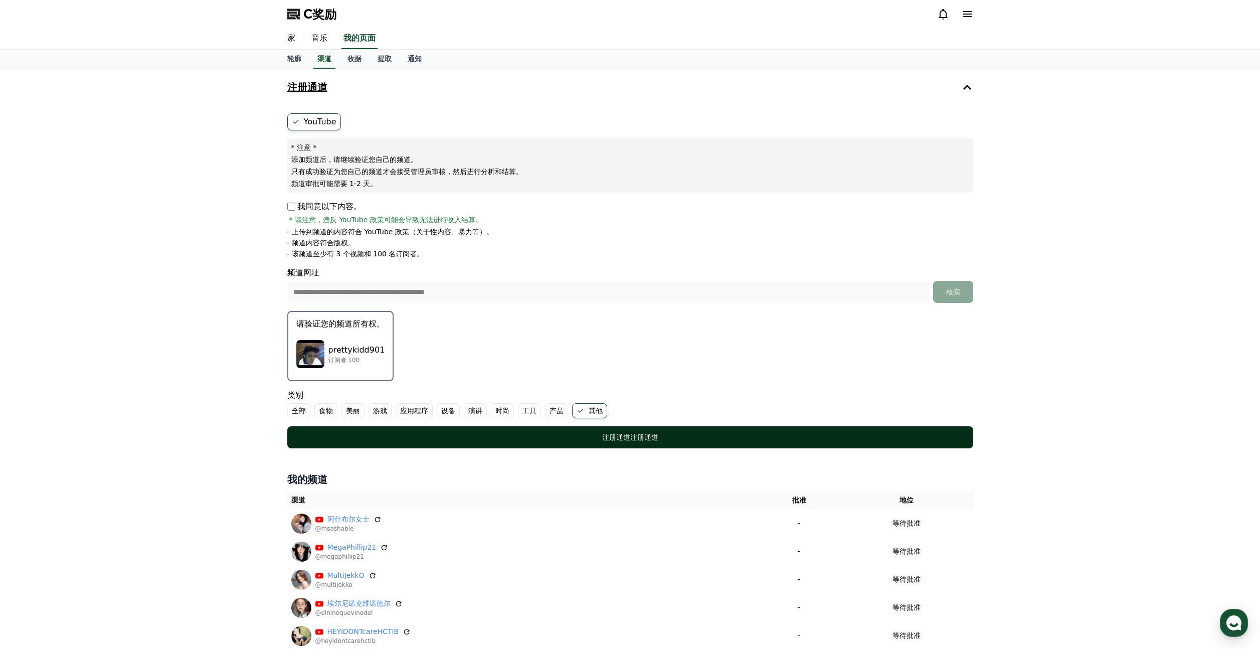
click at [605, 430] on button "注册通道 注册通道" at bounding box center [630, 437] width 686 height 22
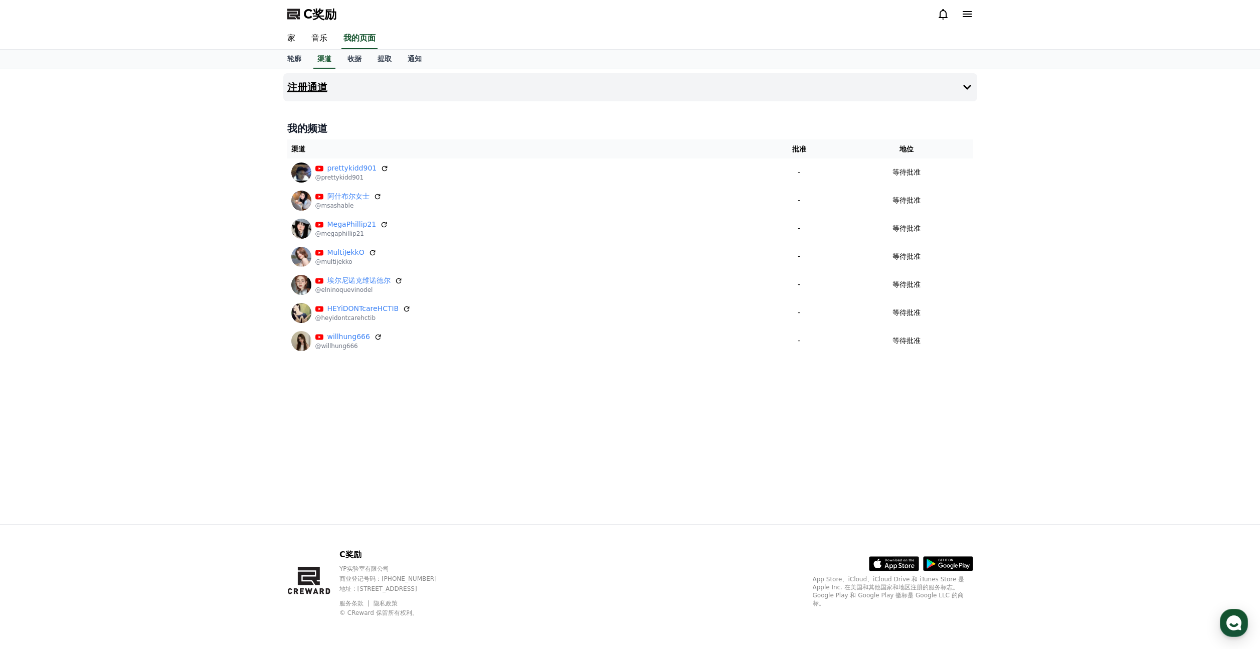
click at [954, 88] on button "注册通道" at bounding box center [630, 87] width 694 height 28
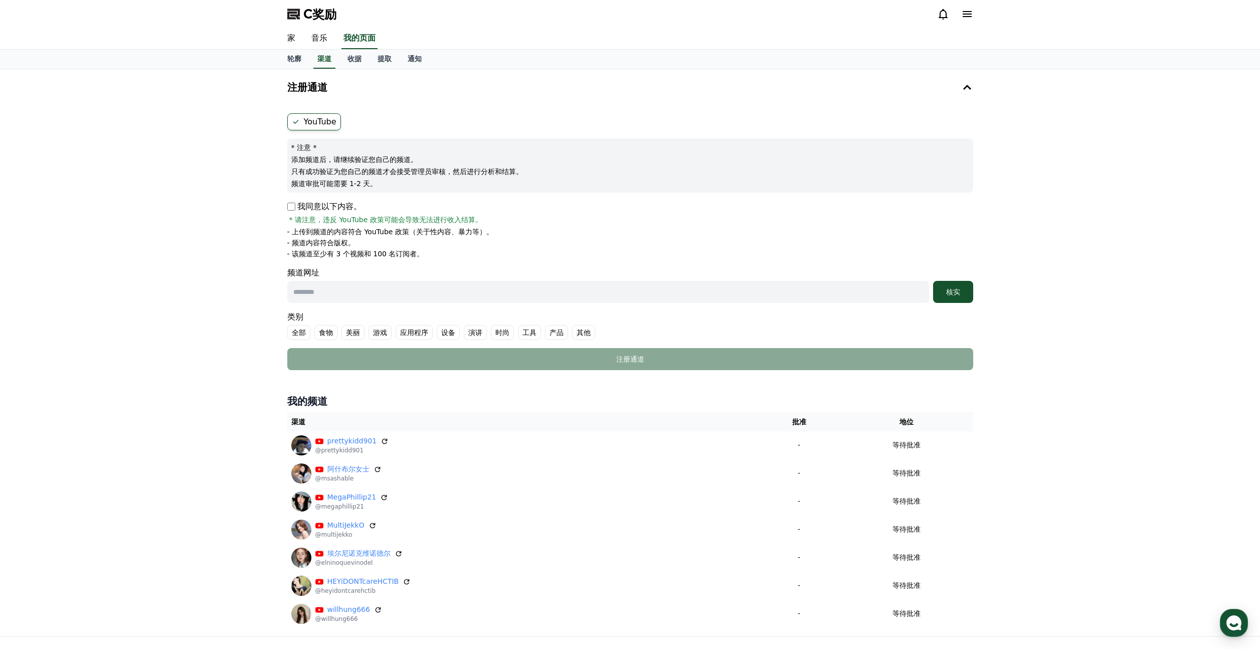
click at [342, 293] on input "text" at bounding box center [608, 292] width 642 height 22
paste input "**********"
type input "**********"
click at [974, 295] on div "**********" at bounding box center [630, 241] width 694 height 265
click at [965, 295] on div "核实" at bounding box center [953, 292] width 32 height 10
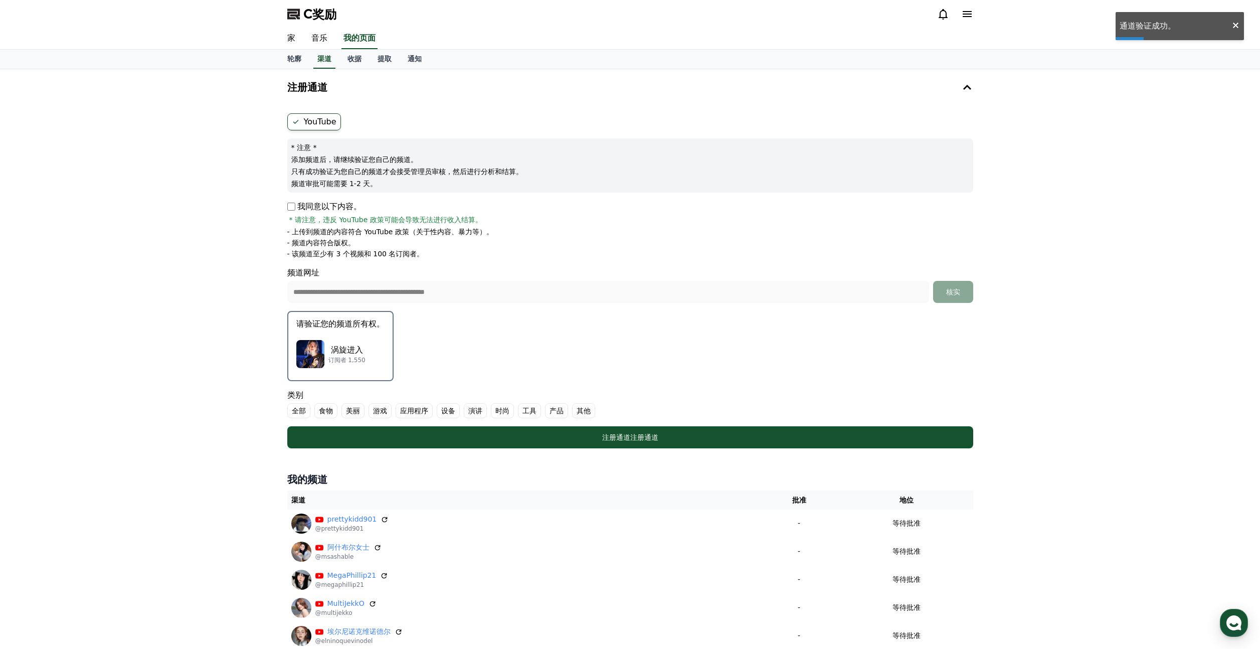
click at [365, 323] on font "请验证您的频道所有权。" at bounding box center [340, 324] width 88 height 10
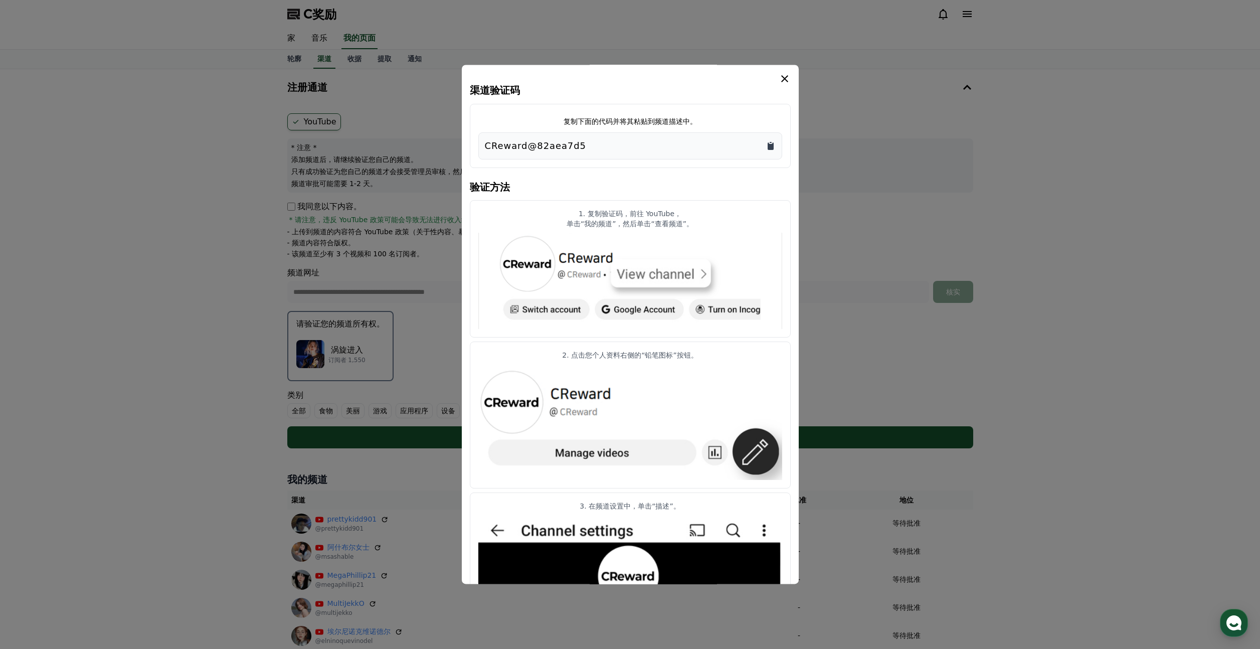
click at [769, 147] on icon "复制到剪贴板" at bounding box center [771, 146] width 6 height 8
click at [792, 76] on div "渠道验证码 复制下面的代码并将其粘贴到频道描述中。 CReward@82aea7d5 验证方法 1. 复制验证码，前往 YouTube， 单击“我的频道”，然…" at bounding box center [630, 324] width 337 height 519
click at [788, 78] on icon "情态动词" at bounding box center [785, 79] width 12 height 12
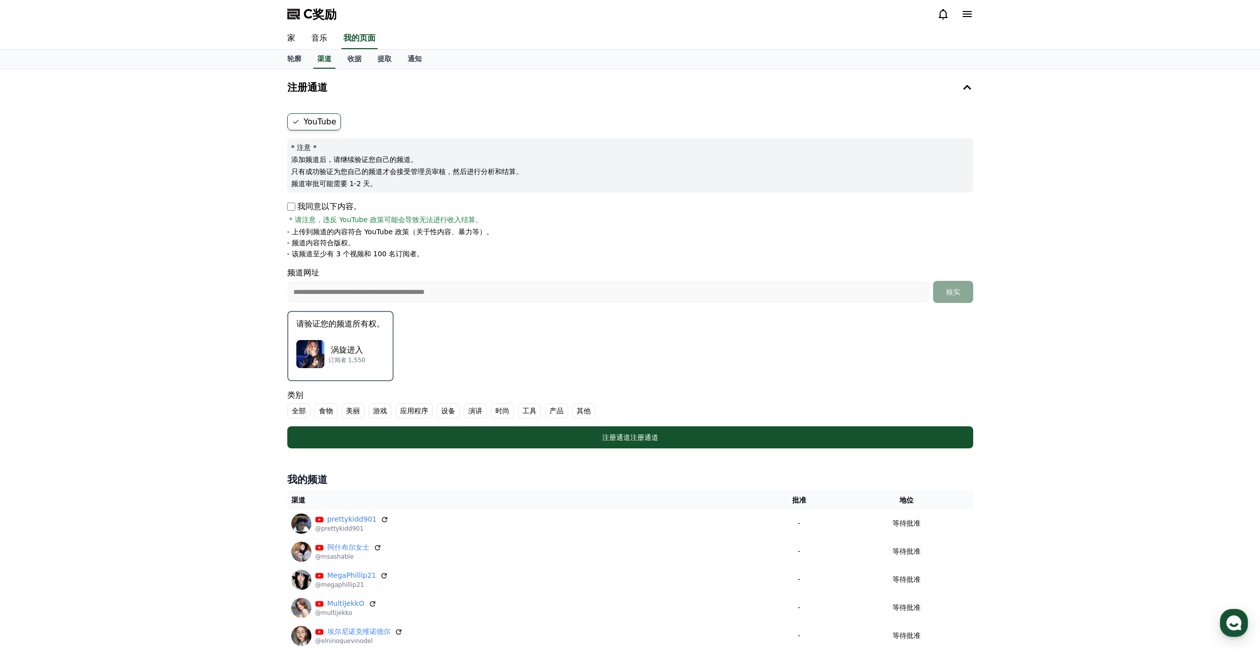
click at [593, 415] on label "其他" at bounding box center [583, 410] width 23 height 15
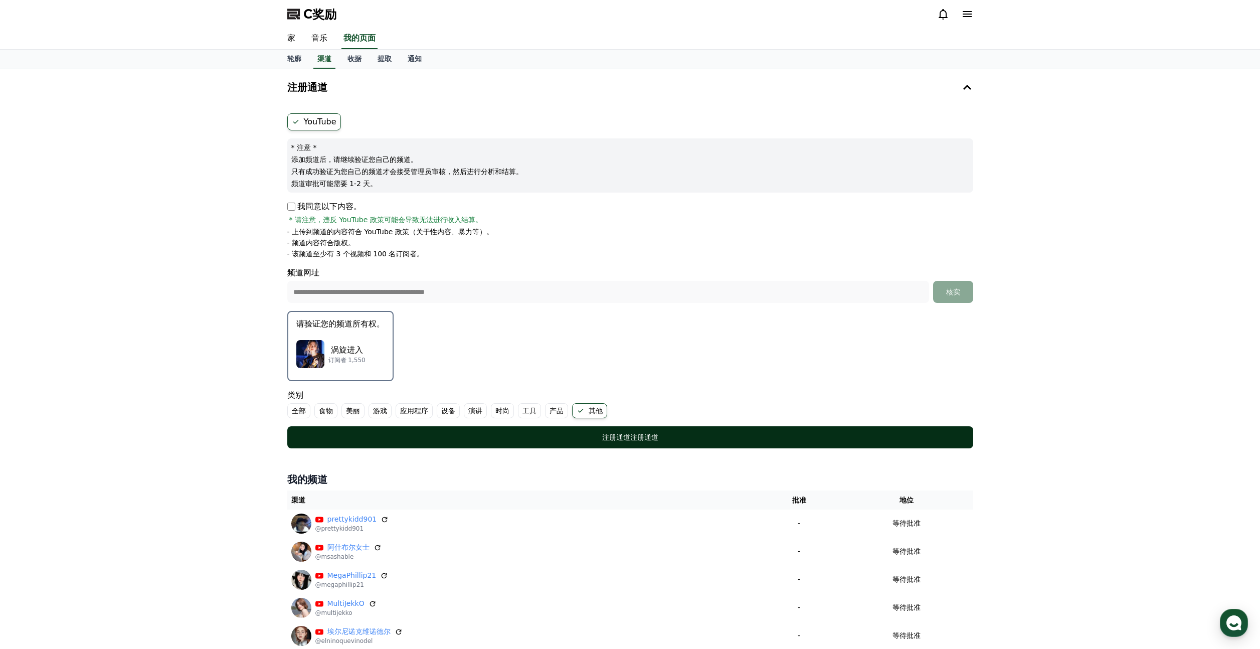
click at [600, 439] on div "注册通道 注册通道" at bounding box center [630, 437] width 646 height 10
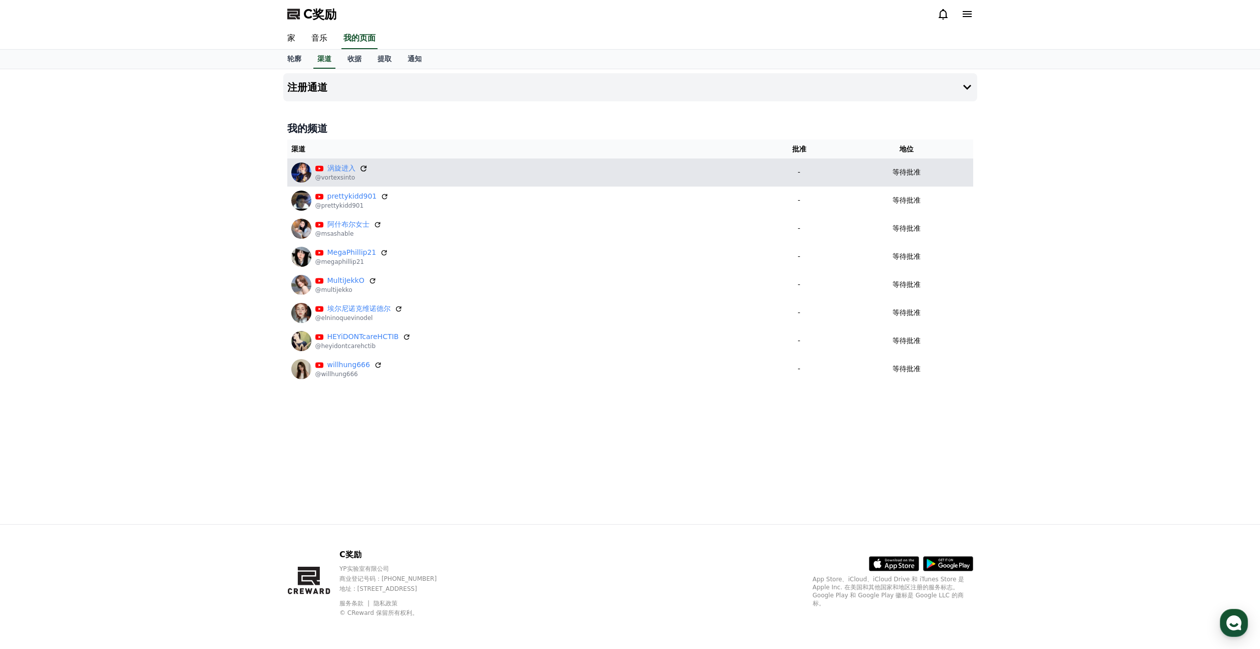
click at [363, 171] on icon at bounding box center [364, 168] width 6 height 6
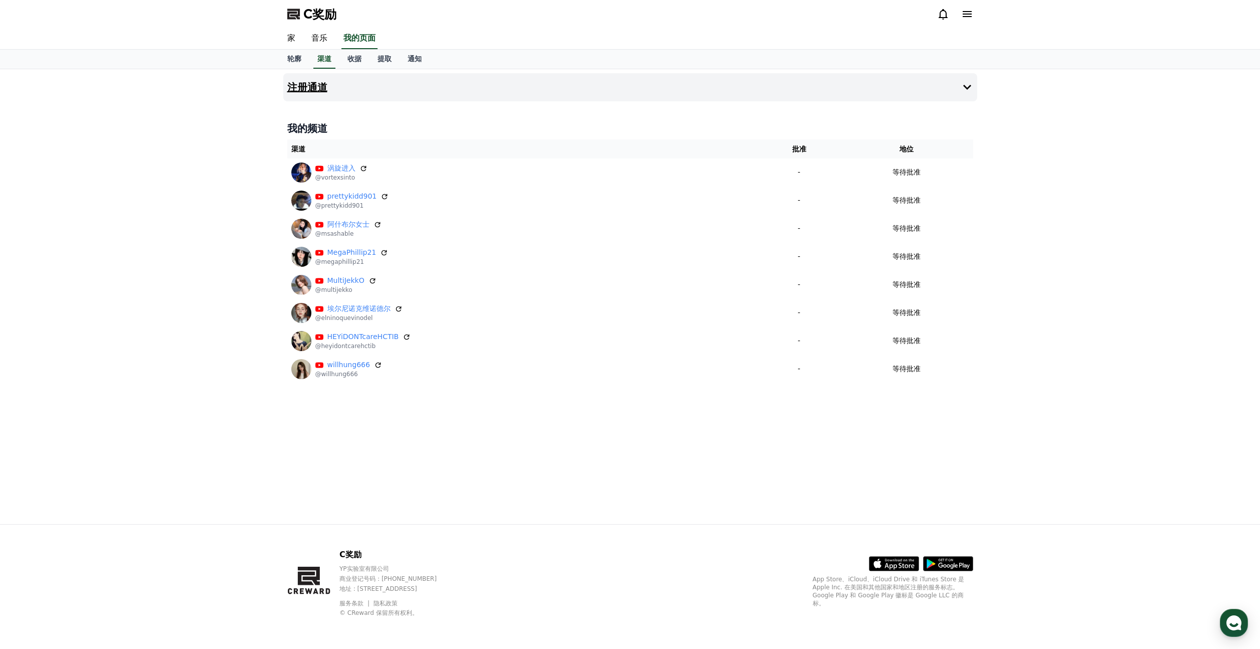
click at [974, 86] on button "注册通道" at bounding box center [630, 87] width 694 height 28
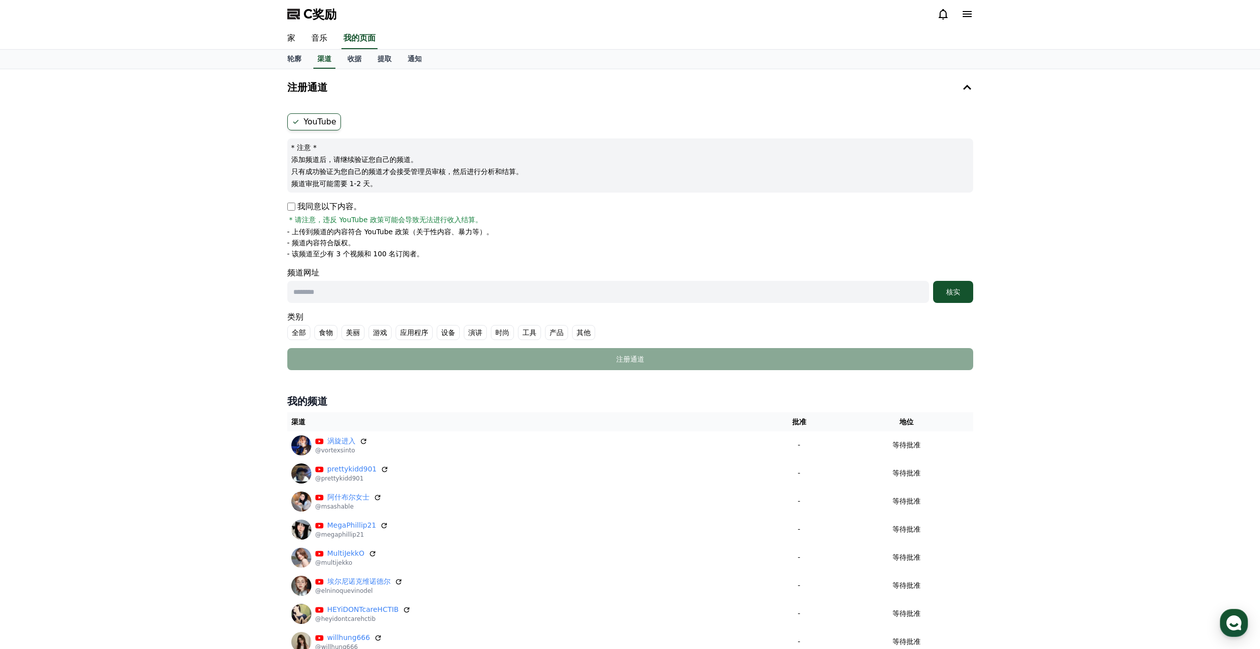
click at [332, 285] on input "text" at bounding box center [608, 292] width 642 height 22
paste input "**********"
type input "**********"
click at [958, 290] on font "核实" at bounding box center [953, 292] width 14 height 8
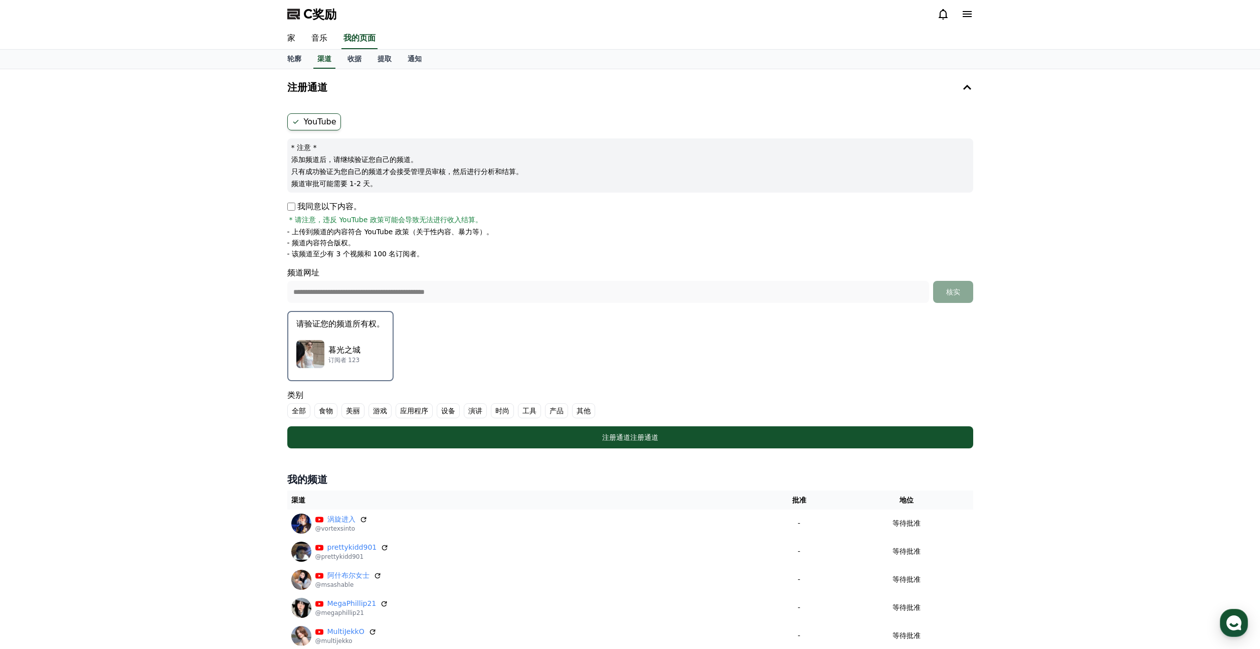
click at [372, 354] on div "暮光之城 订阅者 123" at bounding box center [340, 354] width 88 height 40
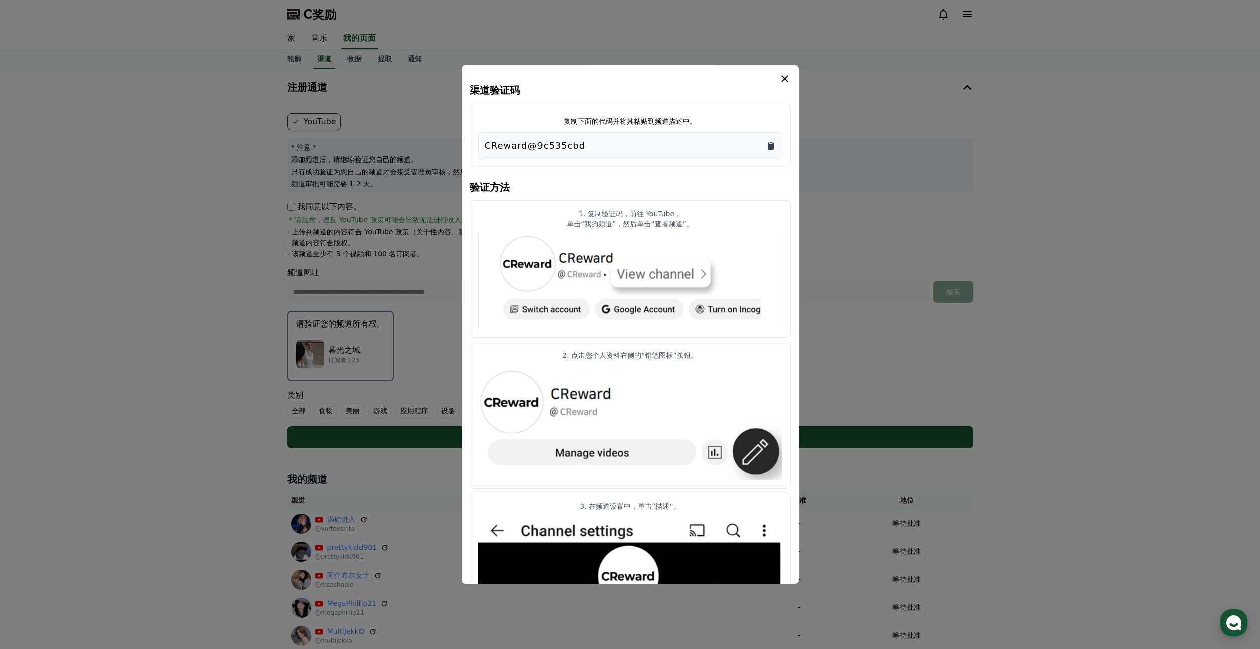
click at [772, 144] on icon "复制到剪贴板" at bounding box center [771, 146] width 6 height 8
click at [778, 76] on div "情态动词" at bounding box center [630, 79] width 321 height 12
click at [780, 77] on icon "情态动词" at bounding box center [785, 79] width 12 height 12
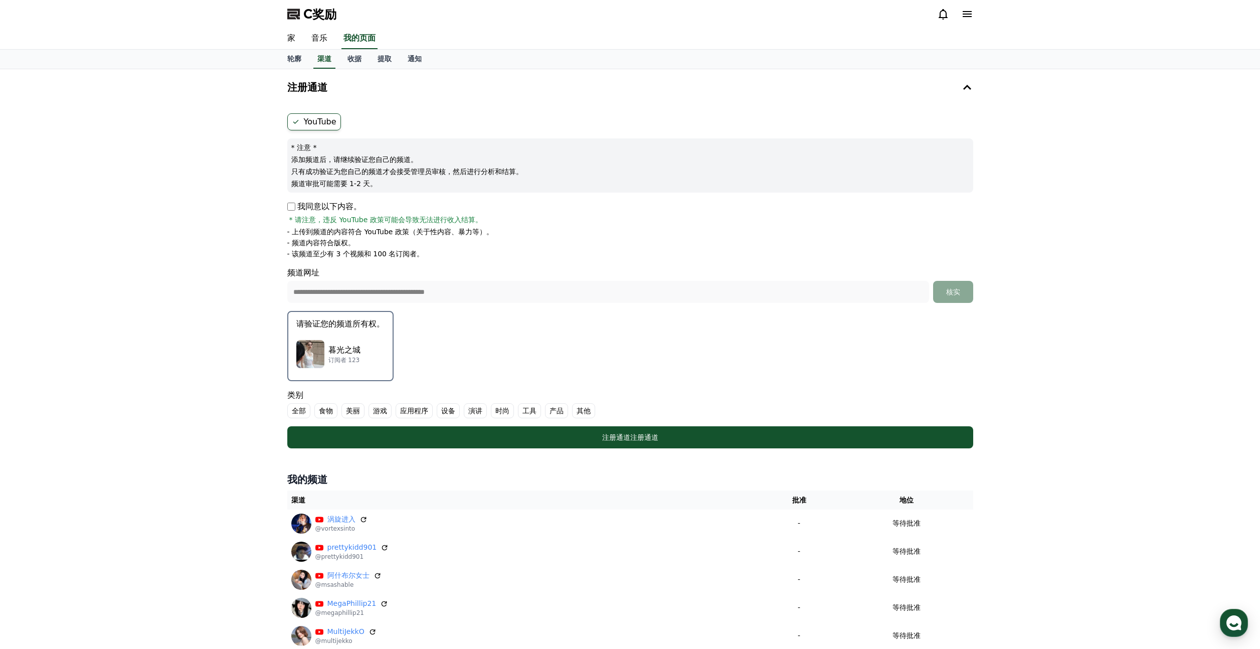
click at [584, 409] on font "其他" at bounding box center [584, 411] width 14 height 8
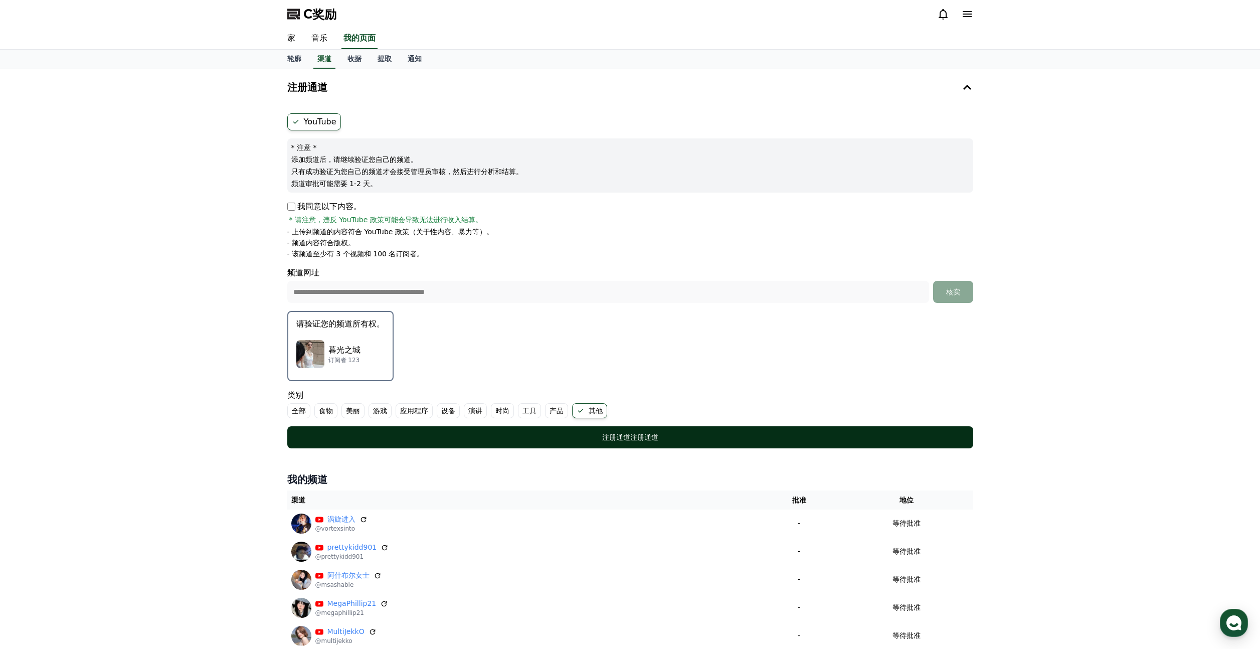
click at [607, 435] on font "注册通道" at bounding box center [616, 437] width 28 height 8
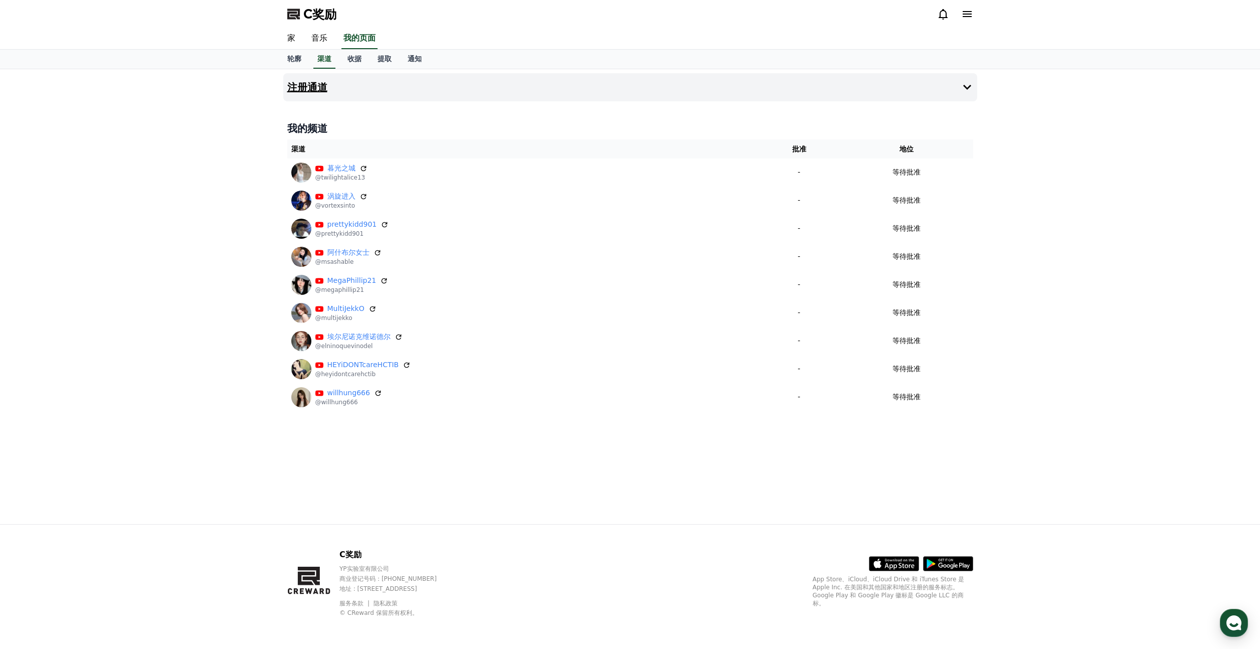
click at [963, 91] on icon at bounding box center [967, 87] width 12 height 12
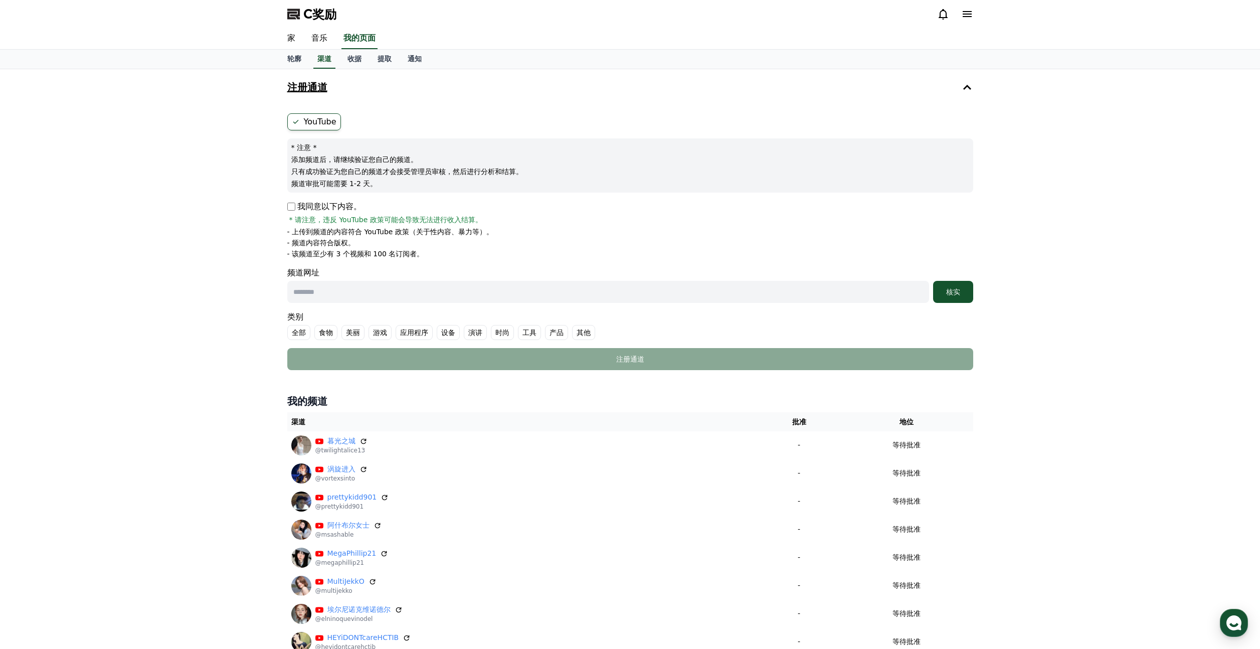
click at [324, 284] on input "text" at bounding box center [608, 292] width 642 height 22
paste input "**********"
type input "**********"
click at [957, 295] on font "核实" at bounding box center [953, 292] width 14 height 8
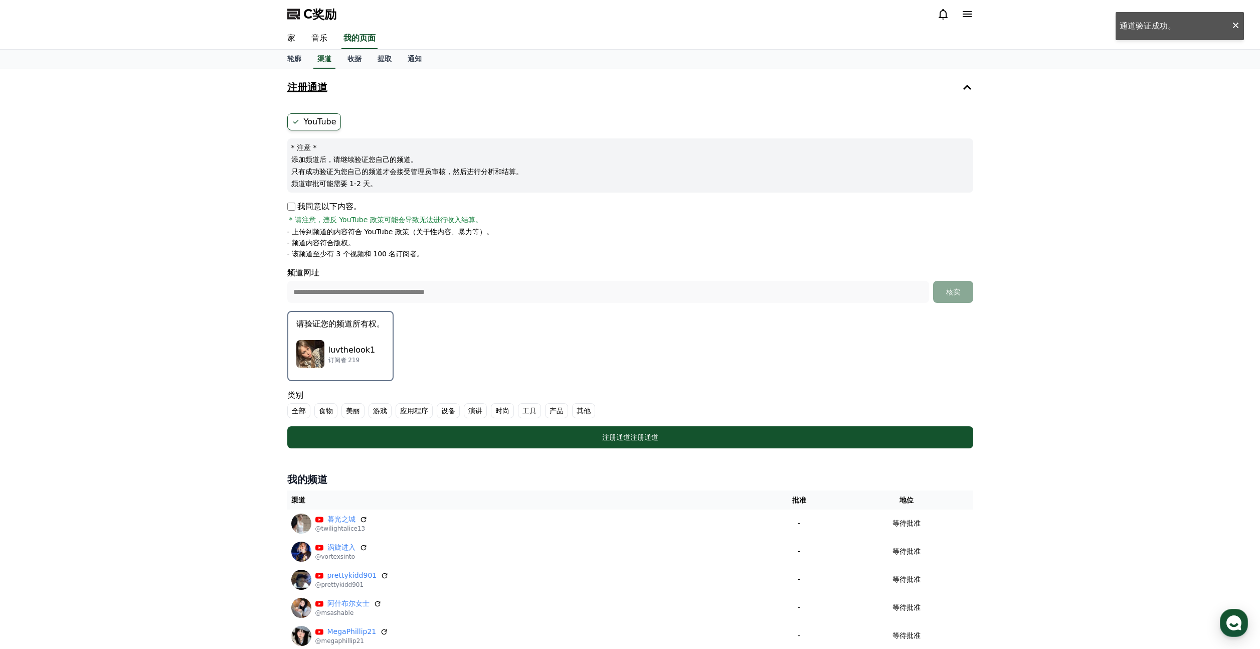
click at [383, 348] on div "luvthelook1 订阅者 219" at bounding box center [340, 354] width 88 height 40
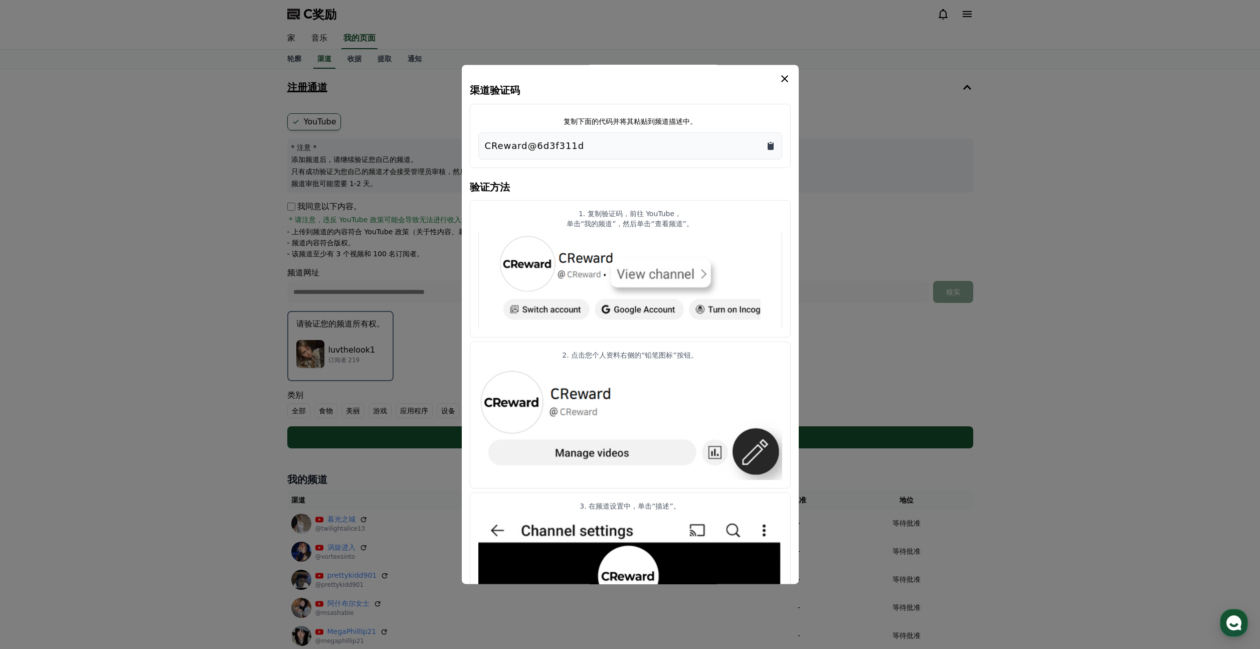
click at [767, 144] on icon "复制到剪贴板" at bounding box center [771, 146] width 10 height 10
click at [781, 80] on icon "情态动词" at bounding box center [785, 79] width 12 height 12
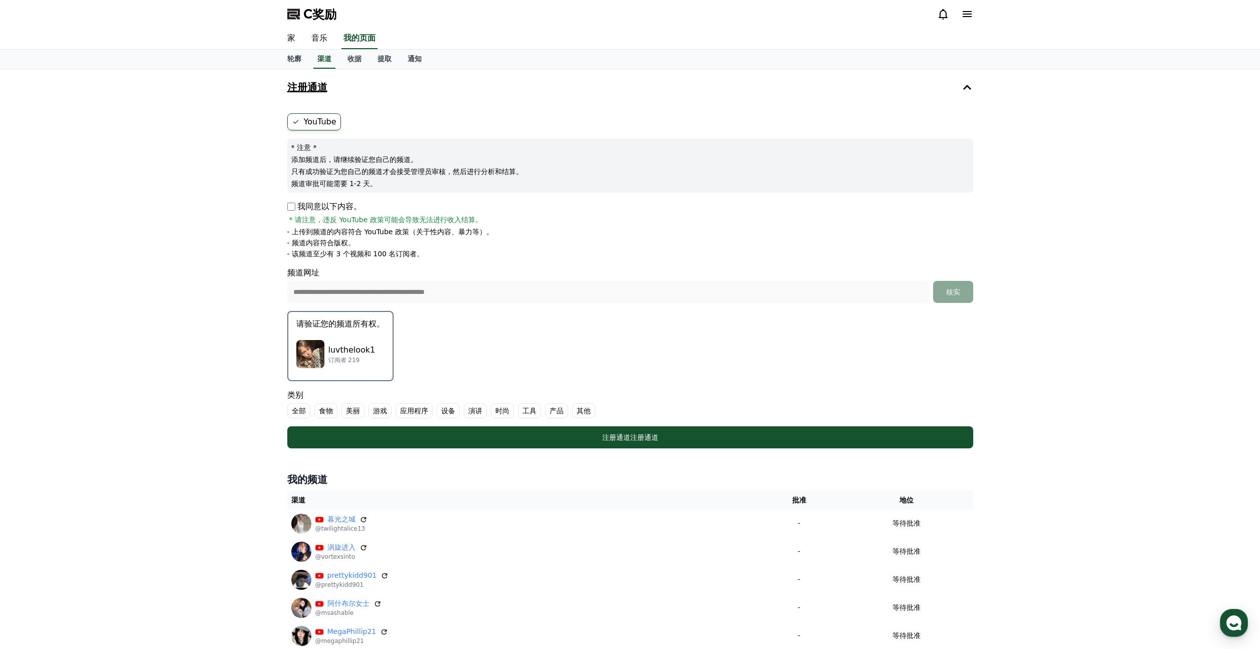
click at [581, 411] on font "其他" at bounding box center [584, 411] width 14 height 8
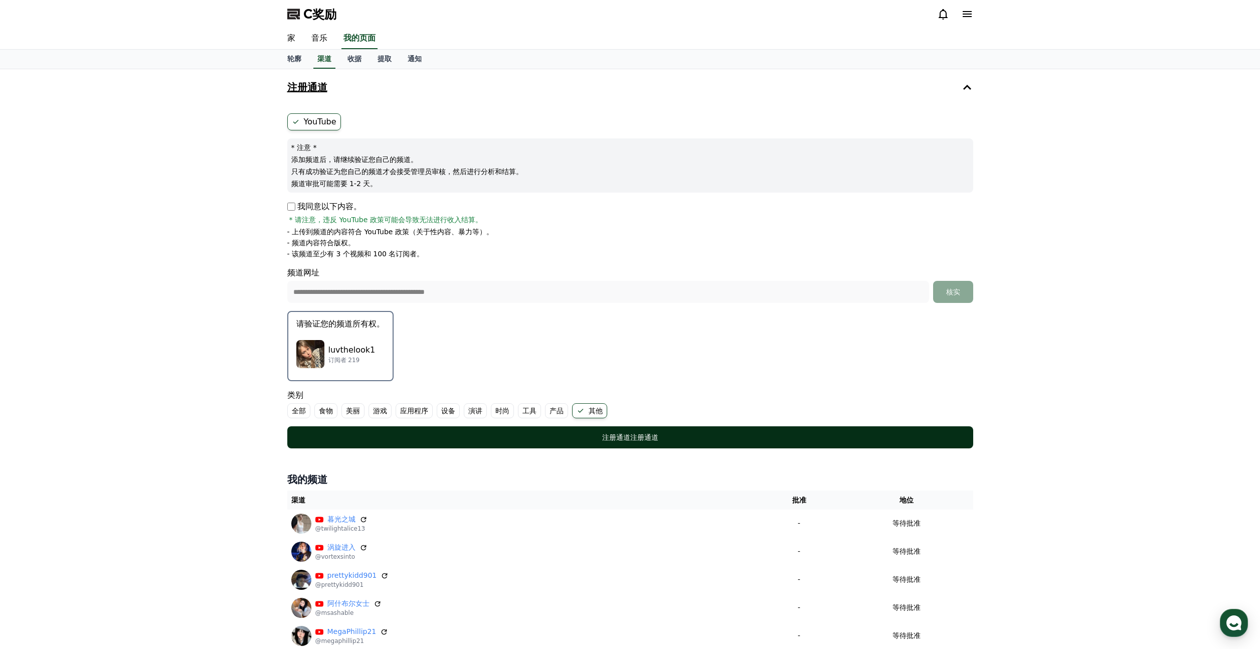
click at [586, 437] on div "注册通道 注册通道" at bounding box center [630, 437] width 646 height 10
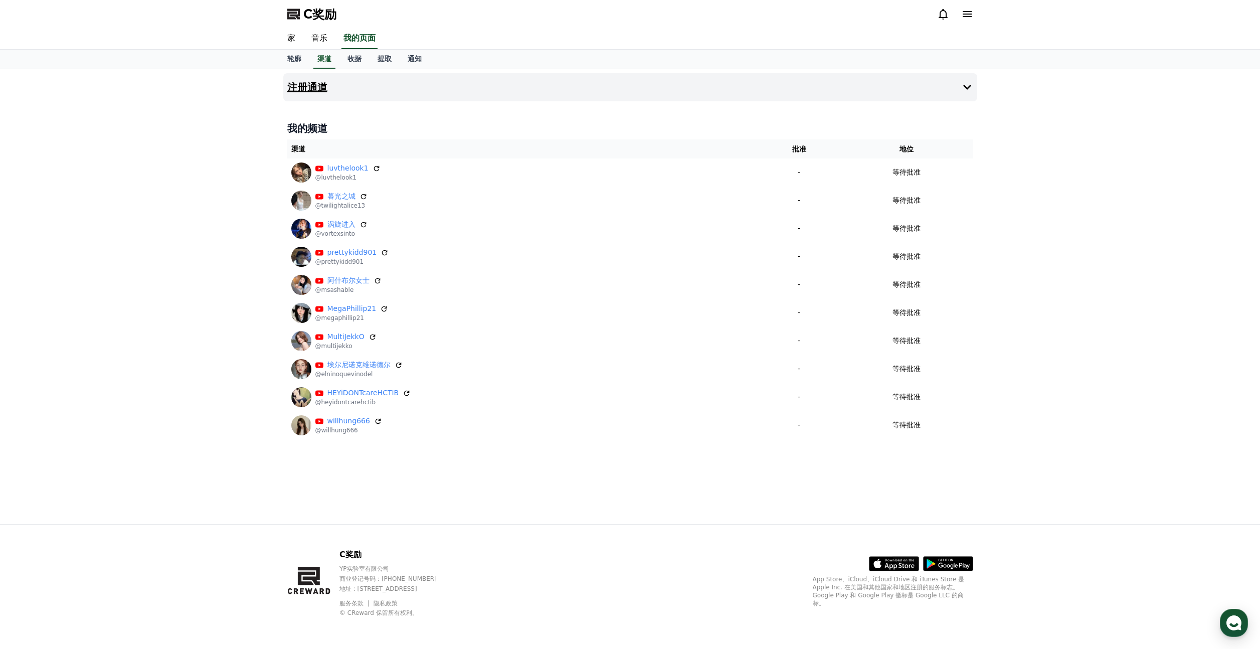
click at [967, 88] on icon at bounding box center [967, 87] width 8 height 5
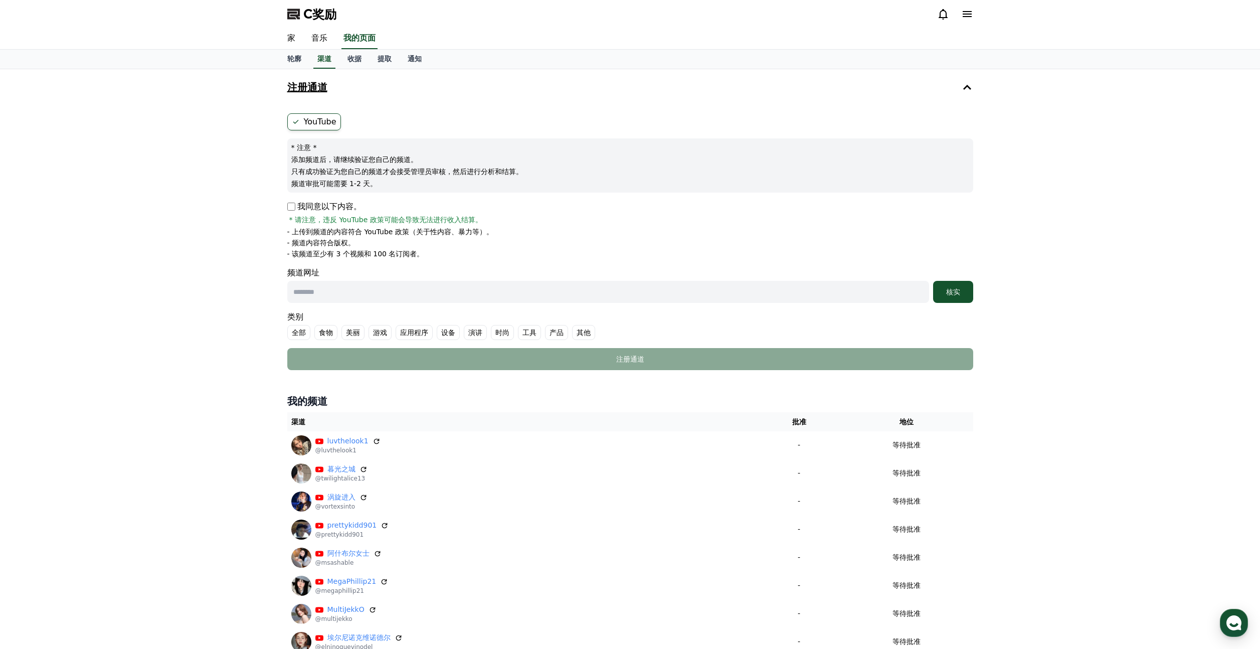
click at [319, 296] on input "text" at bounding box center [608, 292] width 642 height 22
paste input "**********"
type input "**********"
click at [956, 288] on font "核实" at bounding box center [953, 292] width 14 height 8
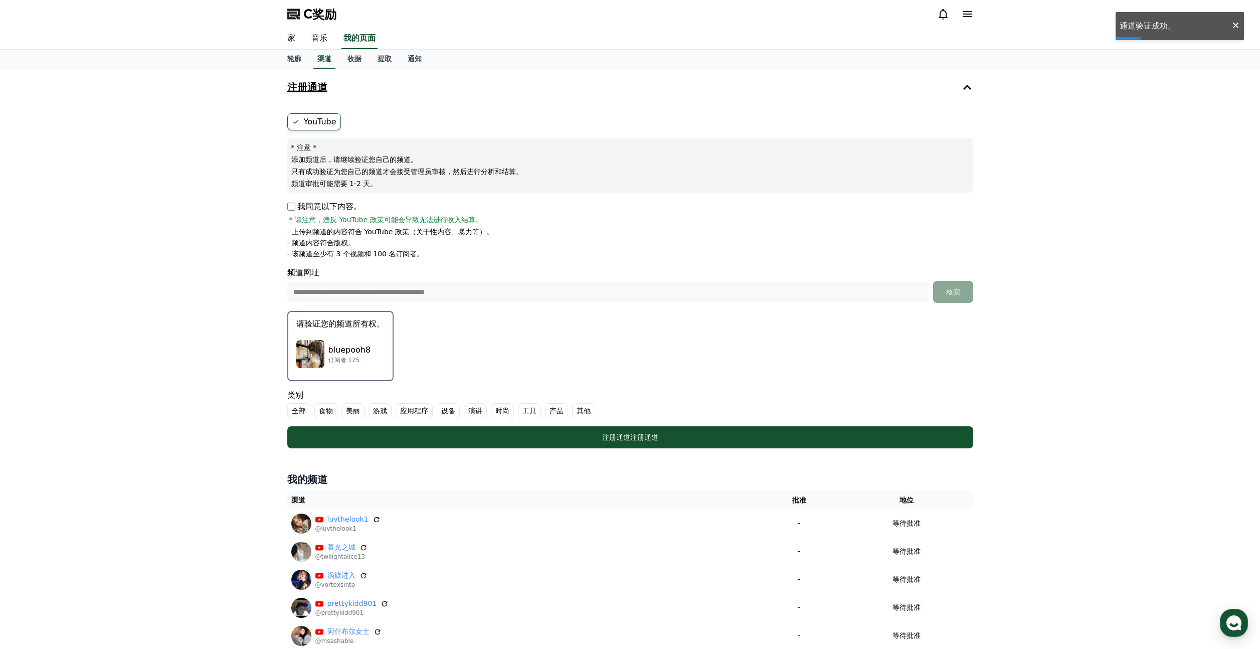
click at [365, 331] on button "请验证您的频道所有权。 bluepooh8 订阅者 125" at bounding box center [340, 346] width 106 height 70
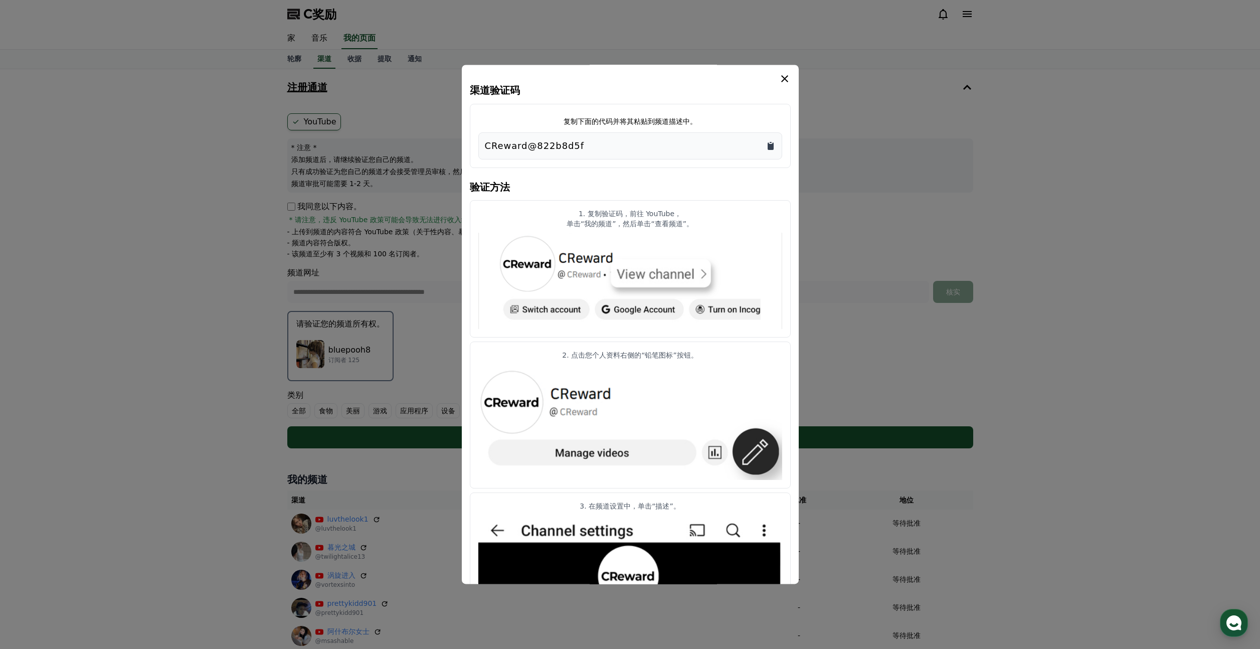
click at [773, 146] on icon "复制到剪贴板" at bounding box center [771, 146] width 6 height 8
click at [788, 79] on icon "情态动词" at bounding box center [785, 79] width 12 height 12
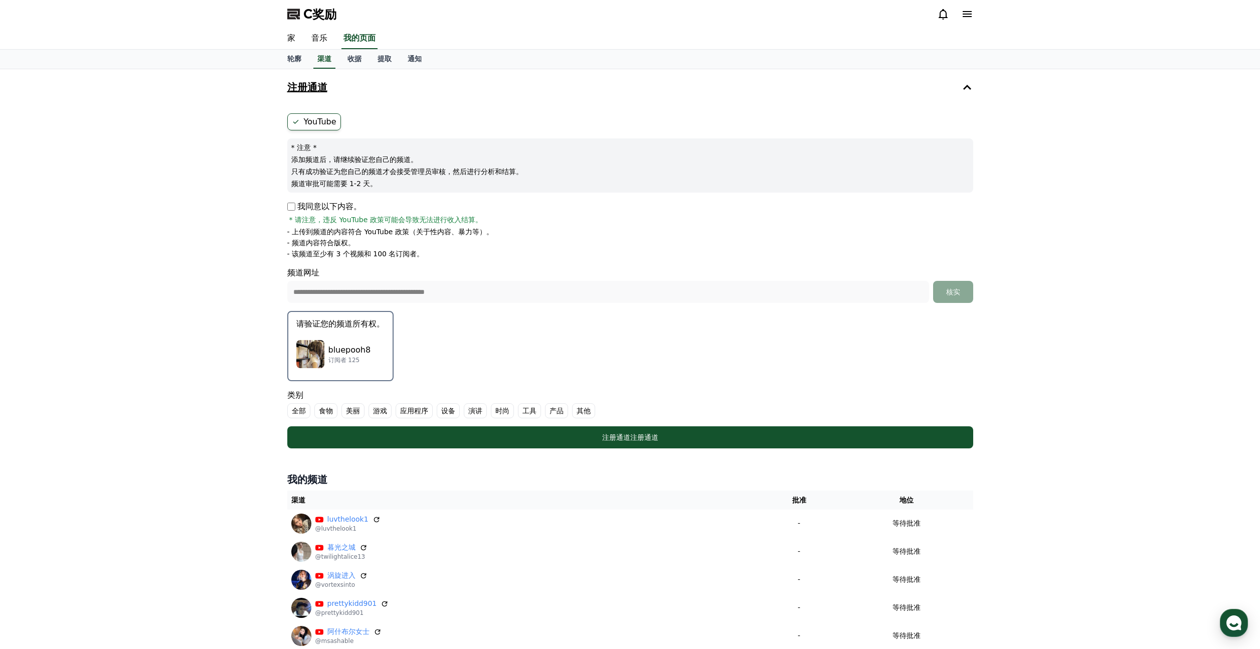
click at [583, 408] on font "其他" at bounding box center [584, 411] width 14 height 8
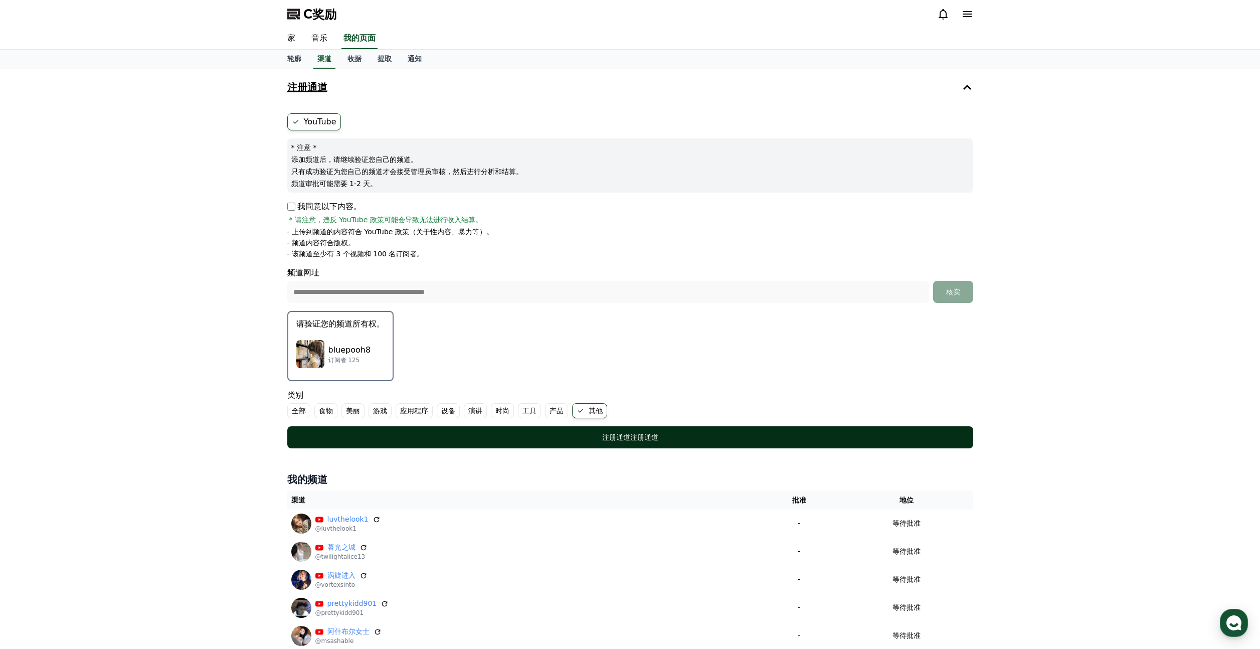
click at [615, 429] on button "注册通道 注册通道" at bounding box center [630, 437] width 686 height 22
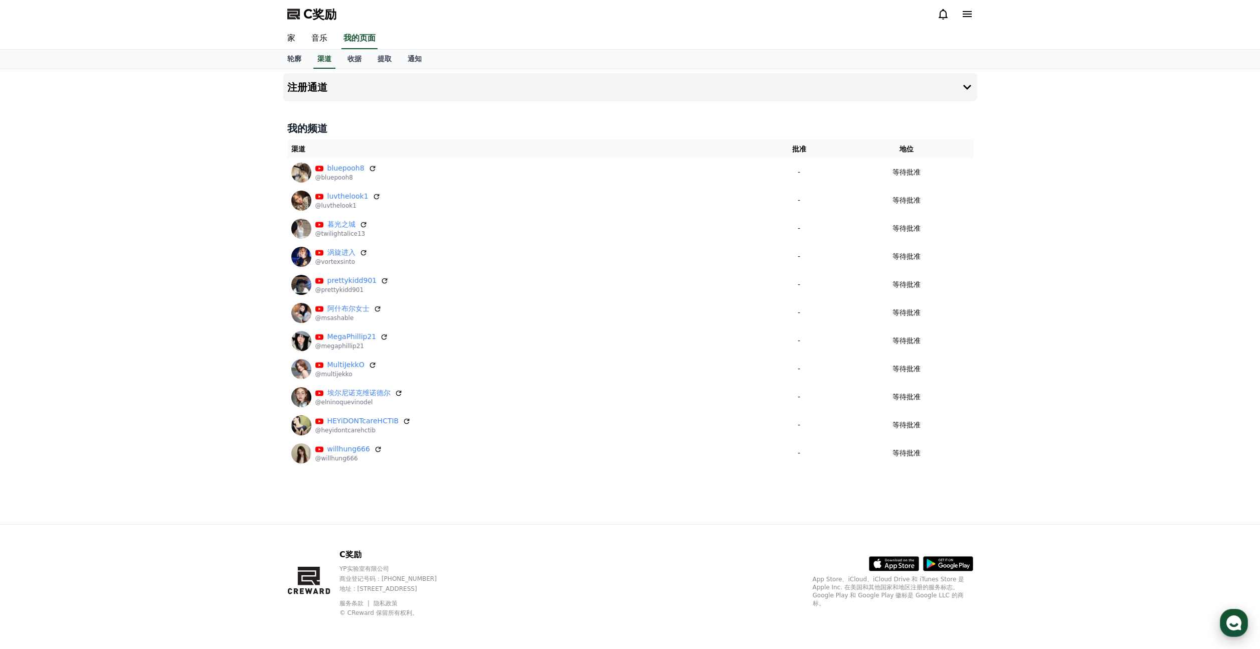
click at [1227, 619] on icon "button" at bounding box center [1234, 623] width 18 height 18
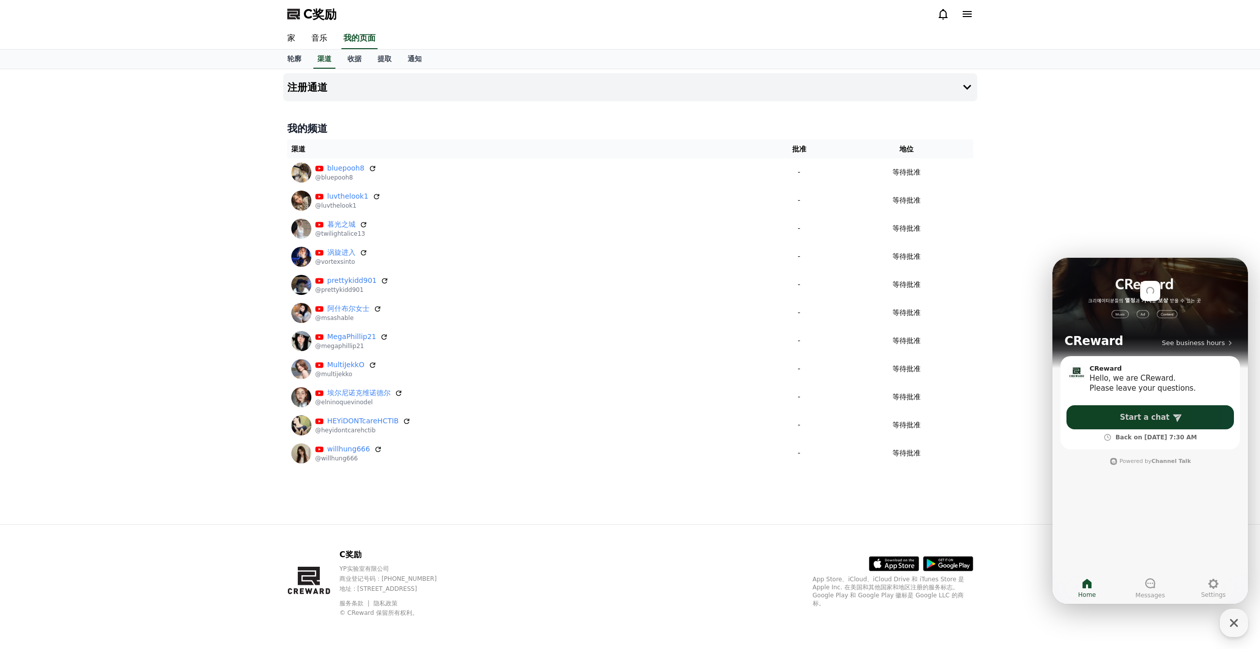
click at [1136, 419] on span "Start a chat" at bounding box center [1145, 417] width 50 height 10
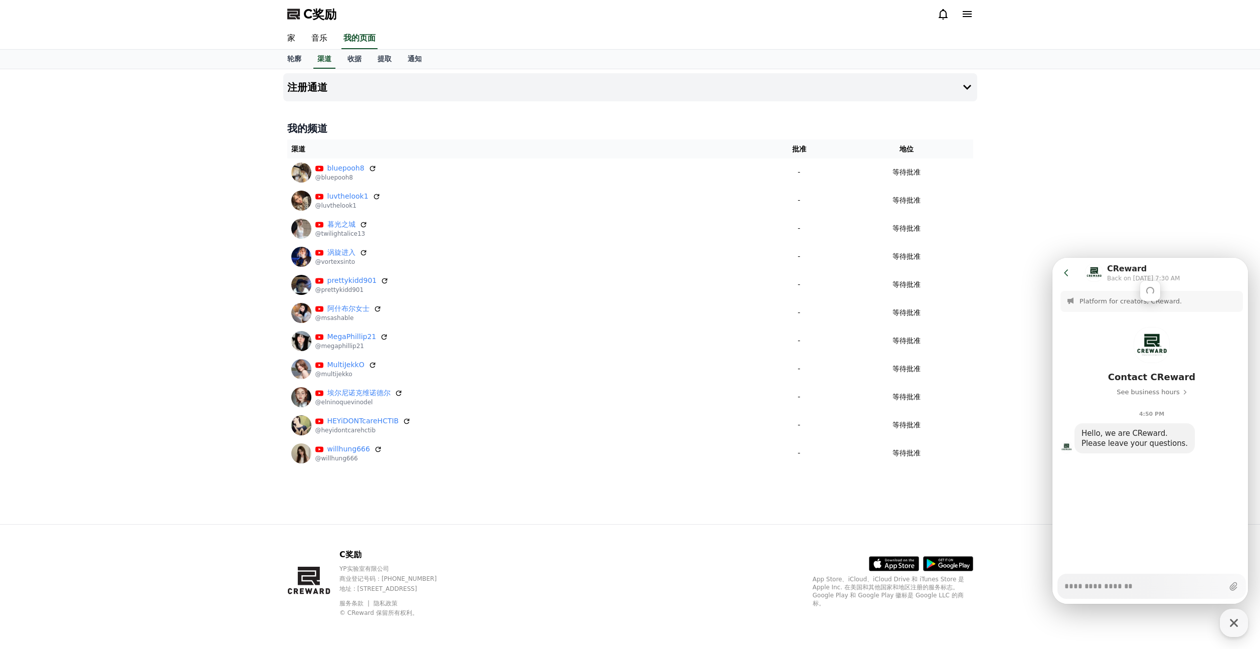
click at [1089, 591] on div "Messenger Input Textarea" at bounding box center [1144, 586] width 159 height 24
click at [1091, 586] on textarea "Messenger Input Textarea" at bounding box center [1144, 582] width 159 height 17
type textarea "*"
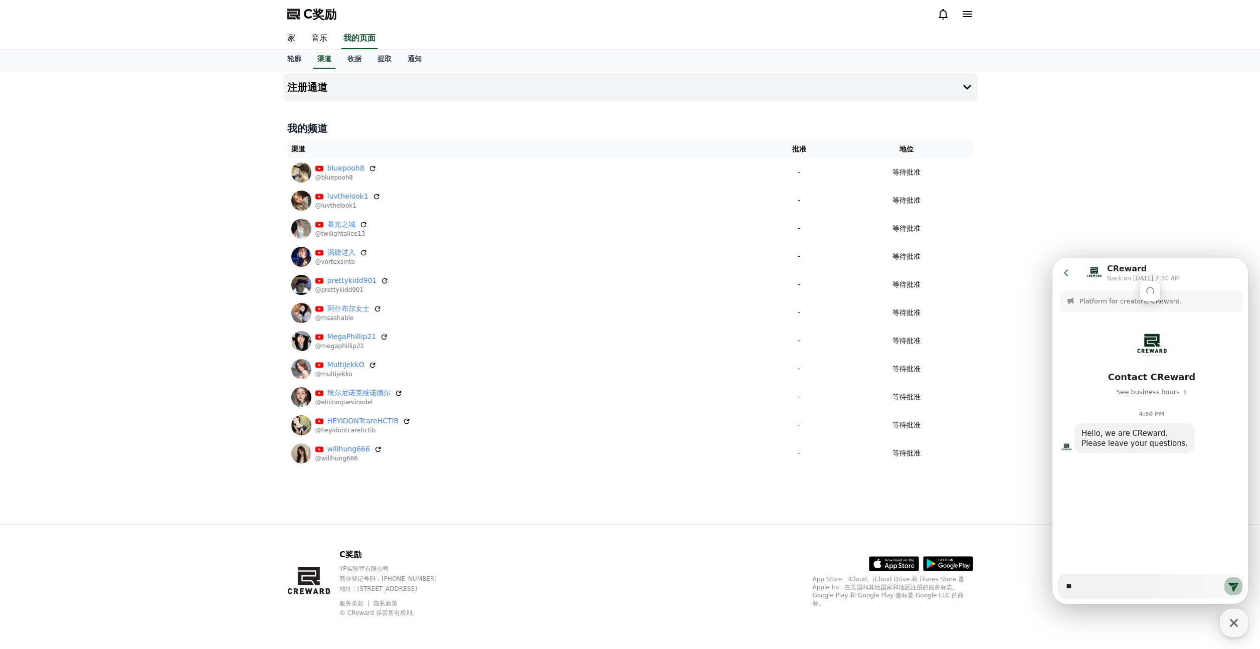
type textarea "**"
click at [1234, 587] on icon at bounding box center [1234, 586] width 12 height 12
type textarea "*"
drag, startPoint x: 1173, startPoint y: 443, endPoint x: 1083, endPoint y: 428, distance: 92.0
click at [1083, 428] on div "Hello, we are CReward. Please leave your questions." at bounding box center [1135, 438] width 106 height 20
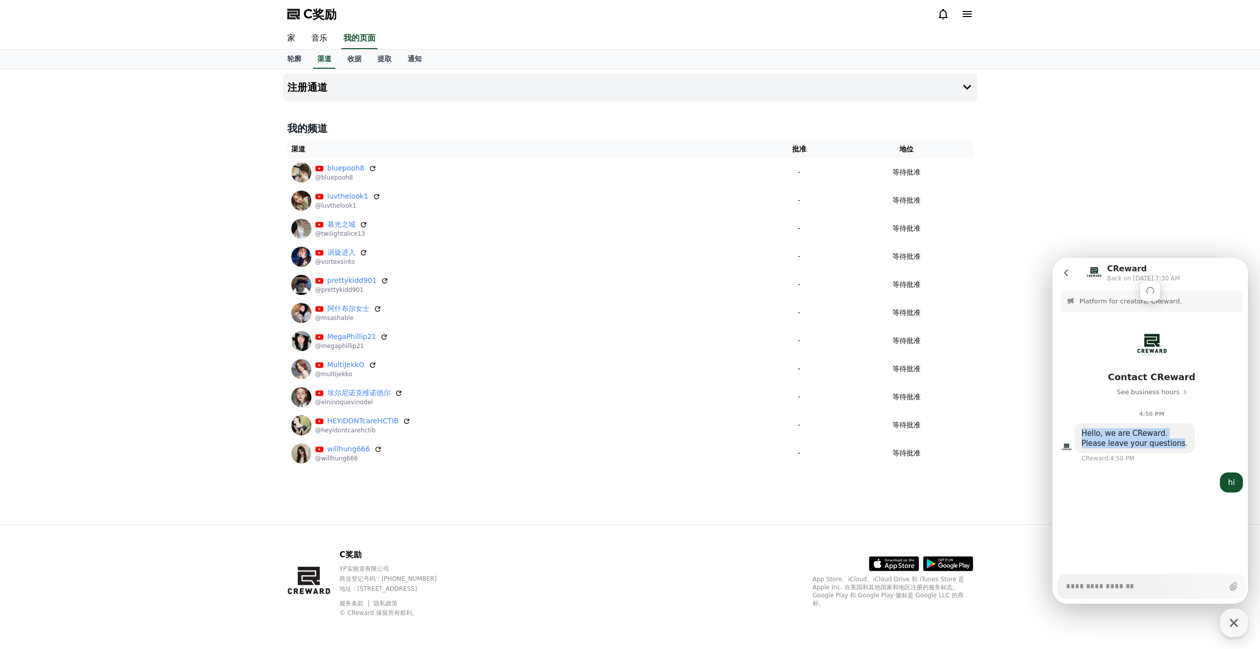
copy div "Hello, we are CReward. Please leave your questions"
type textarea "*"
